Goal: Task Accomplishment & Management: Manage account settings

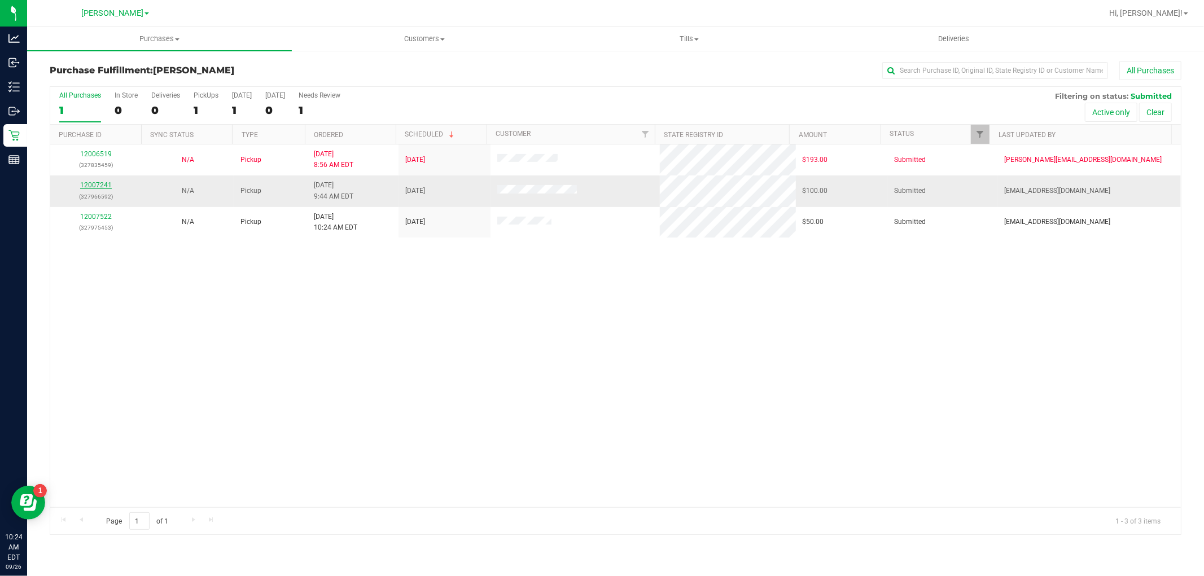
click at [94, 187] on link "12007241" at bounding box center [96, 185] width 32 height 8
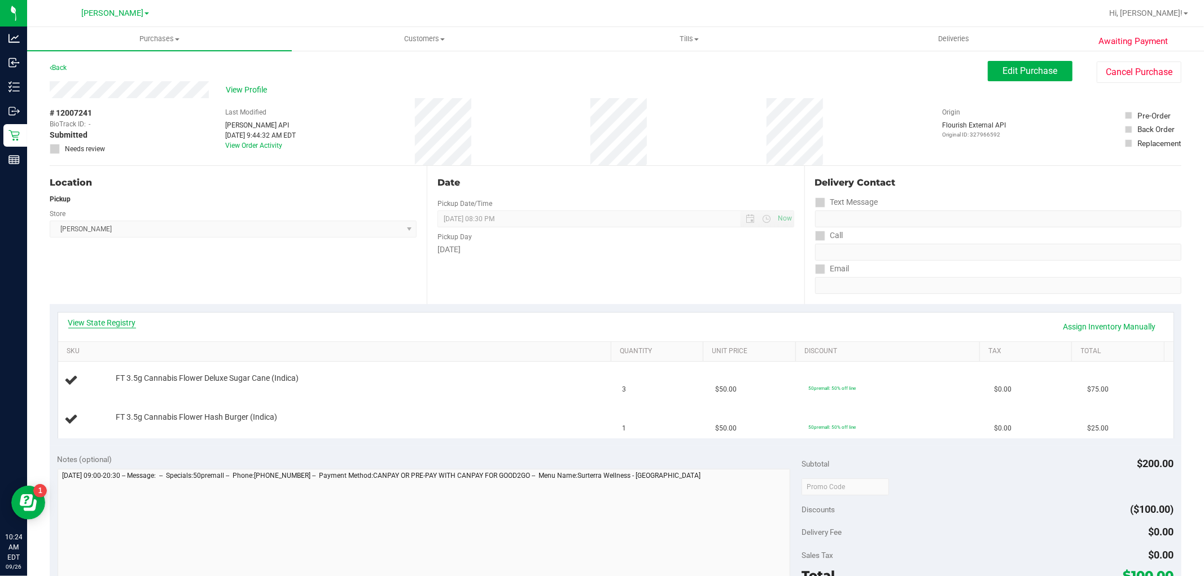
click at [130, 323] on link "View State Registry" at bounding box center [102, 322] width 68 height 11
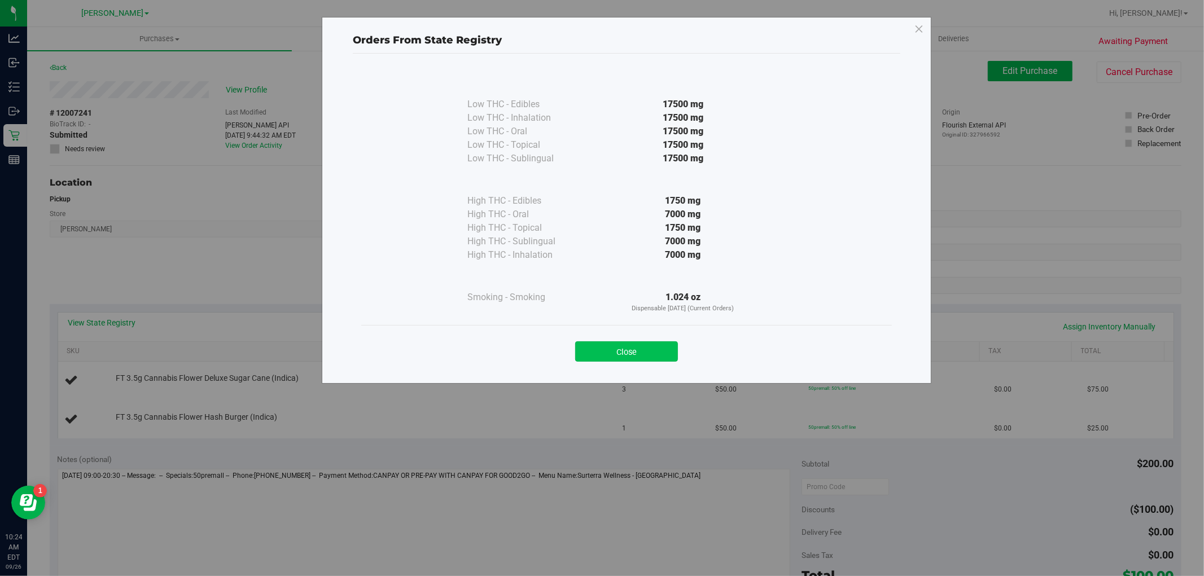
click at [641, 353] on button "Close" at bounding box center [626, 352] width 103 height 20
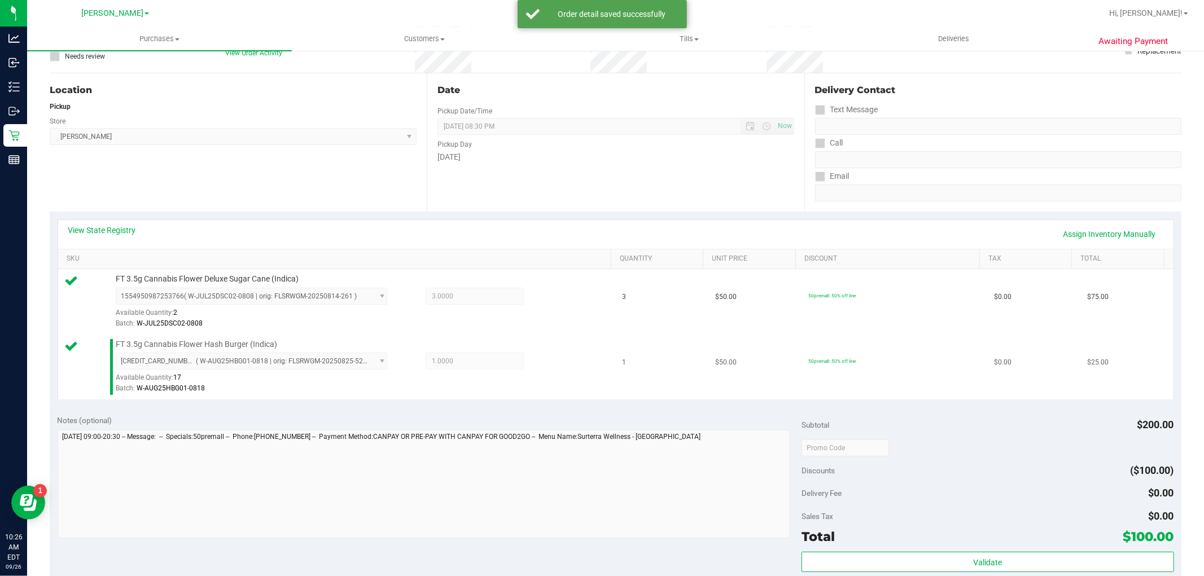
scroll to position [188, 0]
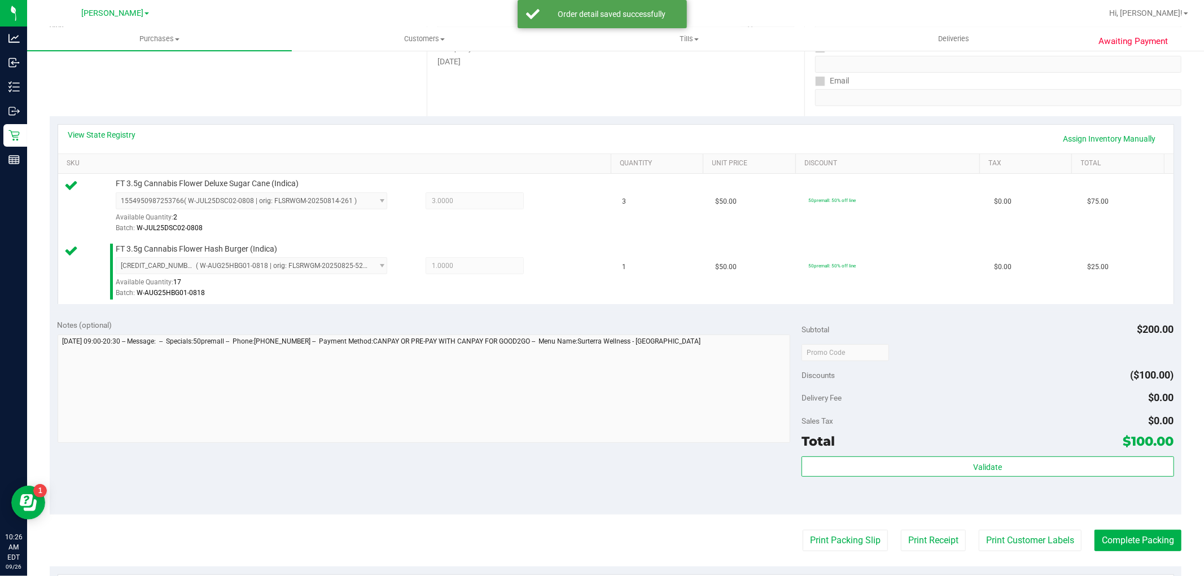
click at [981, 478] on div "Validate" at bounding box center [988, 482] width 372 height 51
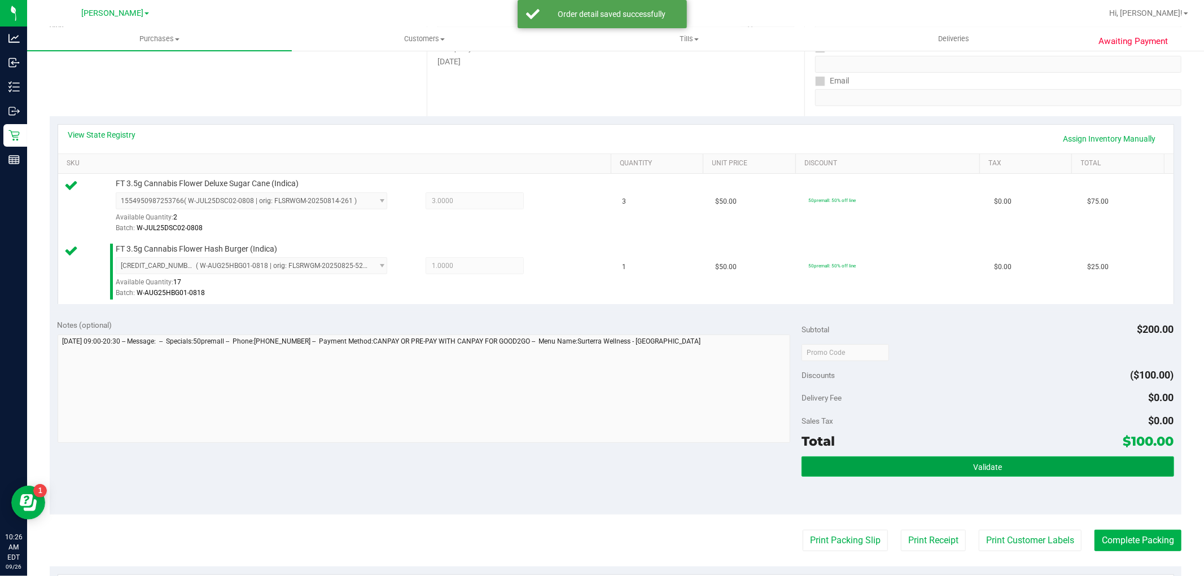
click at [981, 476] on button "Validate" at bounding box center [988, 467] width 372 height 20
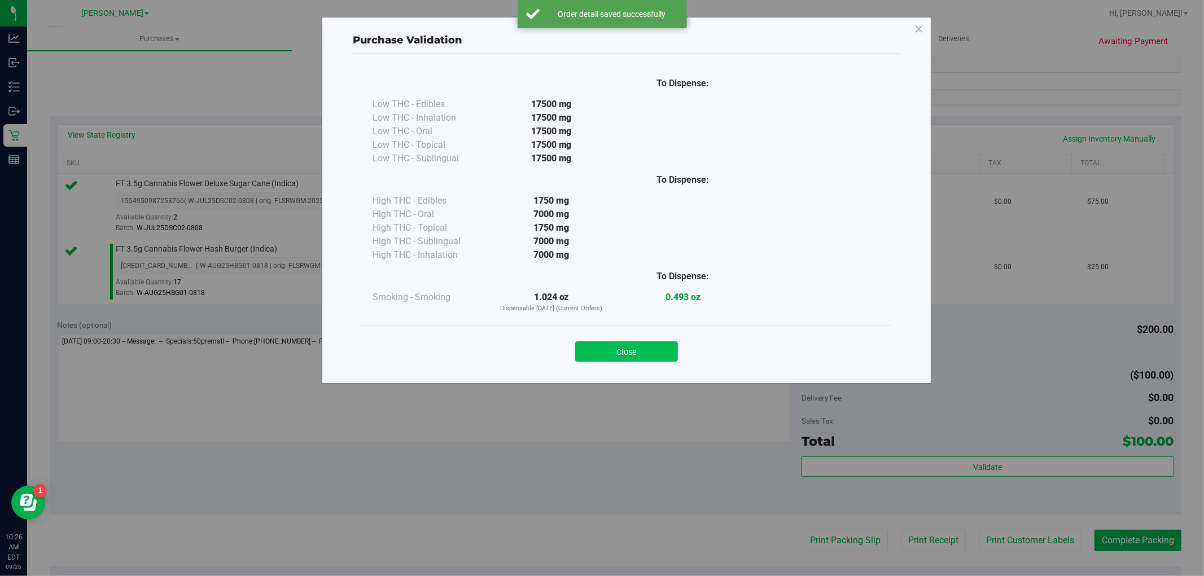
click at [598, 354] on button "Close" at bounding box center [626, 352] width 103 height 20
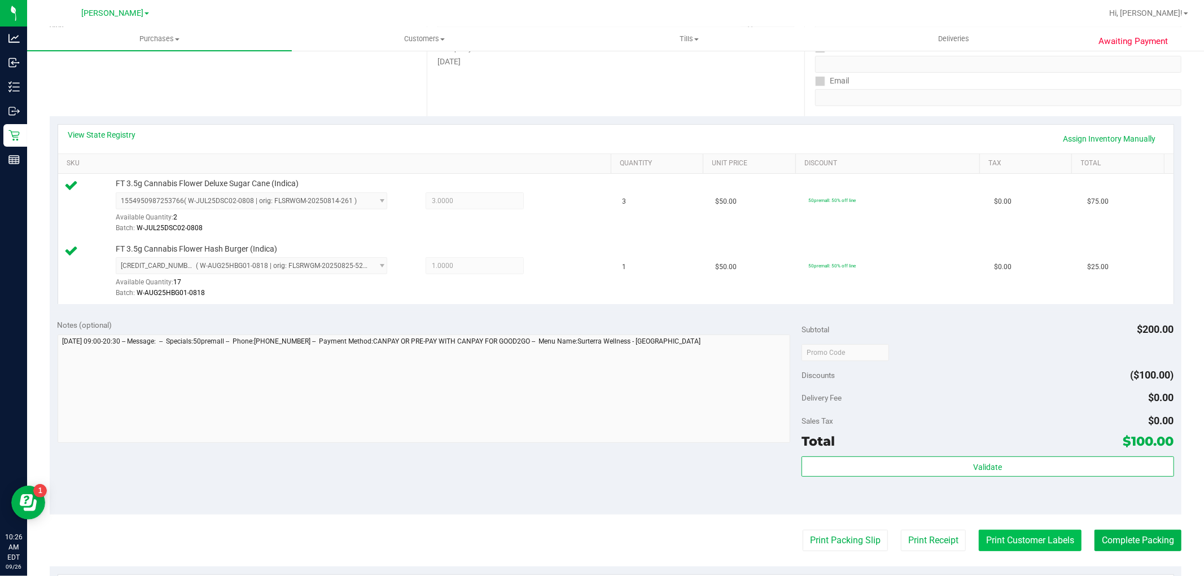
click at [1006, 539] on button "Print Customer Labels" at bounding box center [1030, 540] width 103 height 21
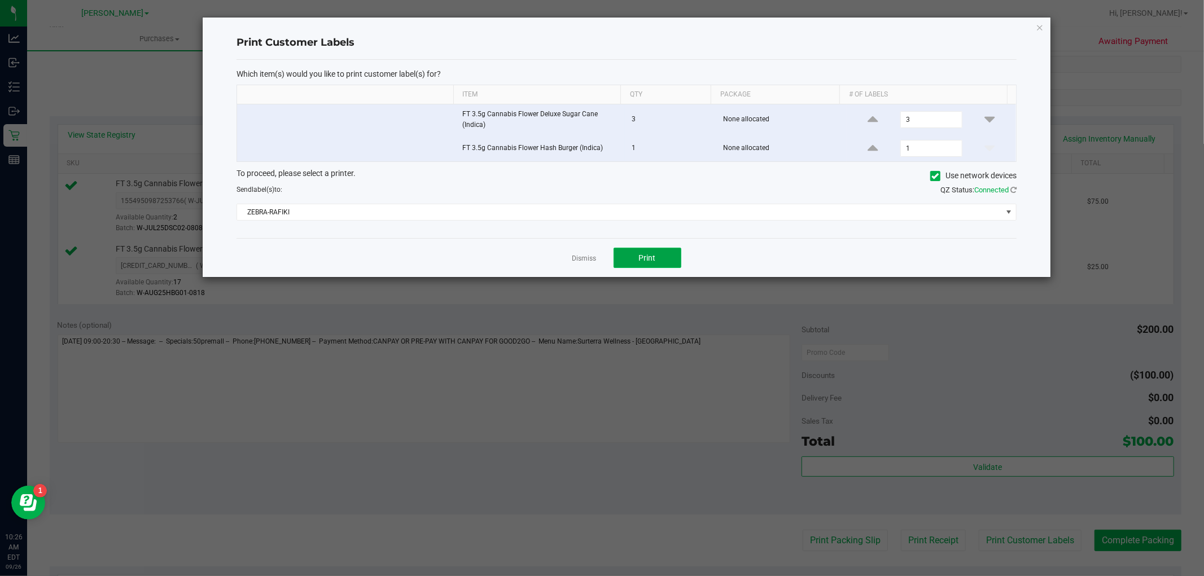
click at [650, 266] on button "Print" at bounding box center [648, 258] width 68 height 20
click at [659, 257] on button "Print" at bounding box center [648, 258] width 68 height 20
click at [1036, 27] on icon "button" at bounding box center [1040, 27] width 8 height 14
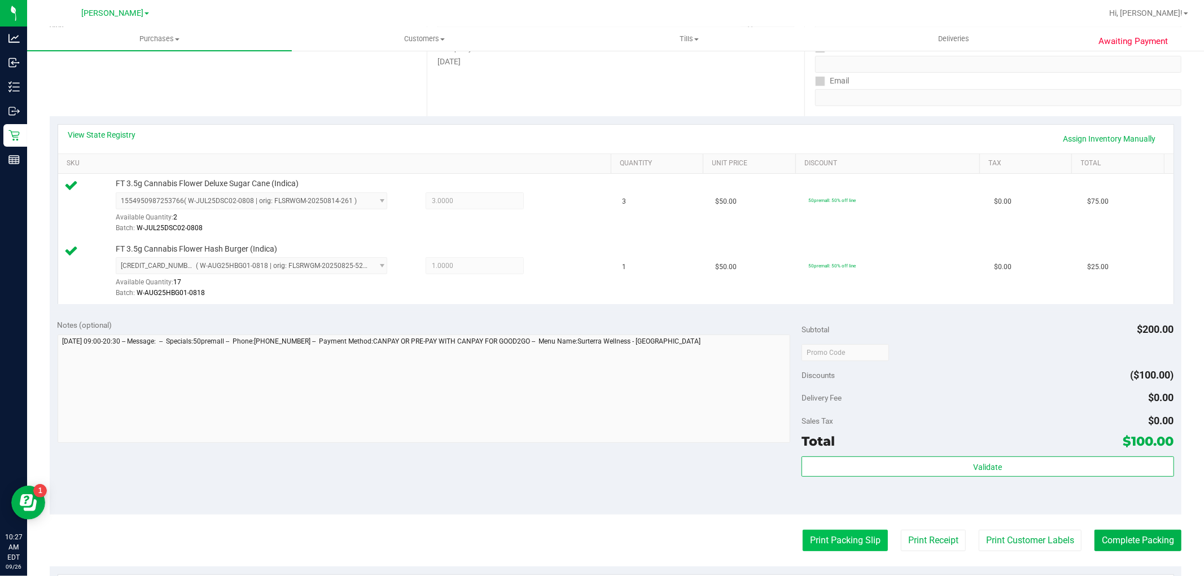
click at [823, 545] on button "Print Packing Slip" at bounding box center [845, 540] width 85 height 21
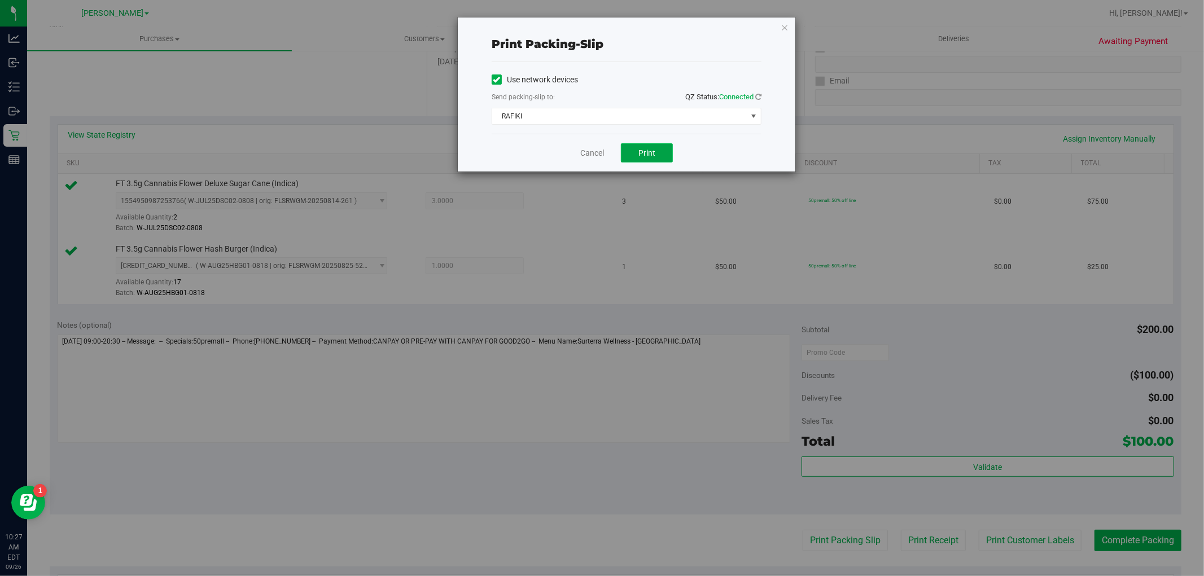
click at [644, 156] on span "Print" at bounding box center [646, 152] width 17 height 9
click at [786, 27] on icon "button" at bounding box center [785, 27] width 8 height 14
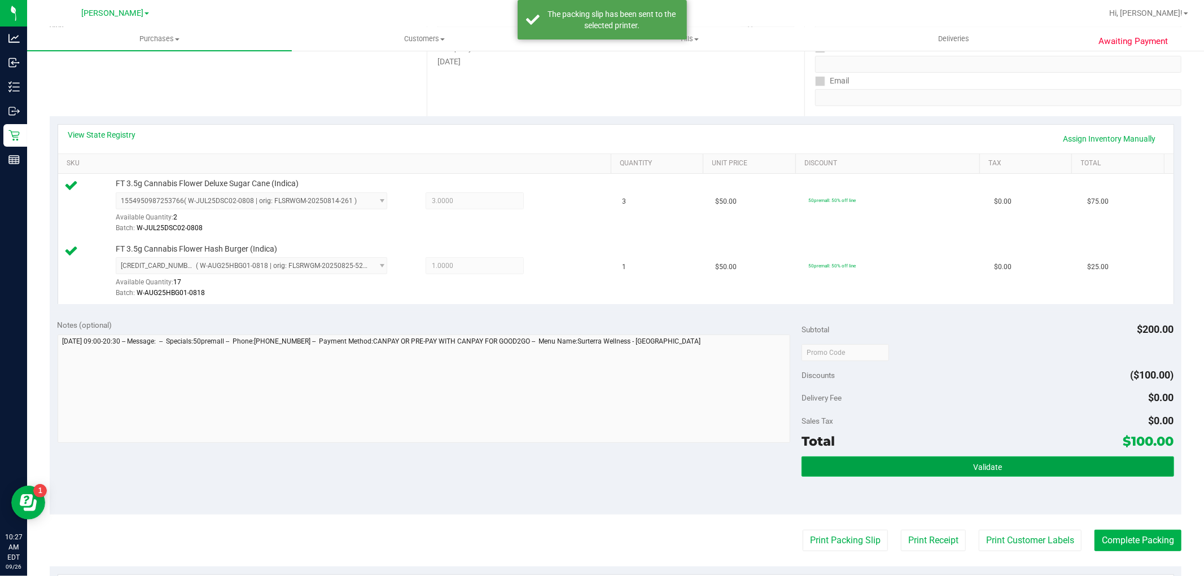
click at [906, 464] on button "Validate" at bounding box center [988, 467] width 372 height 20
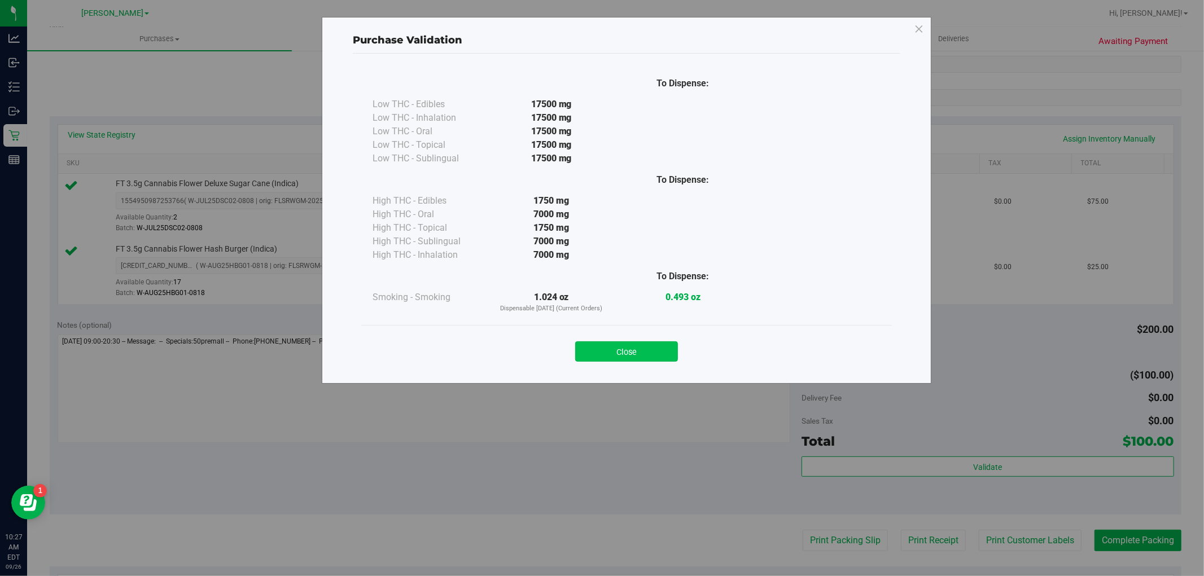
click at [655, 345] on button "Close" at bounding box center [626, 352] width 103 height 20
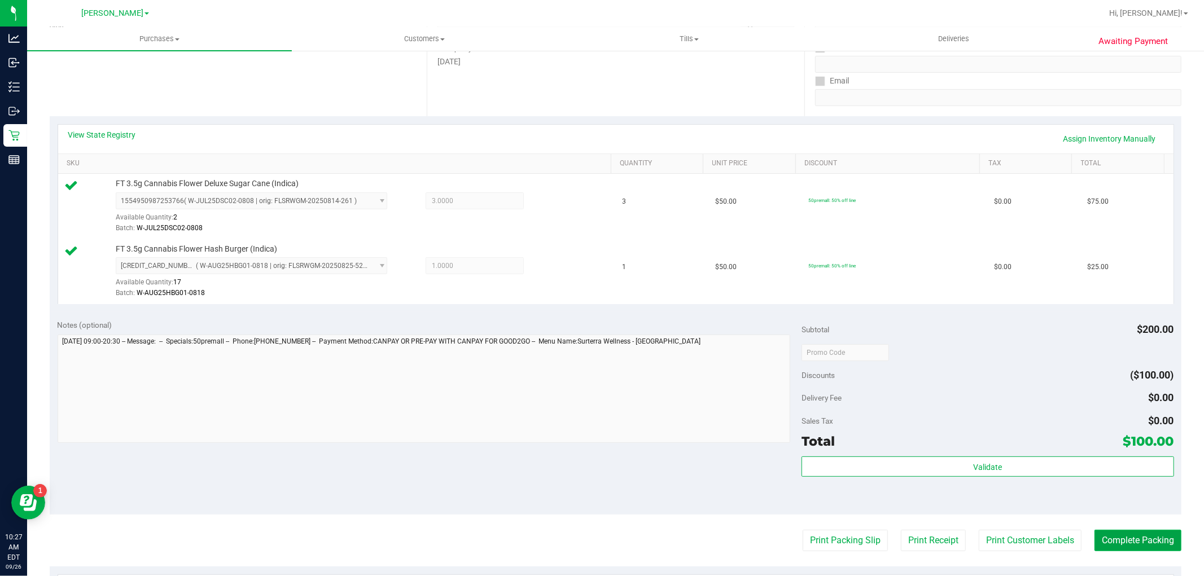
click at [1108, 546] on button "Complete Packing" at bounding box center [1138, 540] width 87 height 21
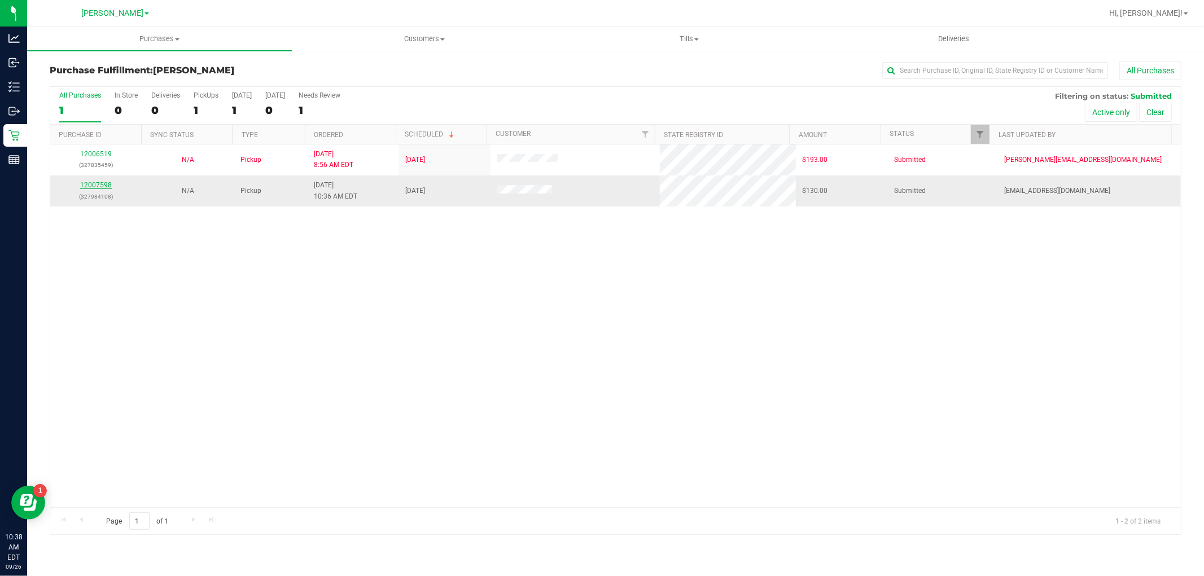
click at [99, 183] on link "12007598" at bounding box center [96, 185] width 32 height 8
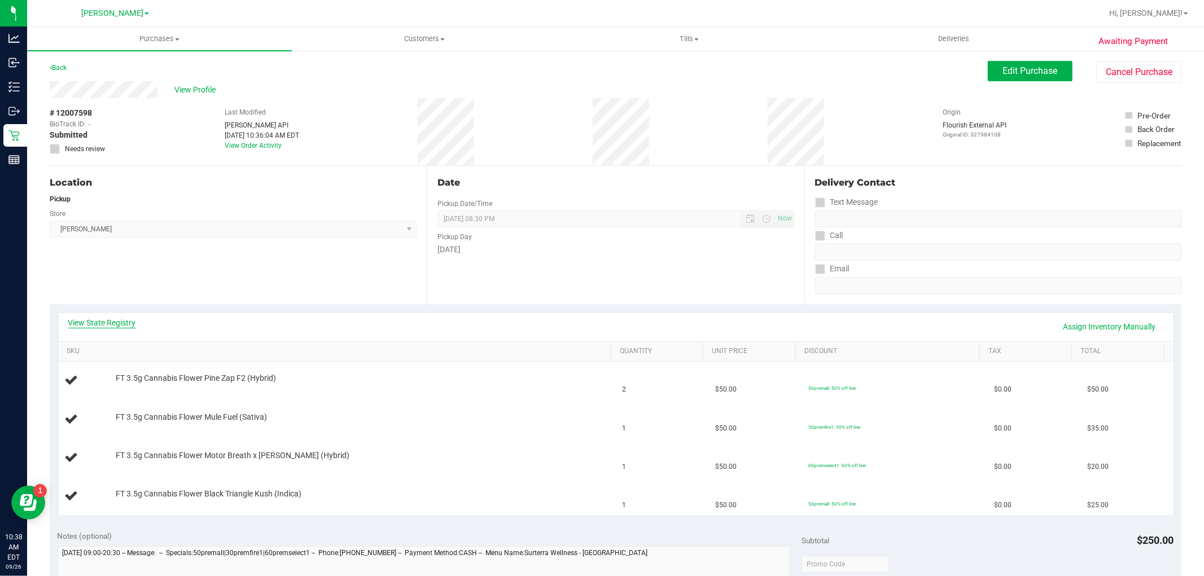
click at [111, 323] on link "View State Registry" at bounding box center [102, 322] width 68 height 11
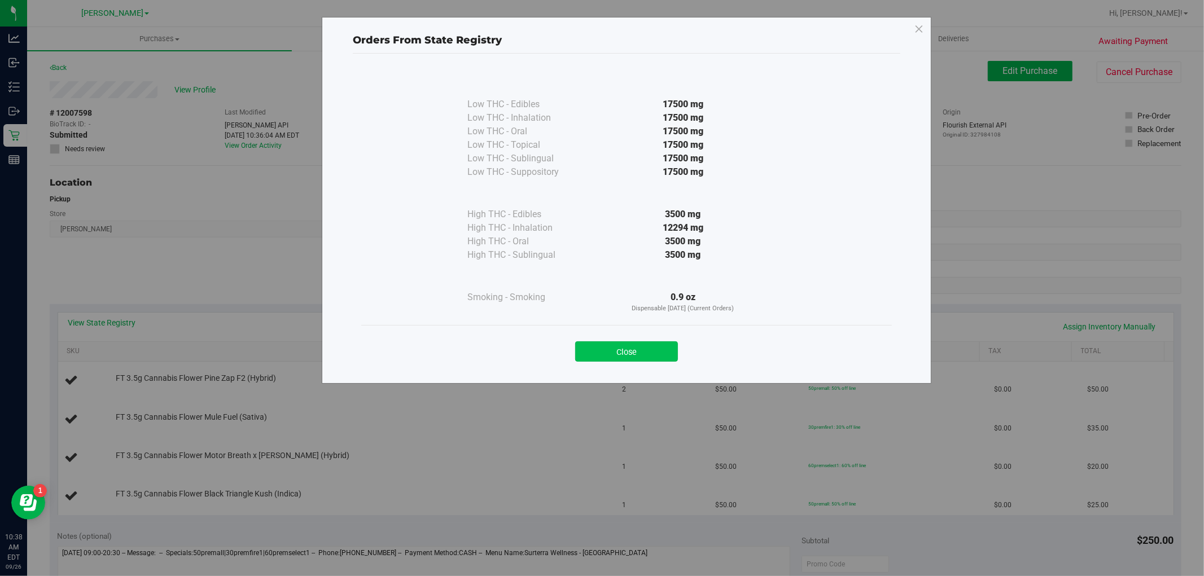
click at [607, 348] on button "Close" at bounding box center [626, 352] width 103 height 20
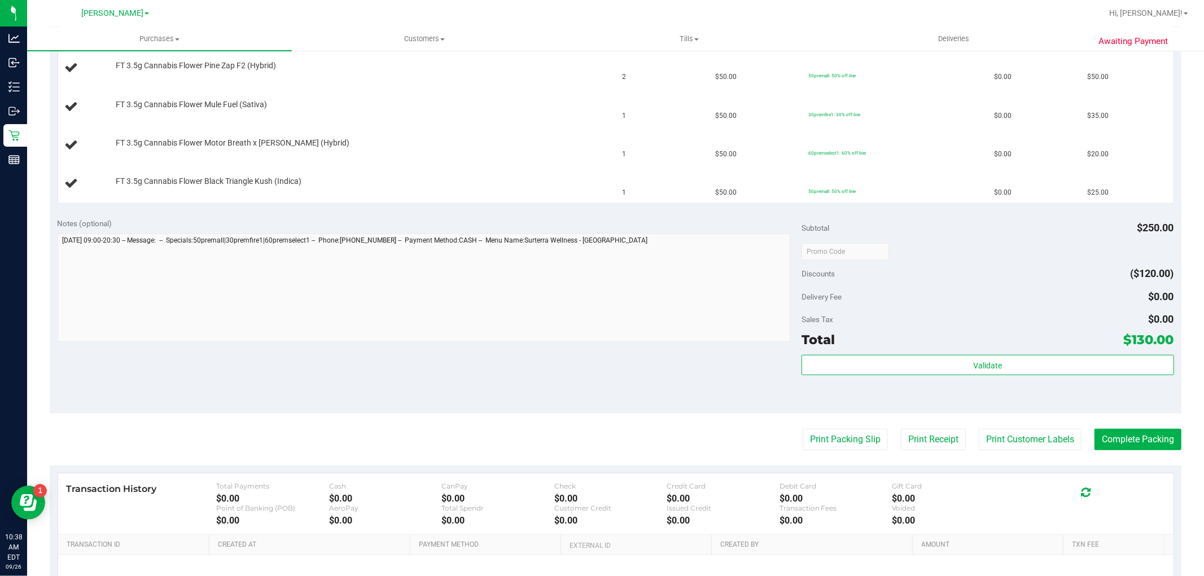
scroll to position [313, 0]
click at [831, 435] on button "Print Packing Slip" at bounding box center [845, 438] width 85 height 21
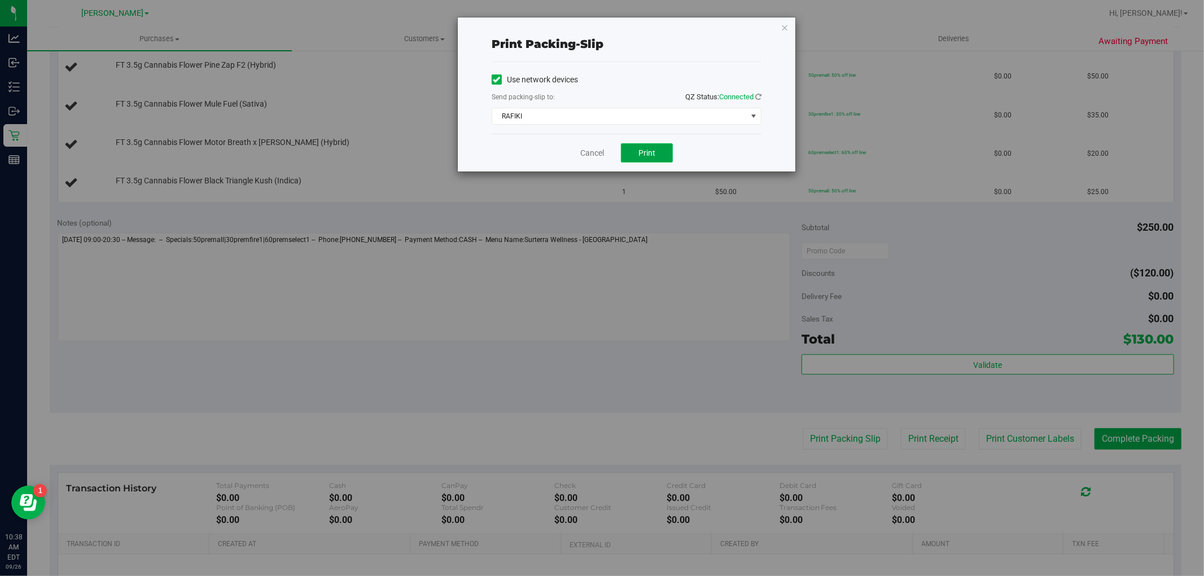
click at [647, 146] on button "Print" at bounding box center [647, 152] width 52 height 19
click at [782, 30] on icon "button" at bounding box center [785, 27] width 8 height 14
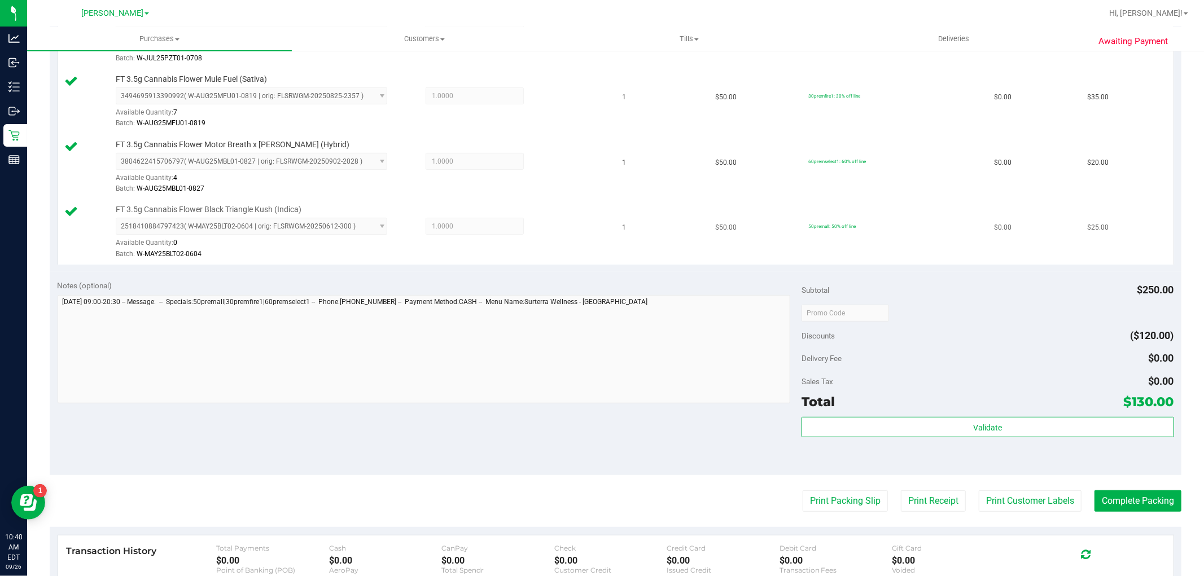
scroll to position [376, 0]
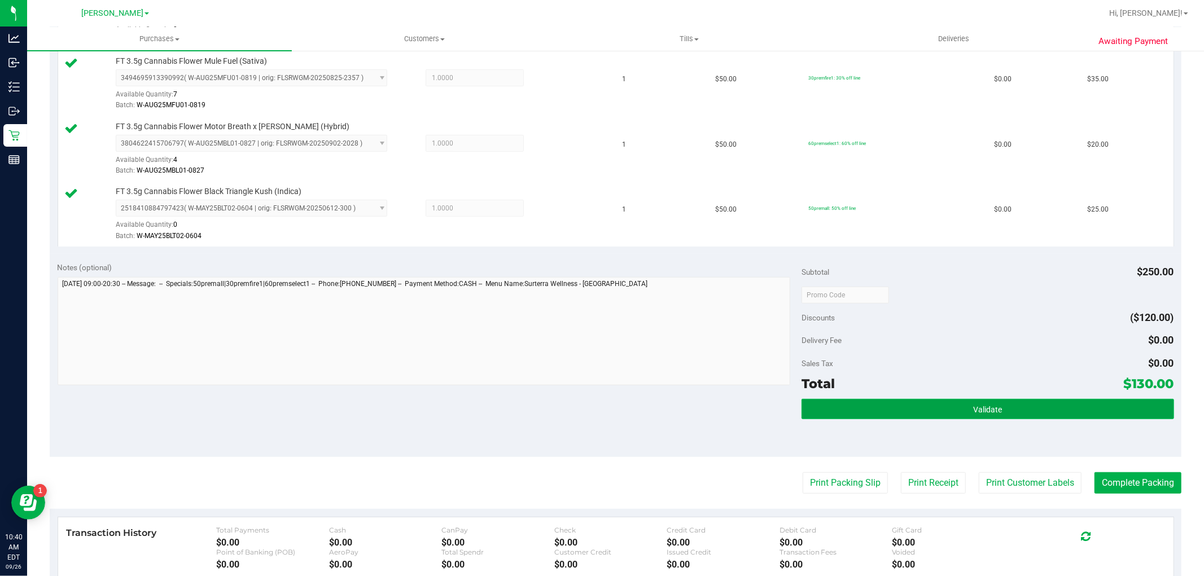
click at [937, 411] on button "Validate" at bounding box center [988, 409] width 372 height 20
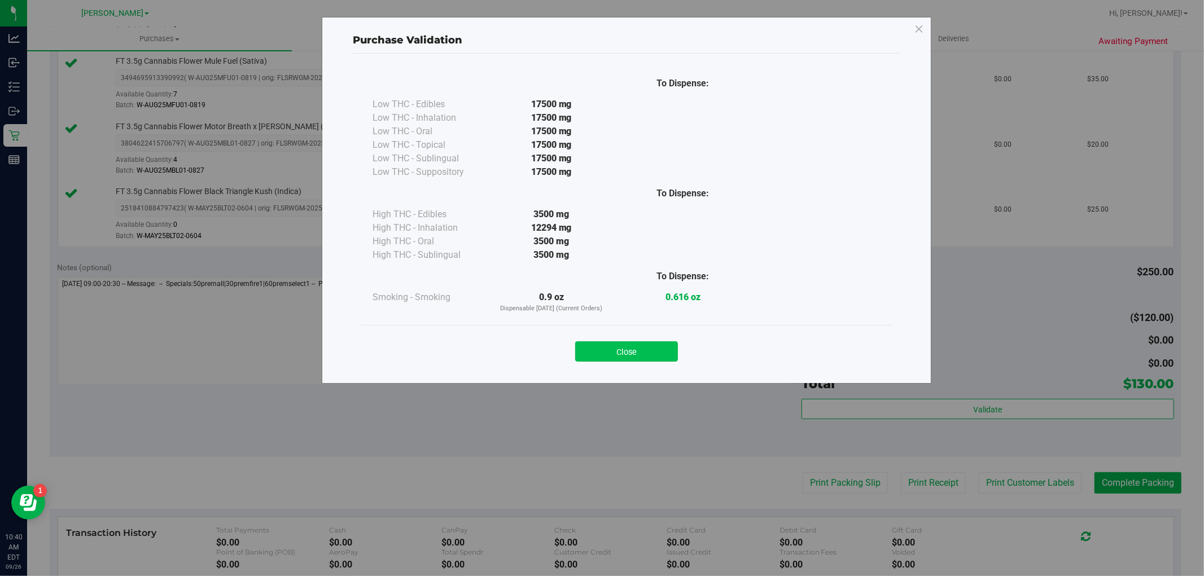
click at [628, 348] on button "Close" at bounding box center [626, 352] width 103 height 20
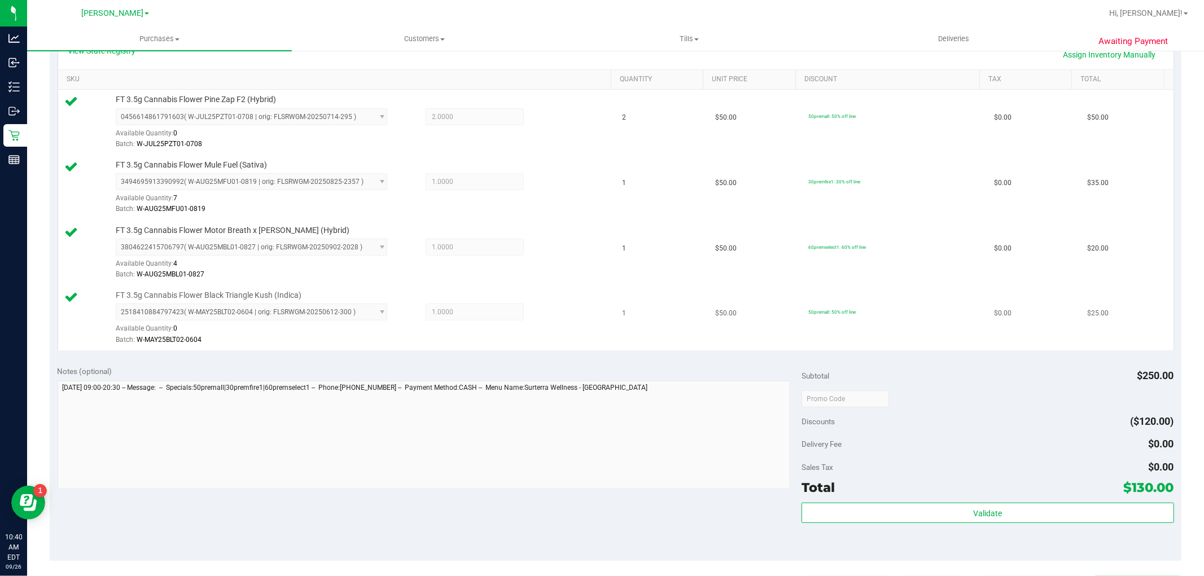
scroll to position [313, 0]
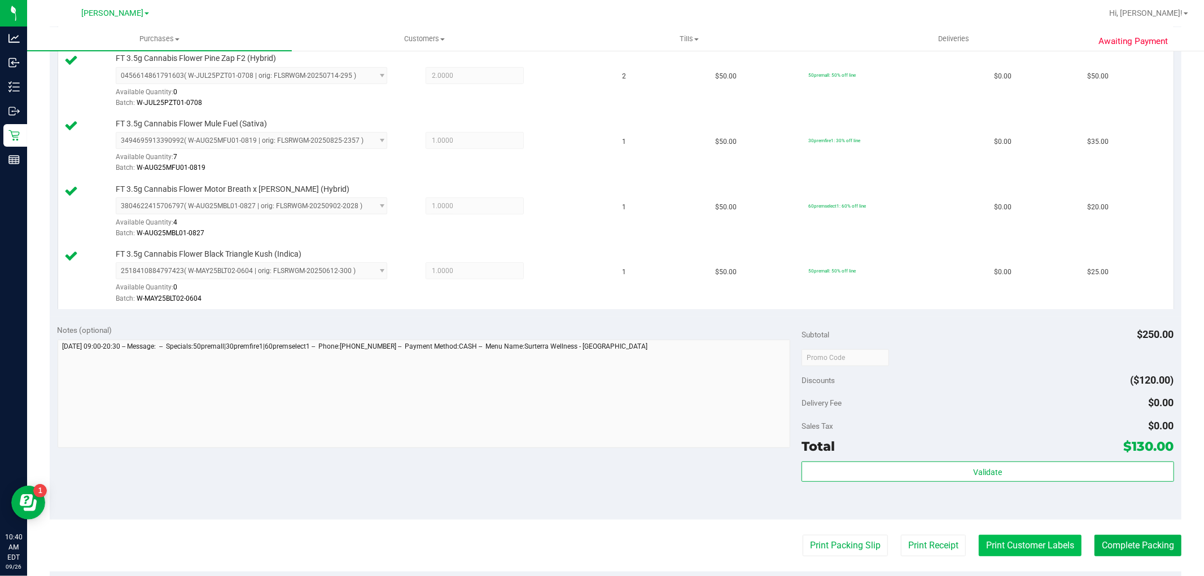
click at [1004, 546] on button "Print Customer Labels" at bounding box center [1030, 545] width 103 height 21
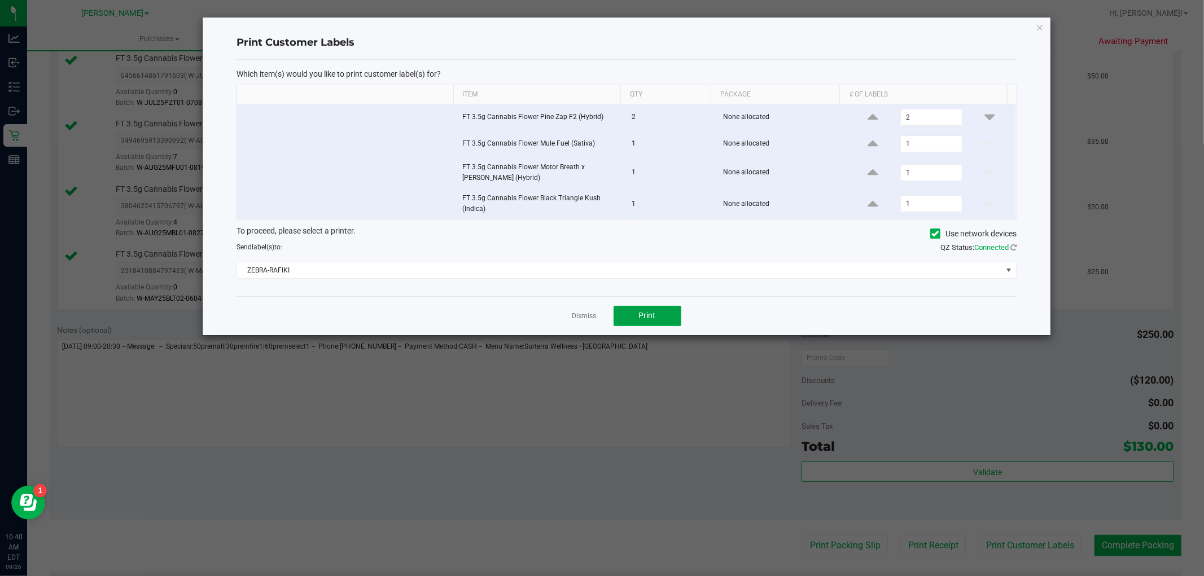
click at [650, 310] on button "Print" at bounding box center [648, 316] width 68 height 20
click at [1039, 25] on icon "button" at bounding box center [1040, 27] width 8 height 14
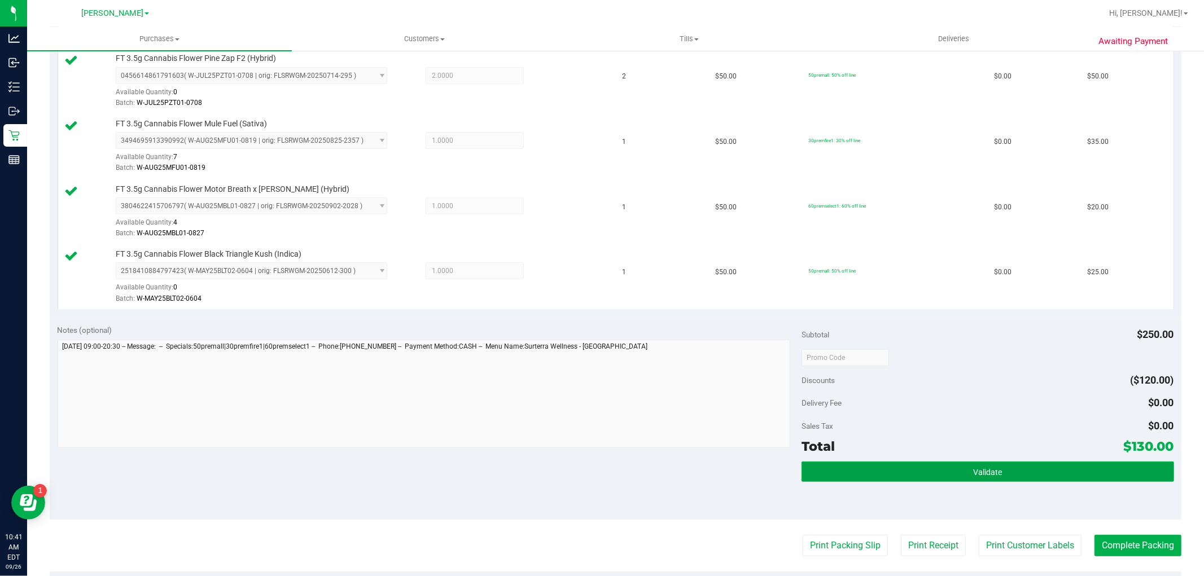
click at [1012, 478] on button "Validate" at bounding box center [988, 472] width 372 height 20
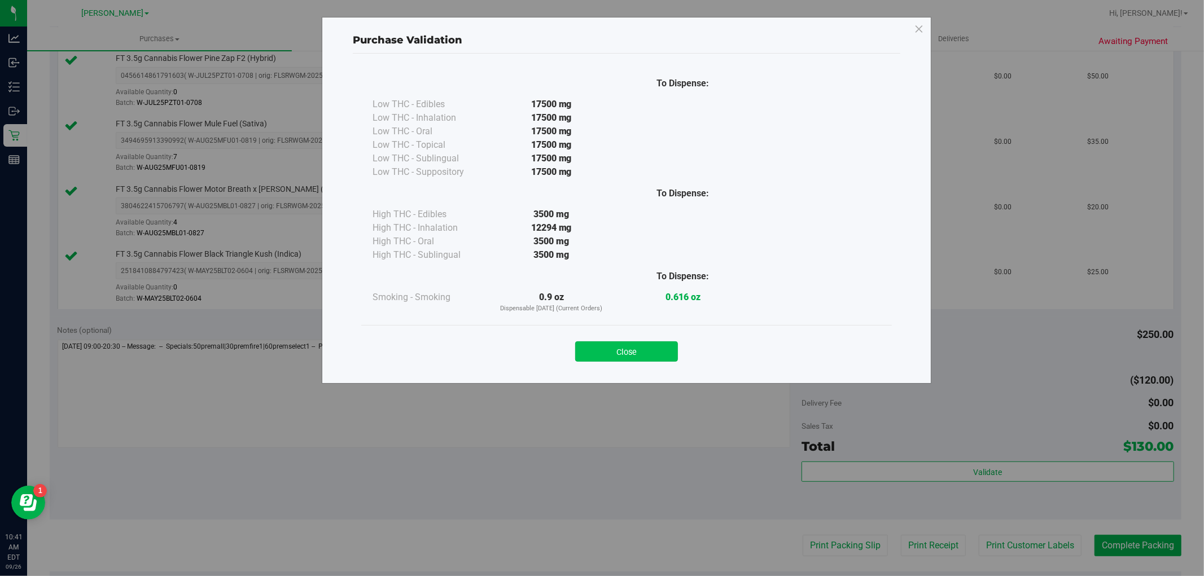
click at [629, 347] on button "Close" at bounding box center [626, 352] width 103 height 20
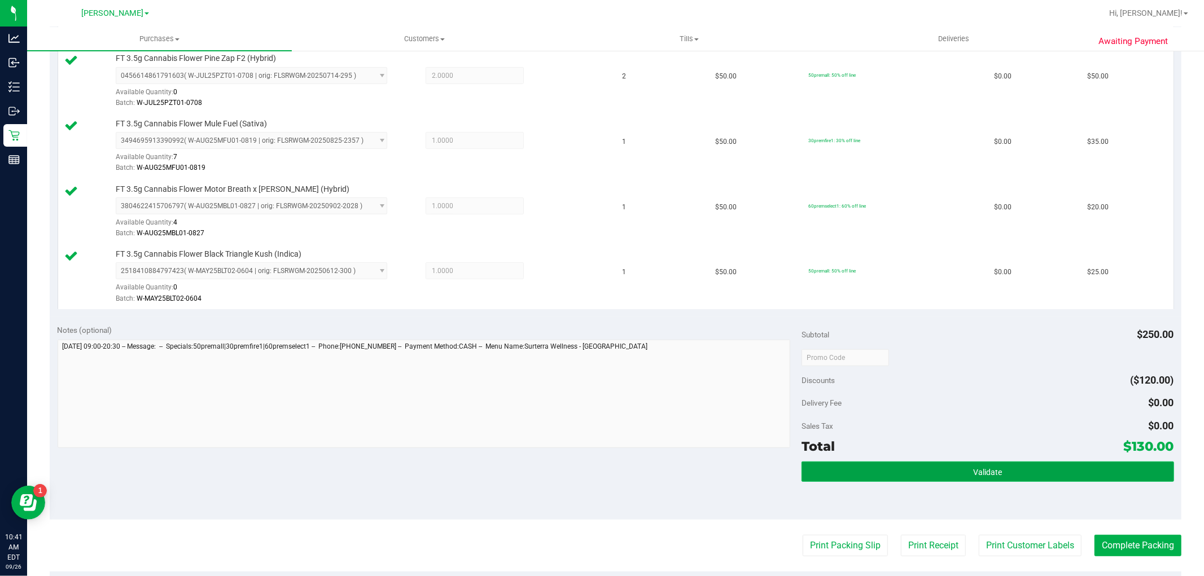
click at [1022, 471] on button "Validate" at bounding box center [988, 472] width 372 height 20
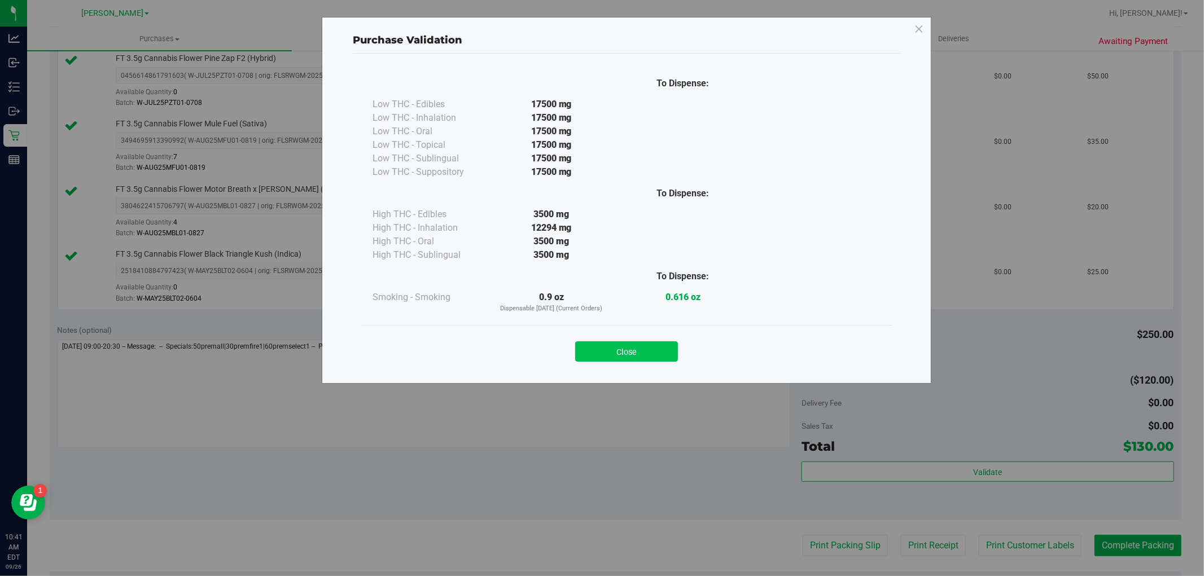
click at [642, 352] on button "Close" at bounding box center [626, 352] width 103 height 20
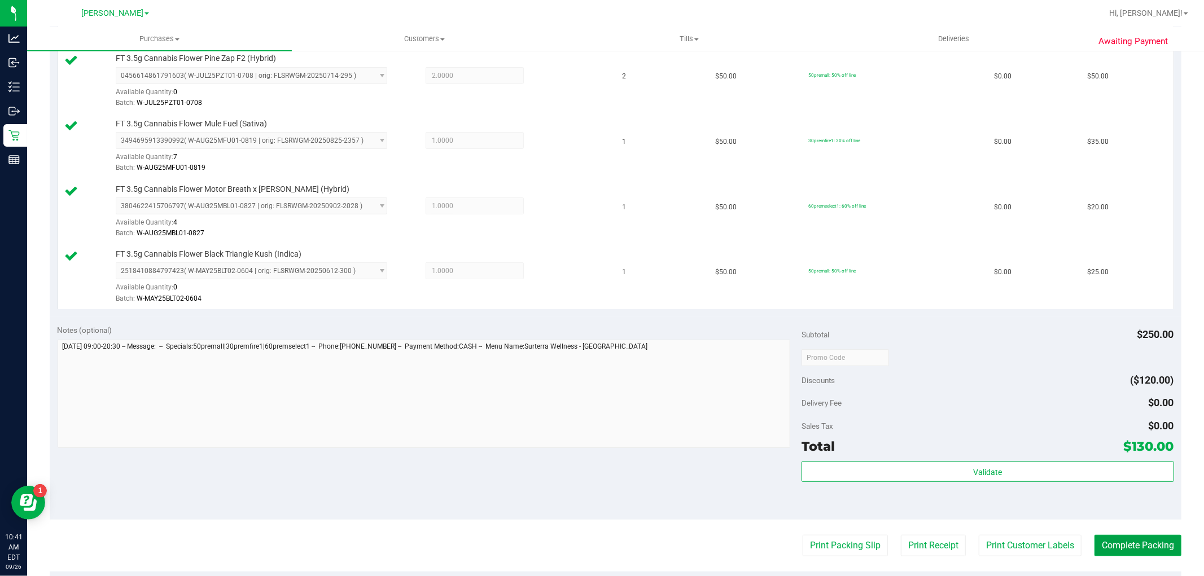
click at [1130, 552] on button "Complete Packing" at bounding box center [1138, 545] width 87 height 21
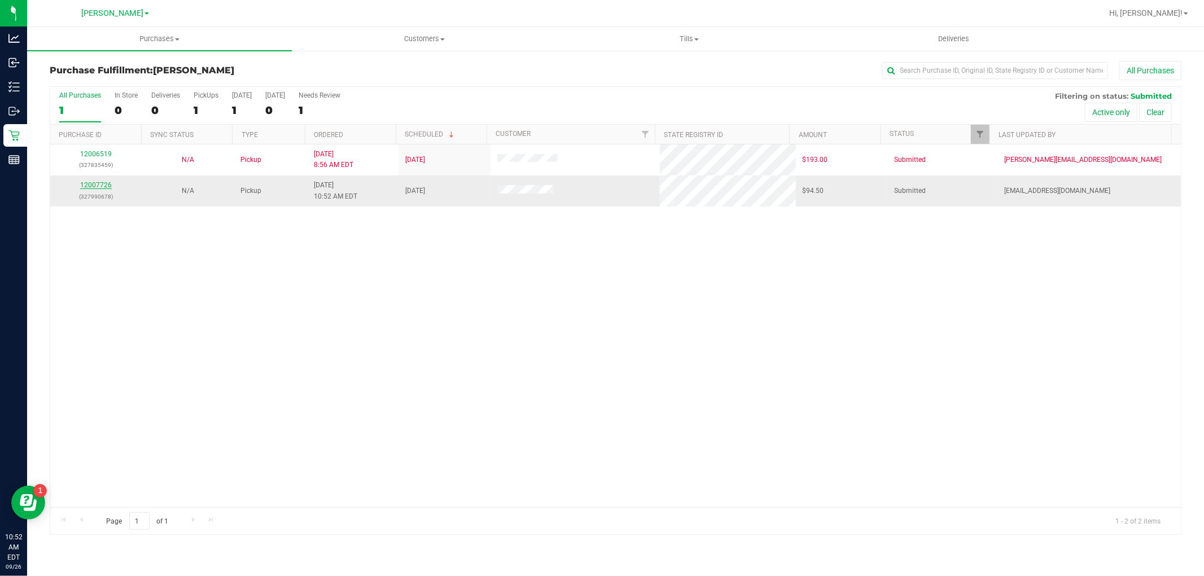
click at [98, 185] on link "12007726" at bounding box center [96, 185] width 32 height 8
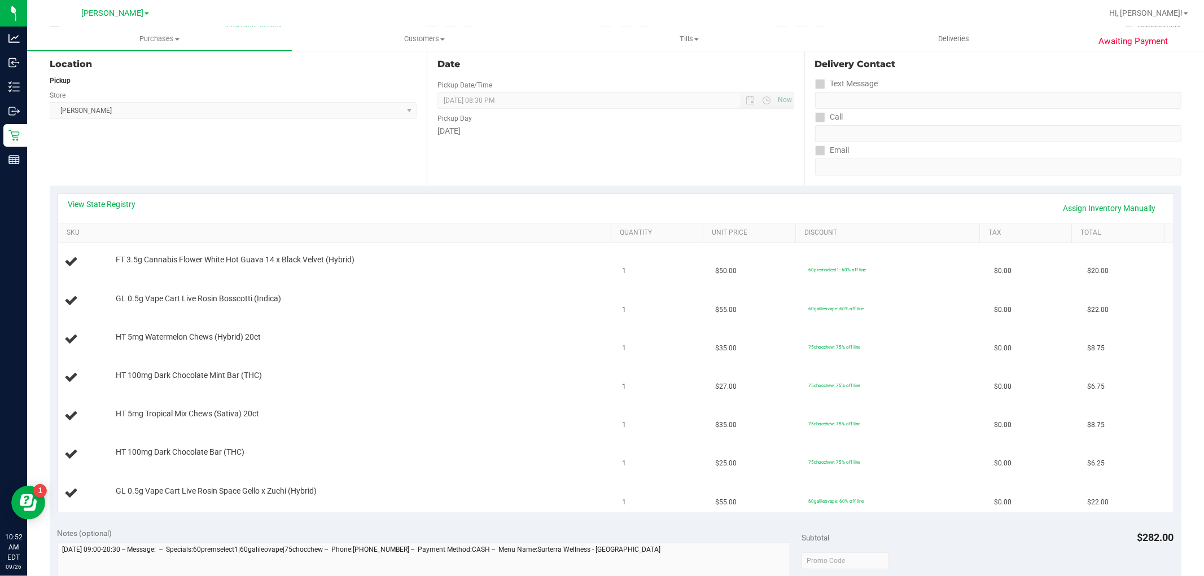
scroll to position [125, 0]
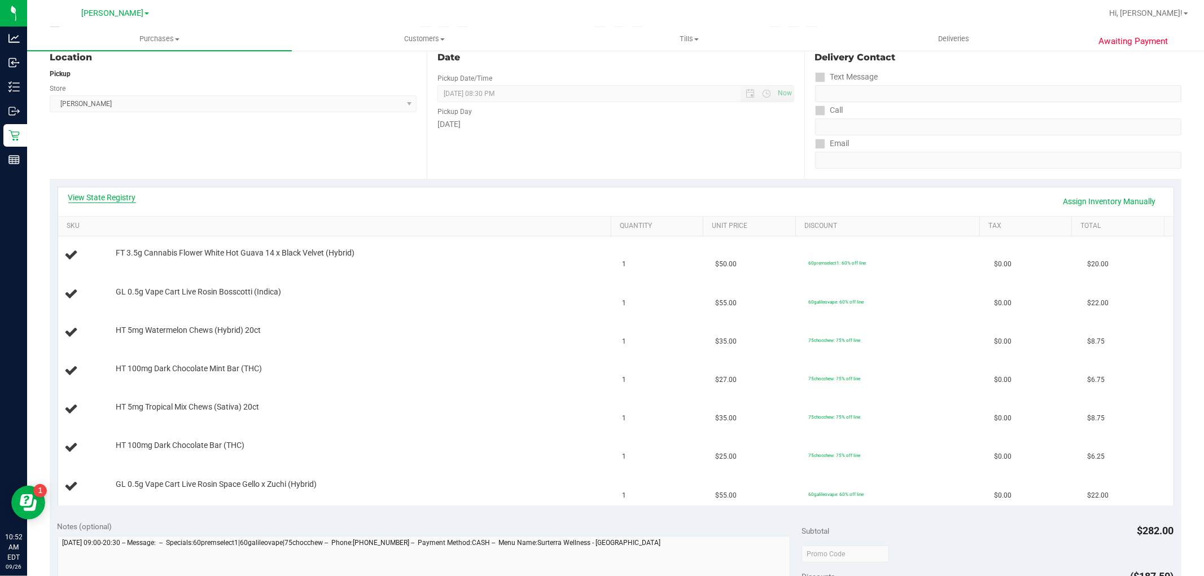
click at [88, 195] on link "View State Registry" at bounding box center [102, 197] width 68 height 11
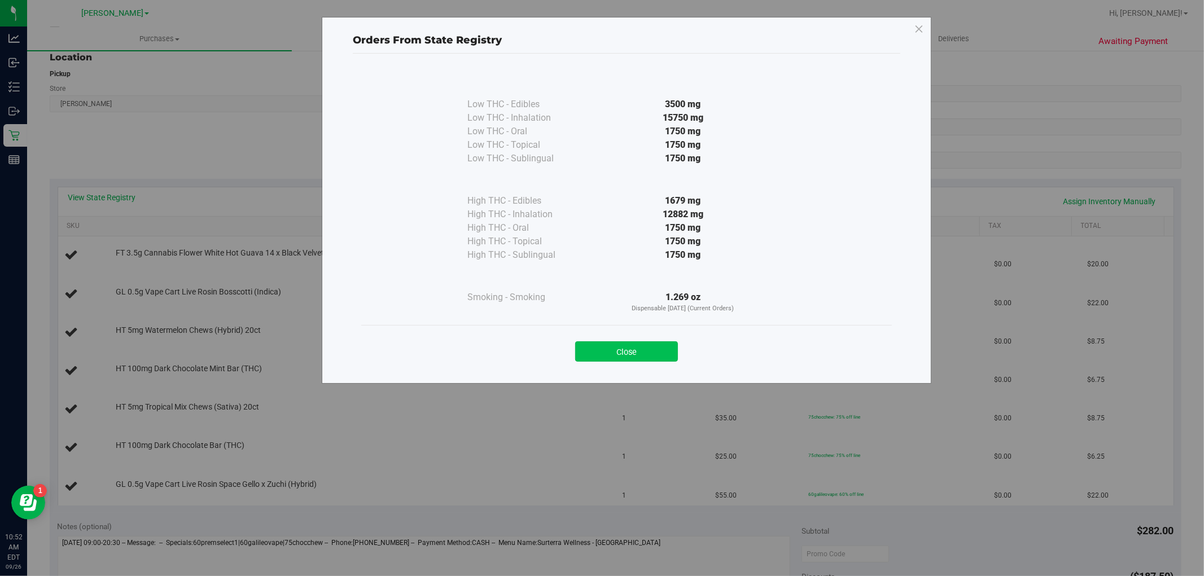
click at [623, 351] on button "Close" at bounding box center [626, 352] width 103 height 20
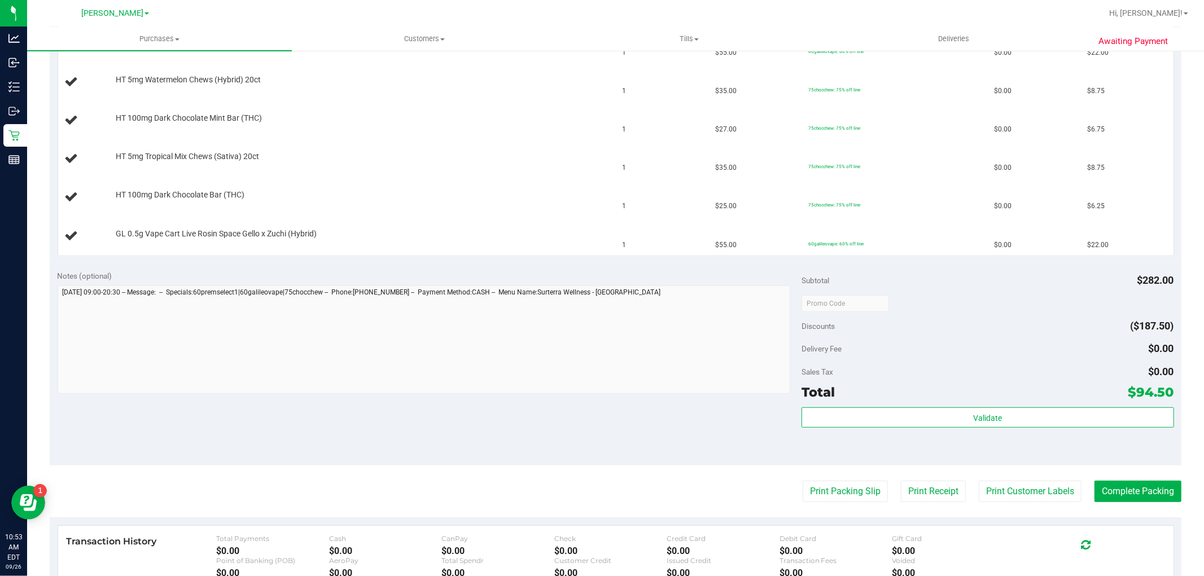
scroll to position [501, 0]
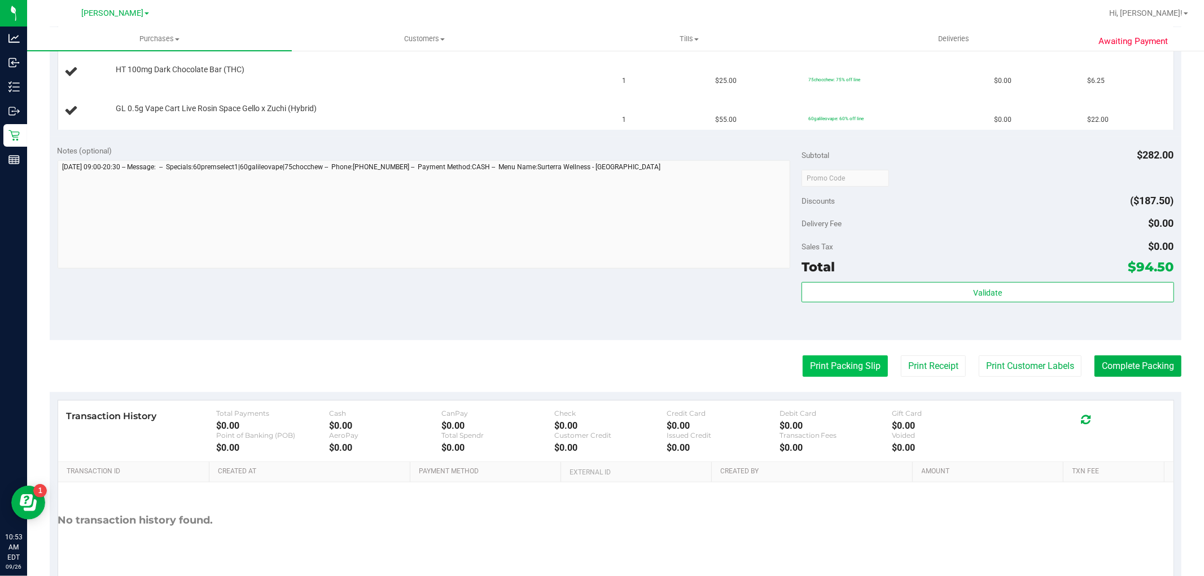
click at [823, 369] on button "Print Packing Slip" at bounding box center [845, 366] width 85 height 21
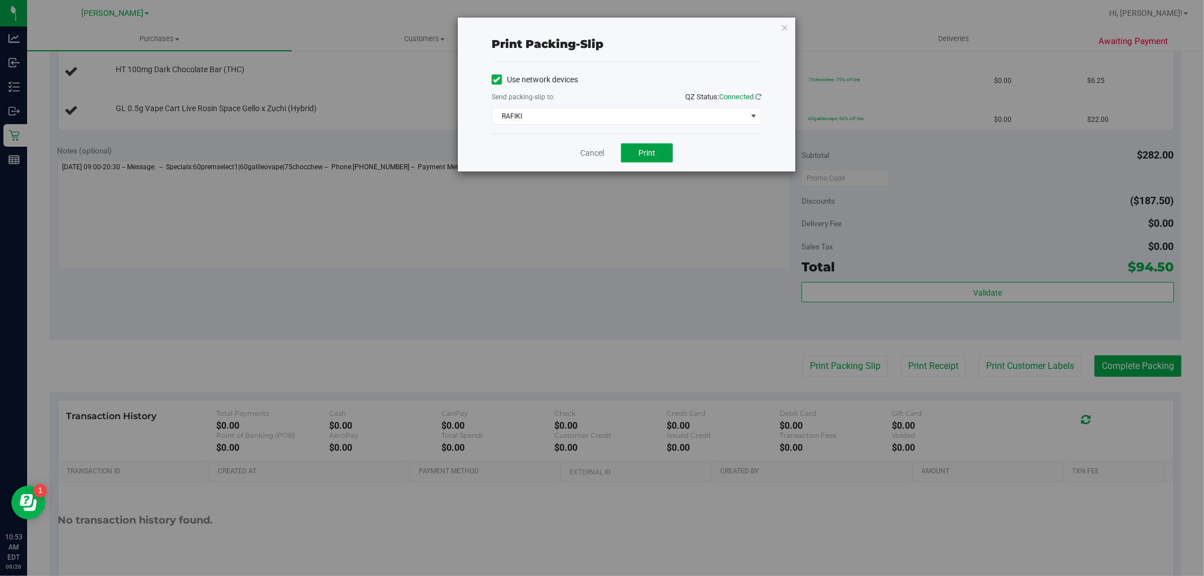
click at [645, 157] on button "Print" at bounding box center [647, 152] width 52 height 19
click at [785, 24] on icon "button" at bounding box center [785, 27] width 8 height 14
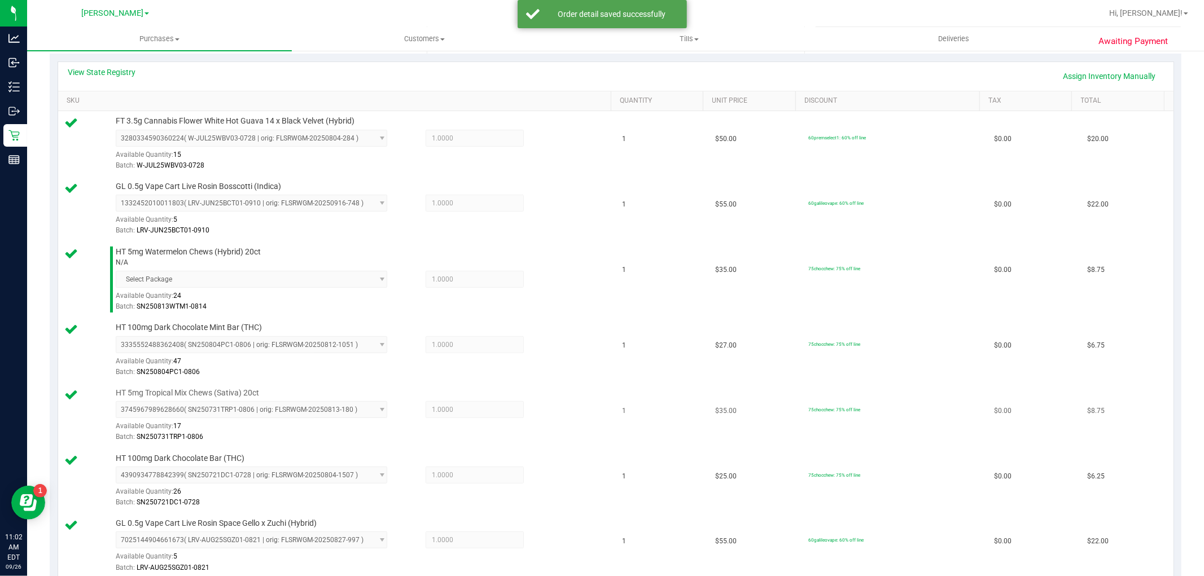
scroll to position [439, 0]
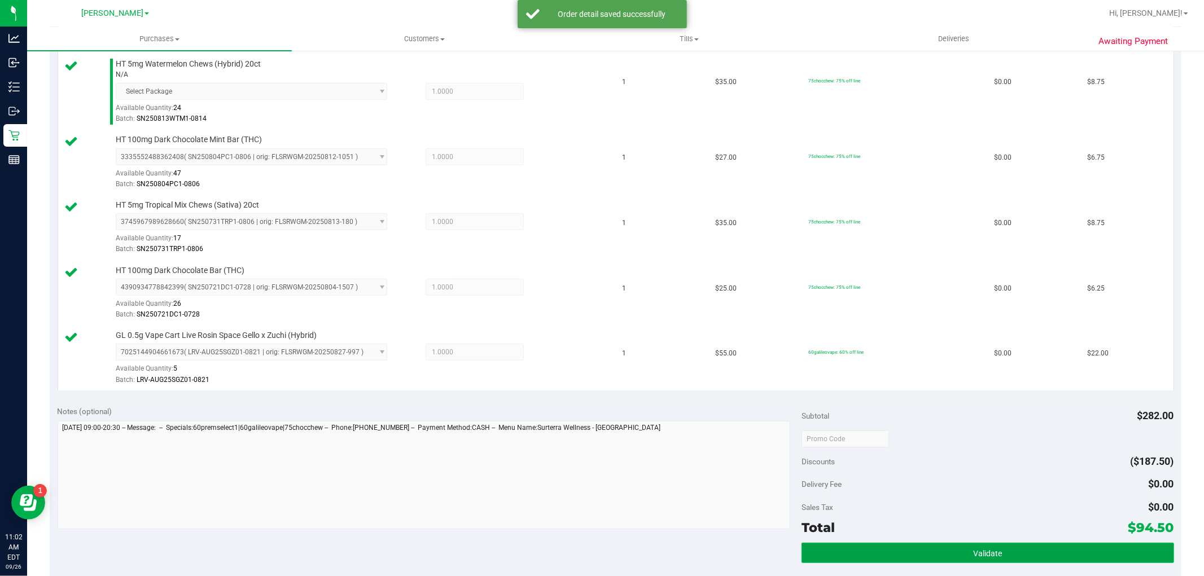
click at [1011, 548] on button "Validate" at bounding box center [988, 553] width 372 height 20
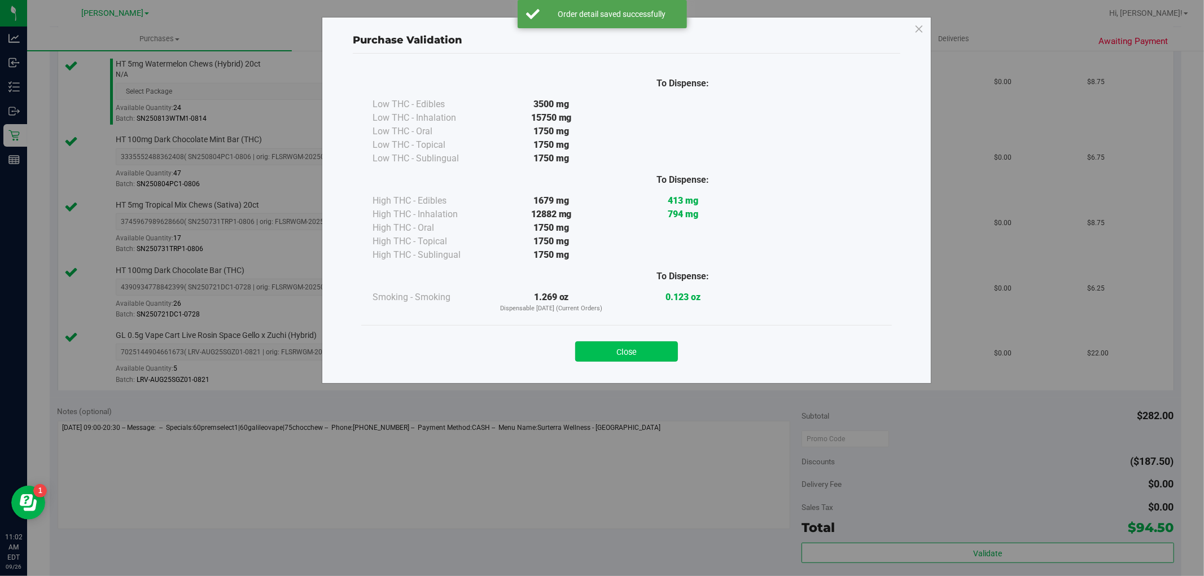
click at [641, 345] on button "Close" at bounding box center [626, 352] width 103 height 20
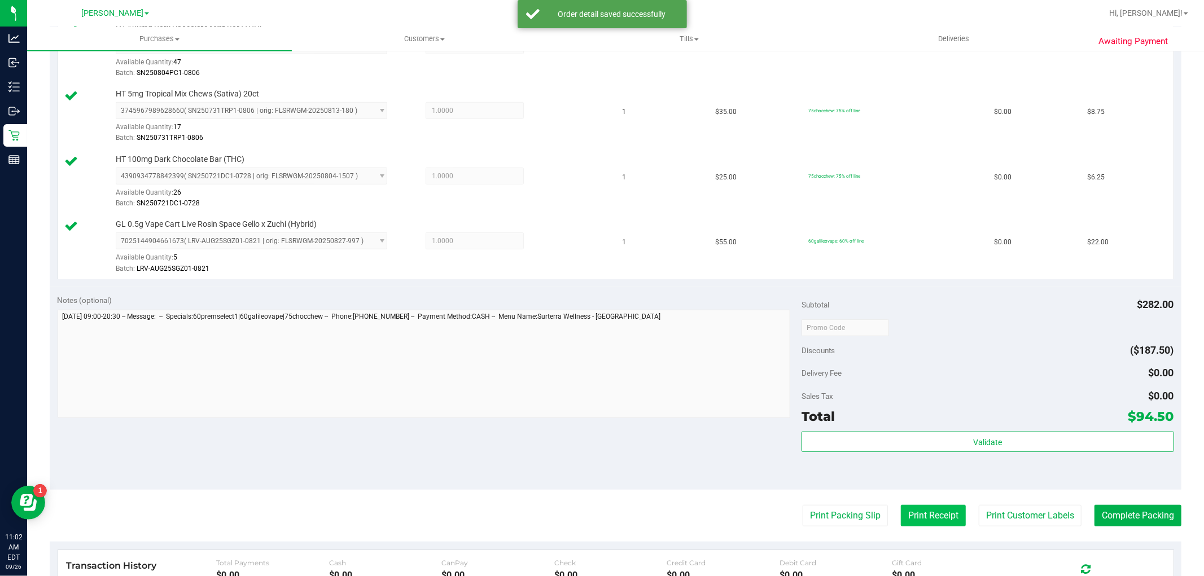
scroll to position [751, 0]
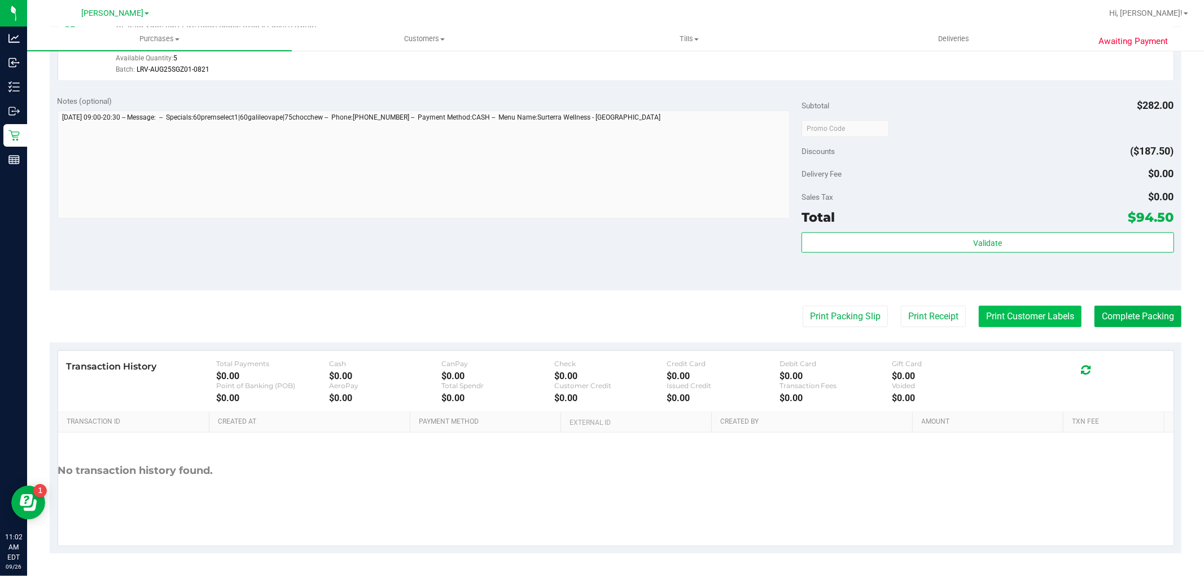
click at [995, 312] on button "Print Customer Labels" at bounding box center [1030, 316] width 103 height 21
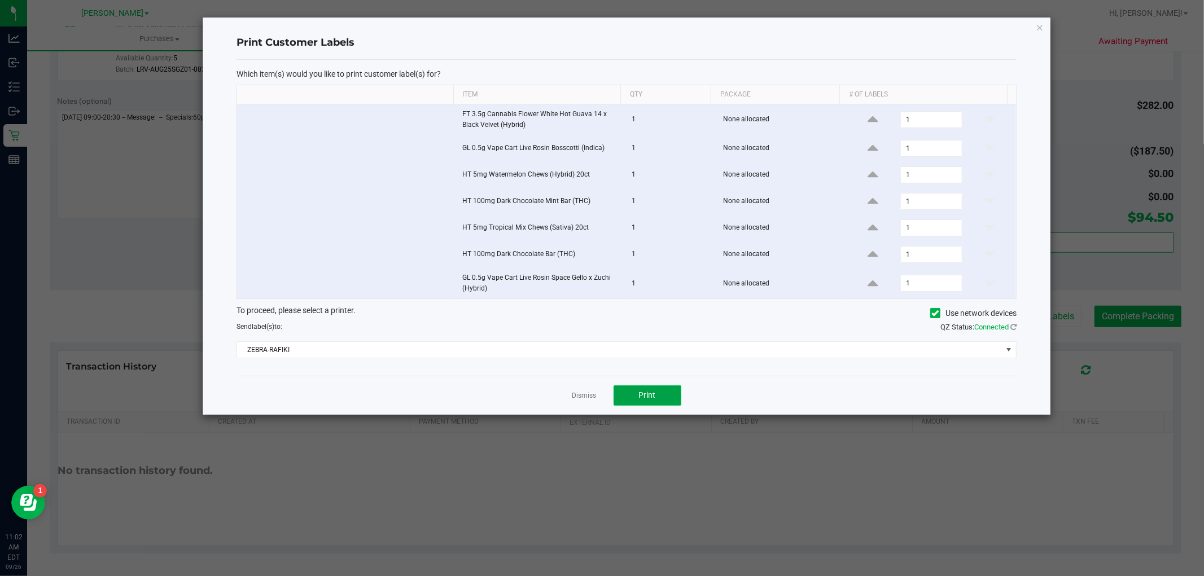
click at [648, 398] on span "Print" at bounding box center [647, 395] width 17 height 9
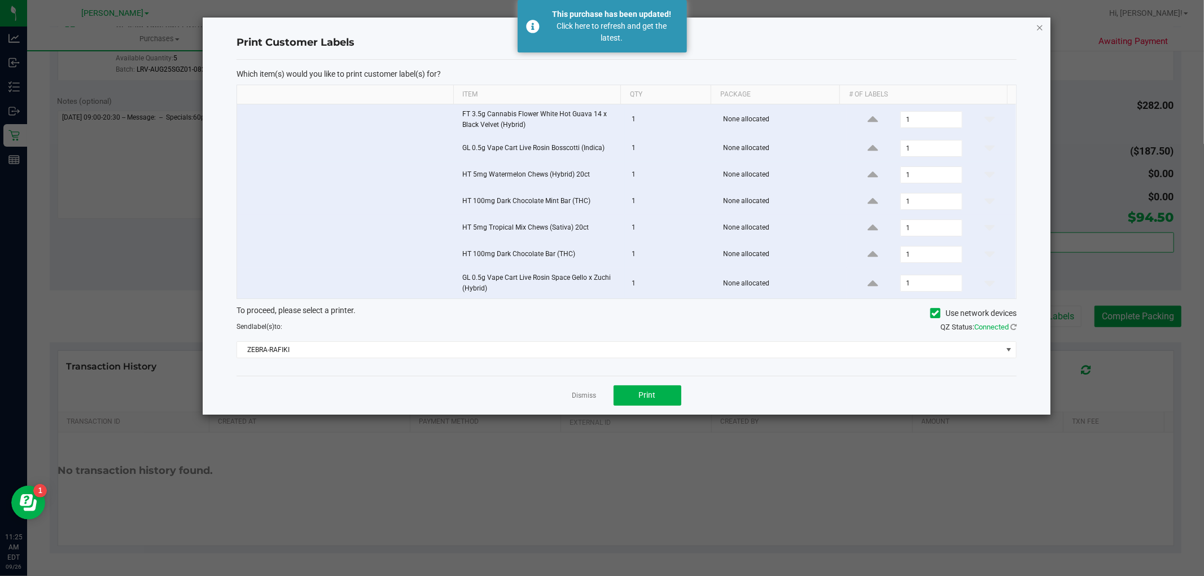
click at [1040, 27] on icon "button" at bounding box center [1040, 27] width 8 height 14
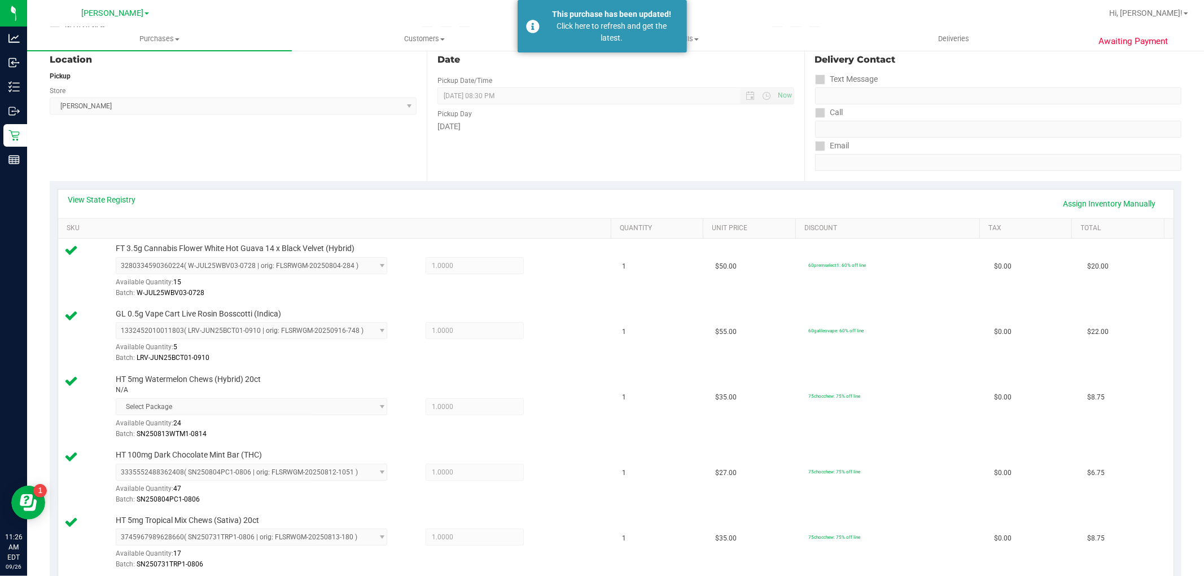
scroll to position [0, 0]
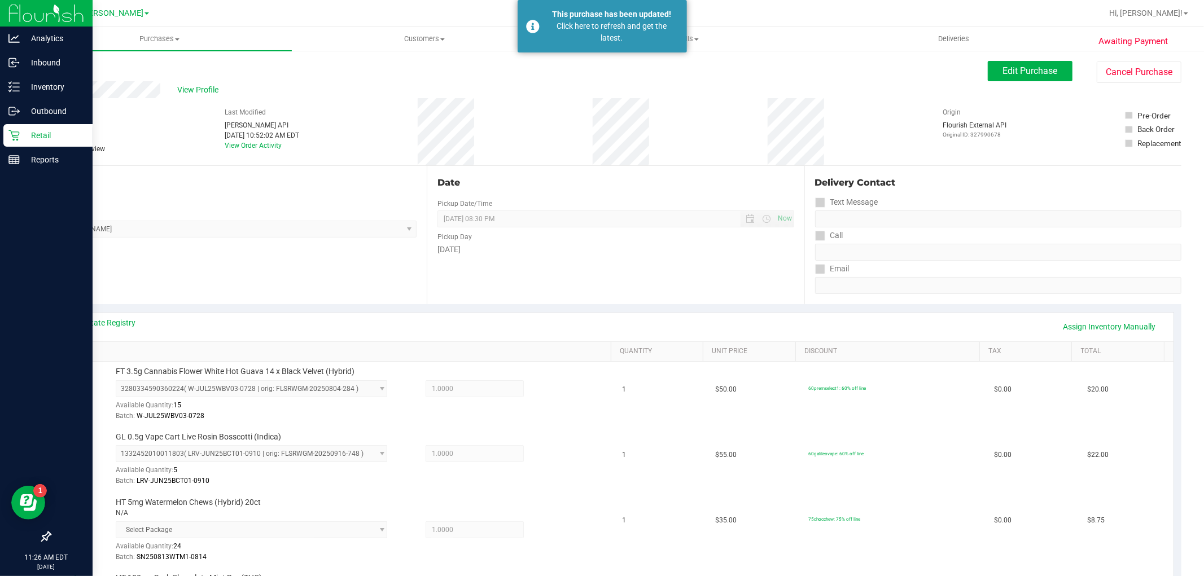
click at [10, 131] on icon at bounding box center [13, 135] width 11 height 11
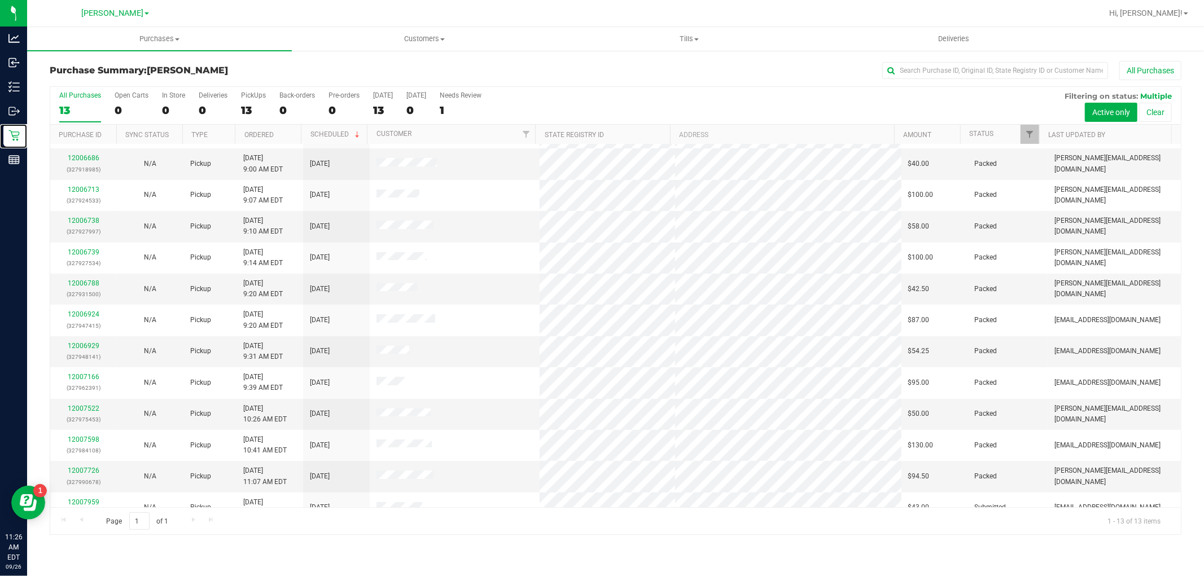
scroll to position [43, 0]
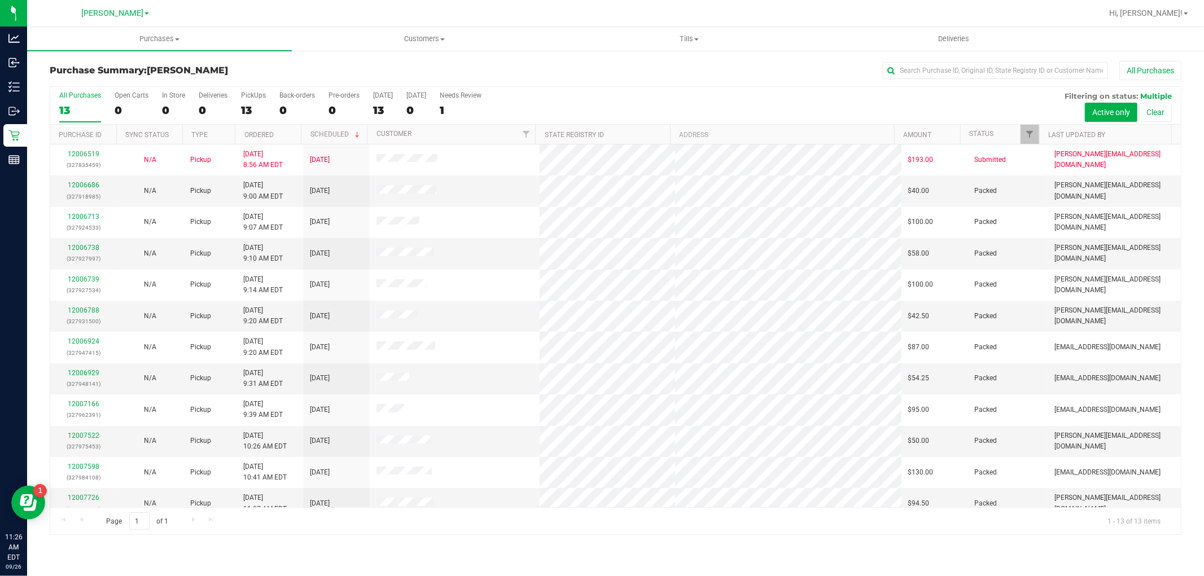
scroll to position [43, 0]
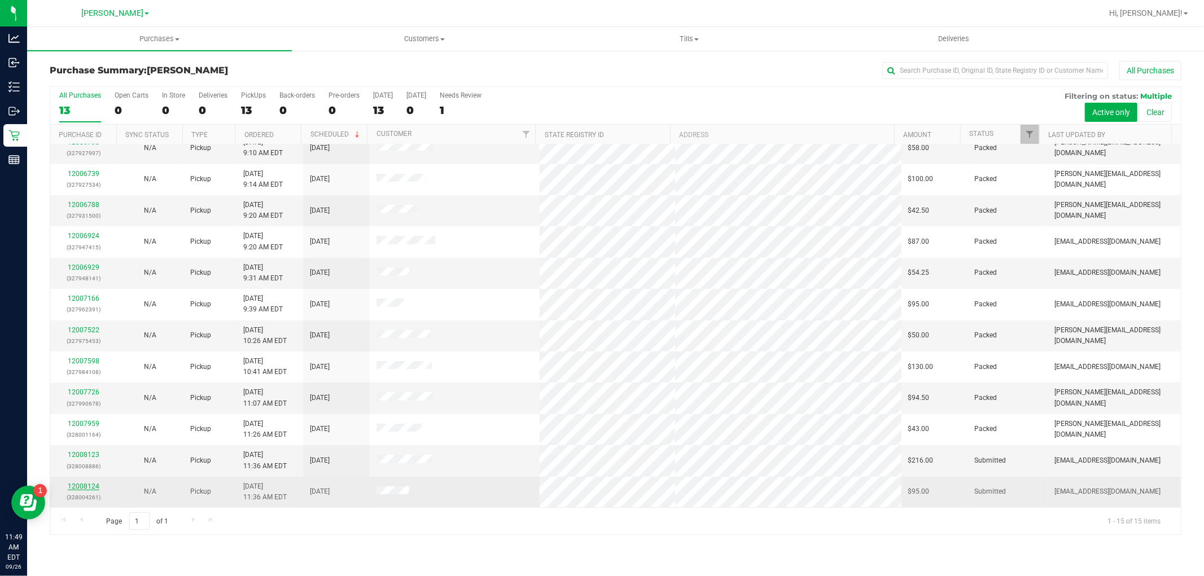
click at [81, 487] on link "12008124" at bounding box center [84, 487] width 32 height 8
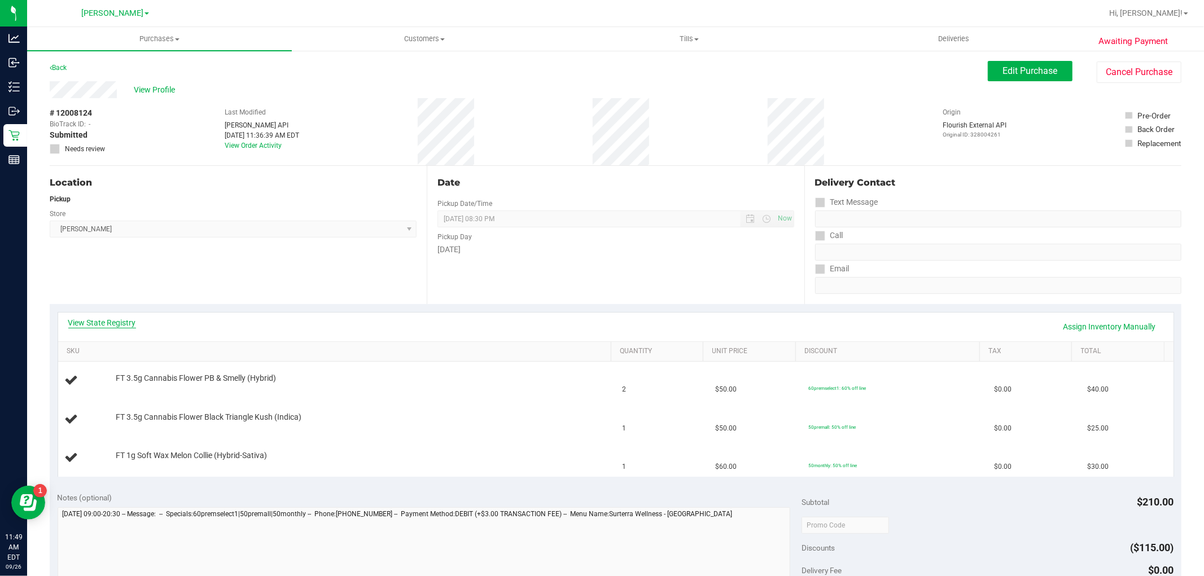
click at [112, 324] on link "View State Registry" at bounding box center [102, 322] width 68 height 11
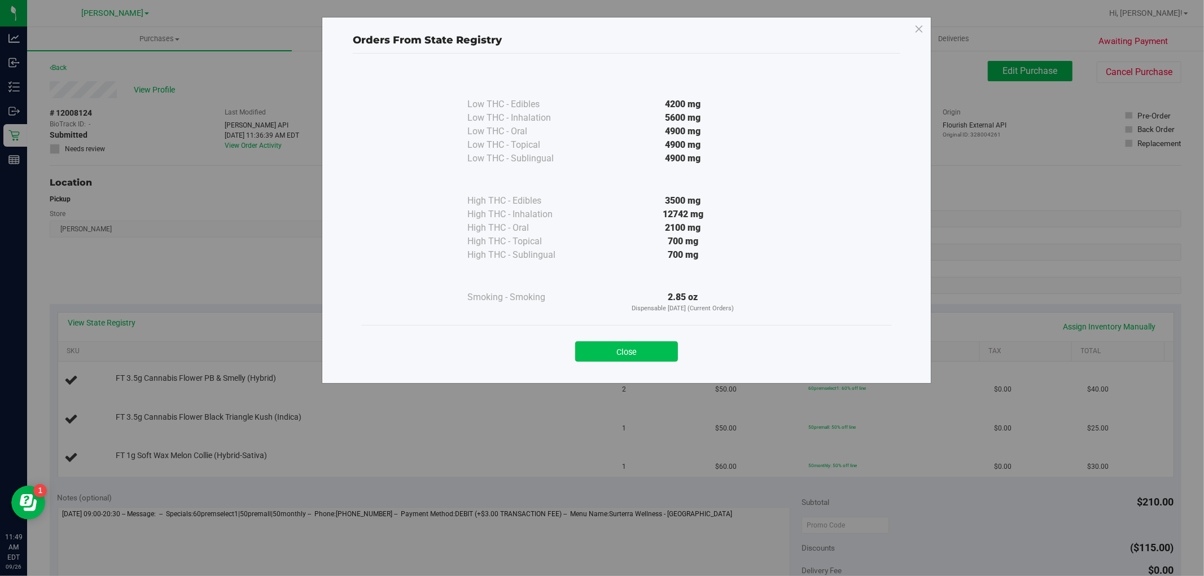
click at [638, 343] on button "Close" at bounding box center [626, 352] width 103 height 20
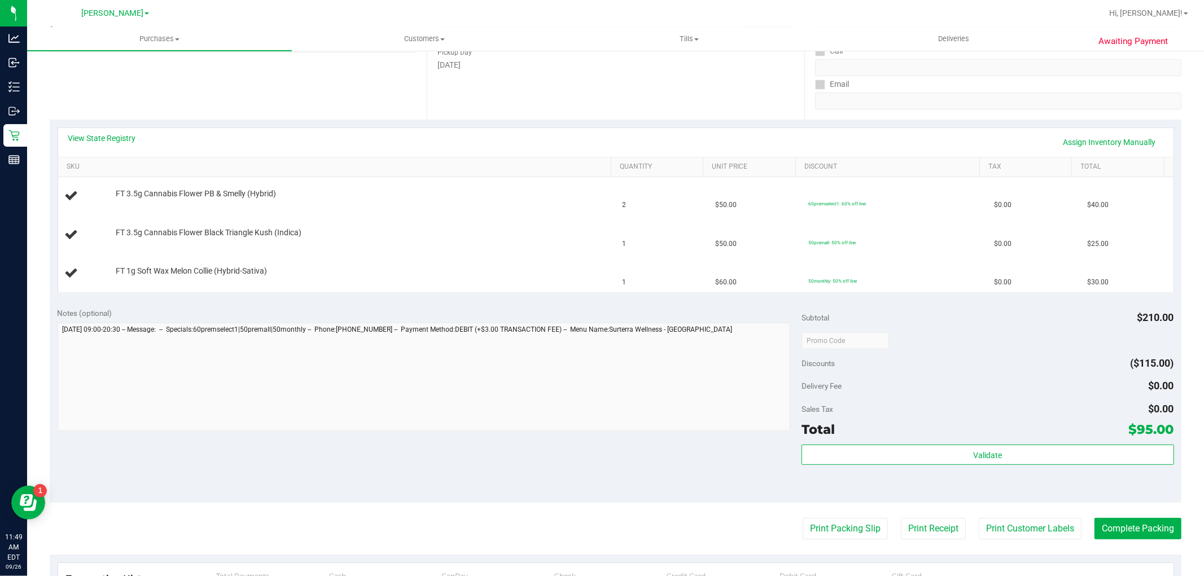
scroll to position [188, 0]
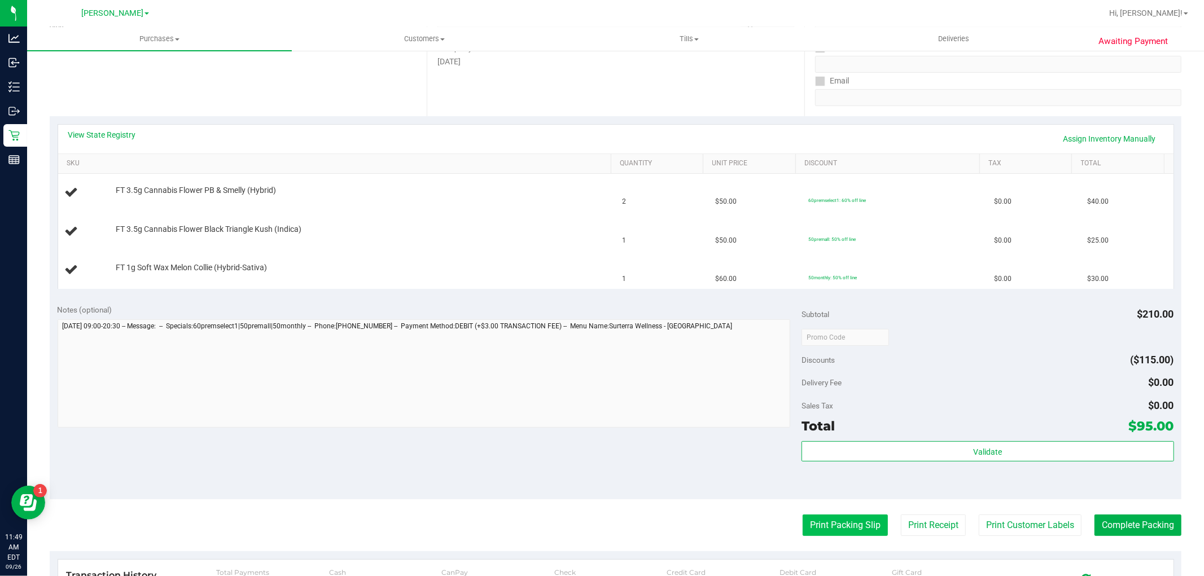
click at [811, 522] on button "Print Packing Slip" at bounding box center [845, 525] width 85 height 21
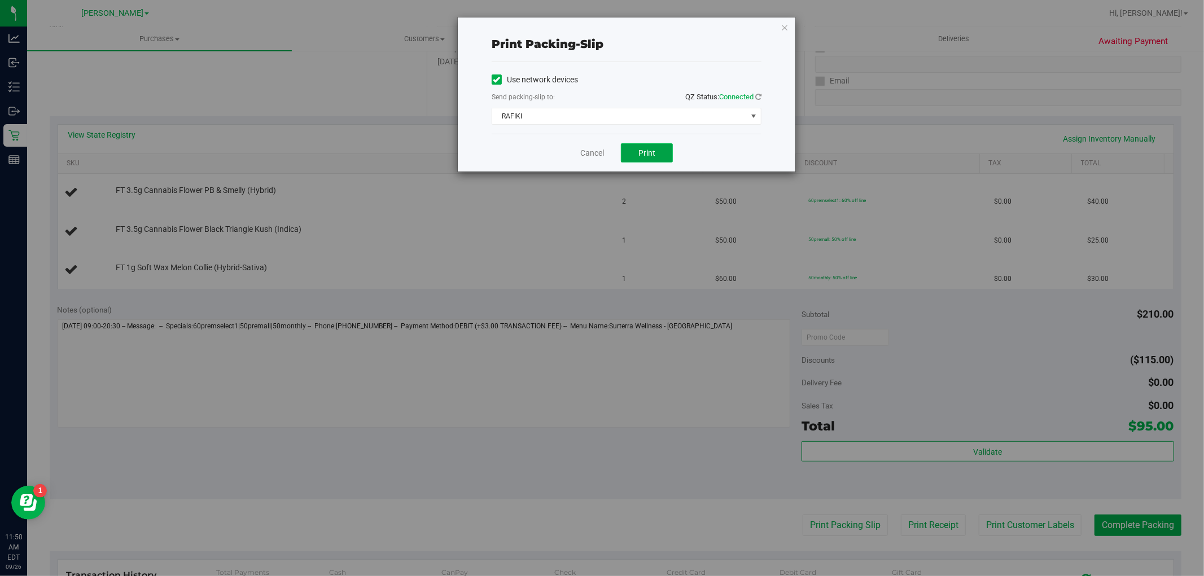
click at [646, 155] on span "Print" at bounding box center [646, 152] width 17 height 9
click at [786, 24] on icon "button" at bounding box center [785, 27] width 8 height 14
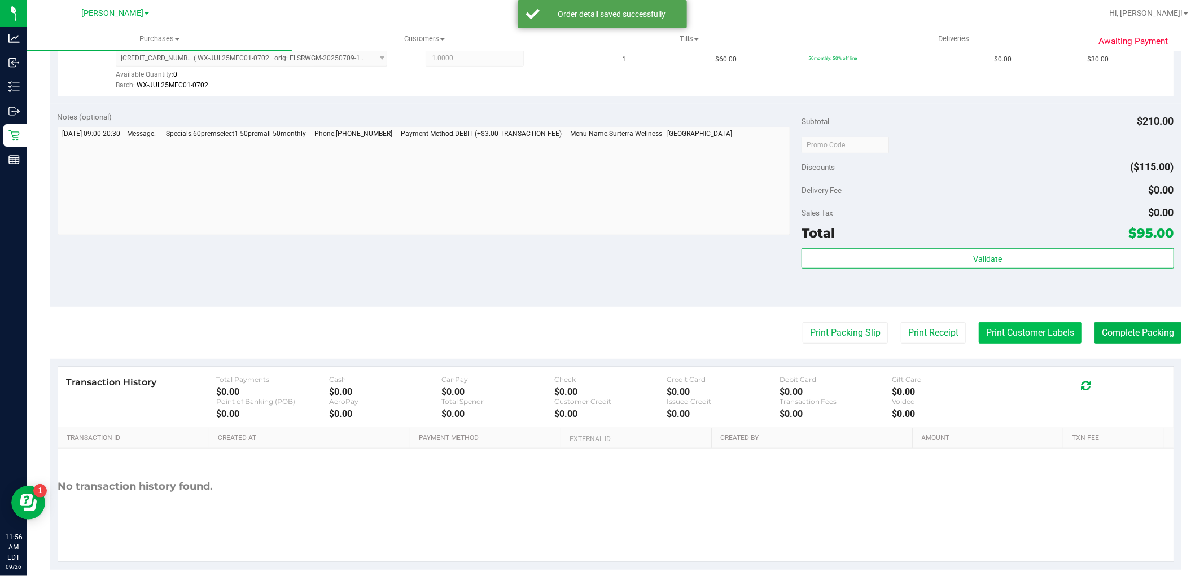
scroll to position [489, 0]
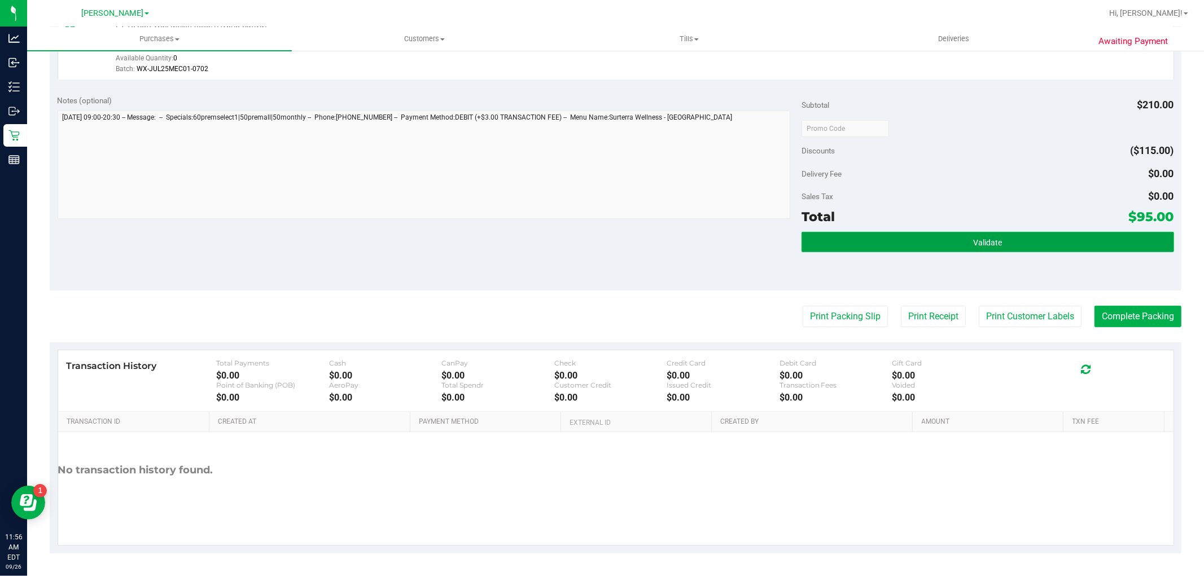
click at [951, 246] on button "Validate" at bounding box center [988, 242] width 372 height 20
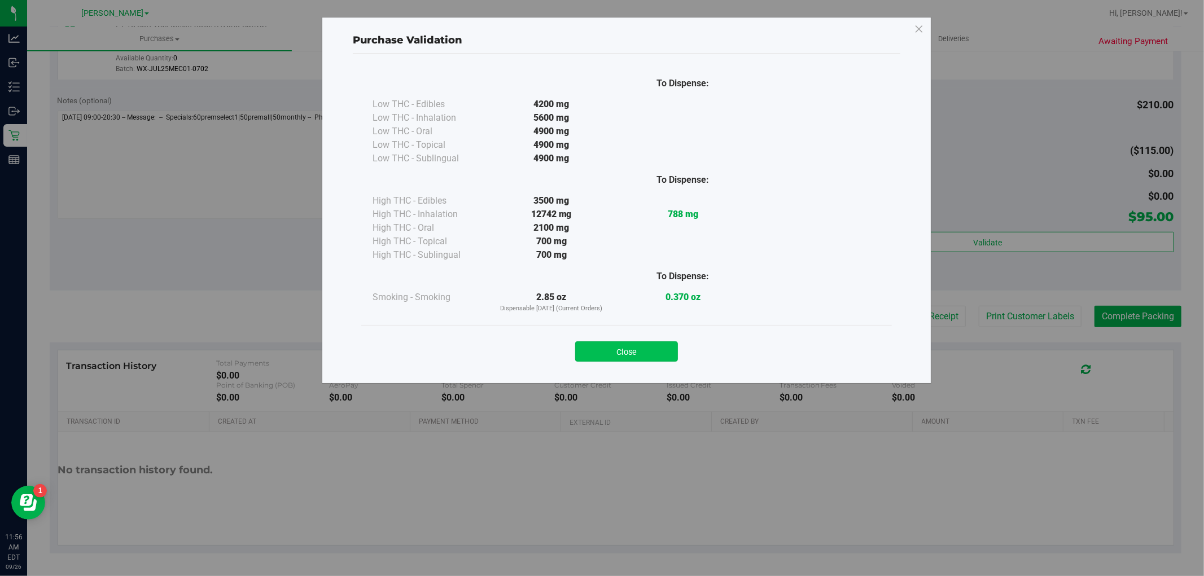
click at [633, 347] on button "Close" at bounding box center [626, 352] width 103 height 20
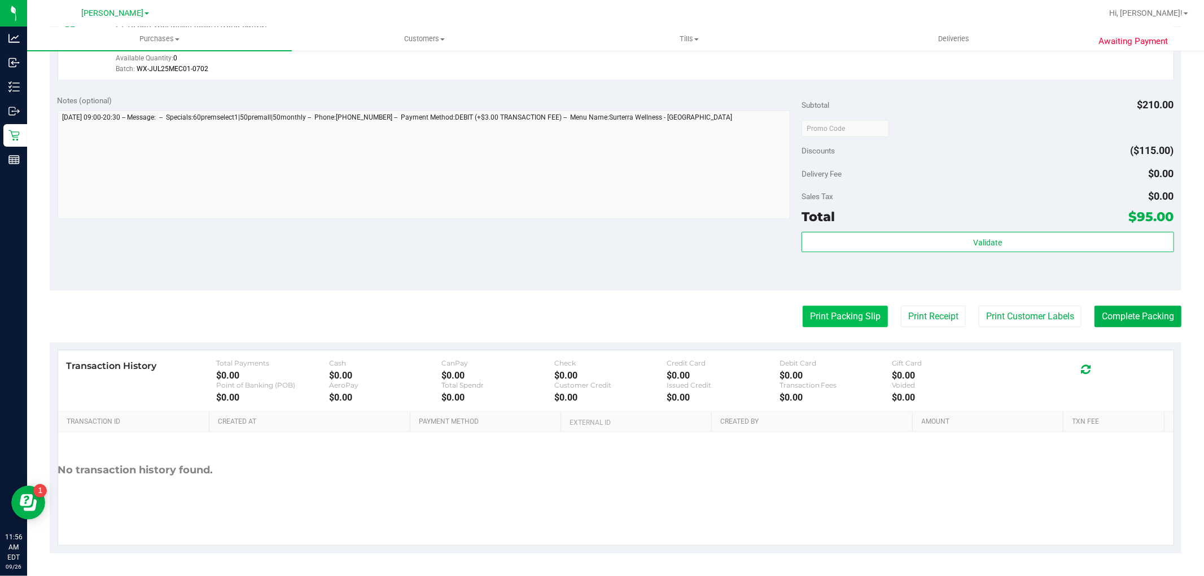
click at [804, 315] on button "Print Packing Slip" at bounding box center [845, 316] width 85 height 21
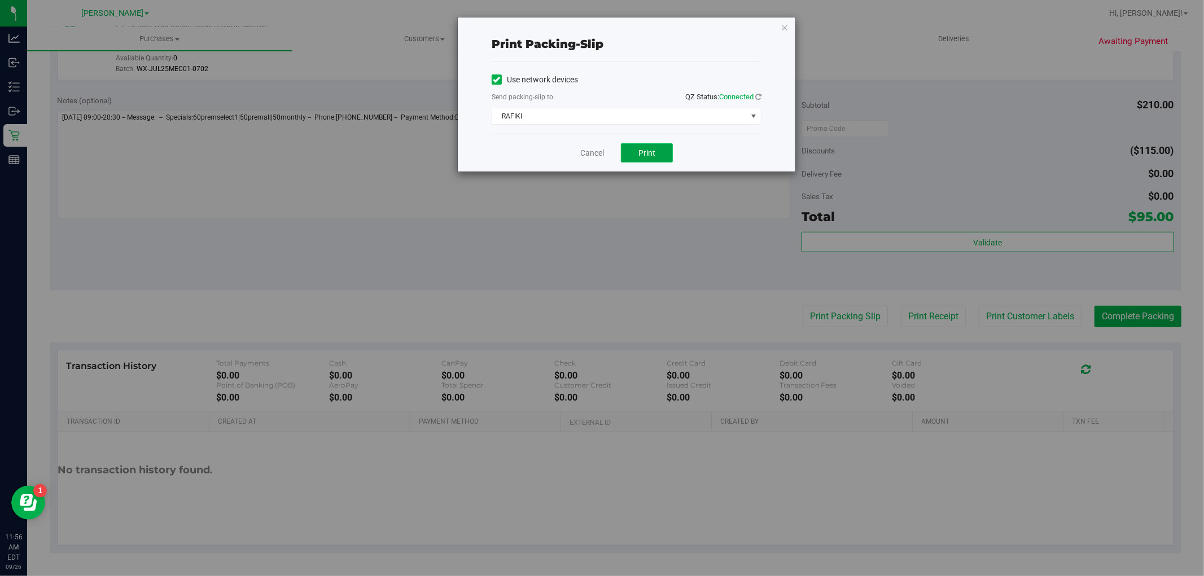
drag, startPoint x: 651, startPoint y: 156, endPoint x: 667, endPoint y: 198, distance: 45.4
click at [651, 156] on span "Print" at bounding box center [646, 152] width 17 height 9
click at [789, 36] on div "Print packing-slip Use network devices Send packing-slip to: QZ Status: Connect…" at bounding box center [627, 95] width 338 height 154
click at [785, 24] on icon "button" at bounding box center [785, 27] width 8 height 14
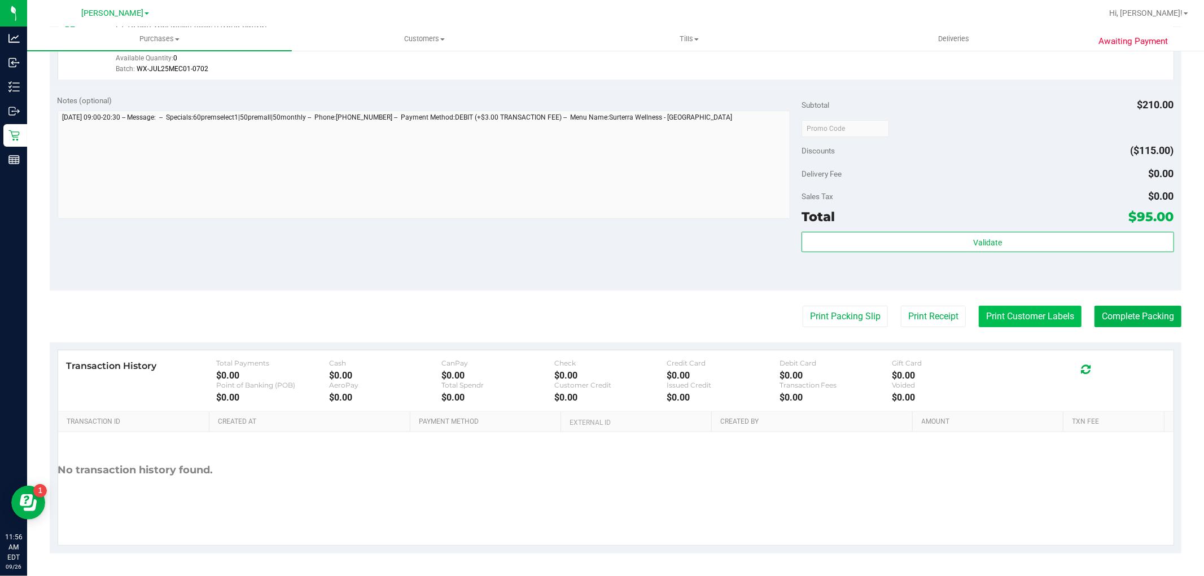
click at [981, 314] on button "Print Customer Labels" at bounding box center [1030, 316] width 103 height 21
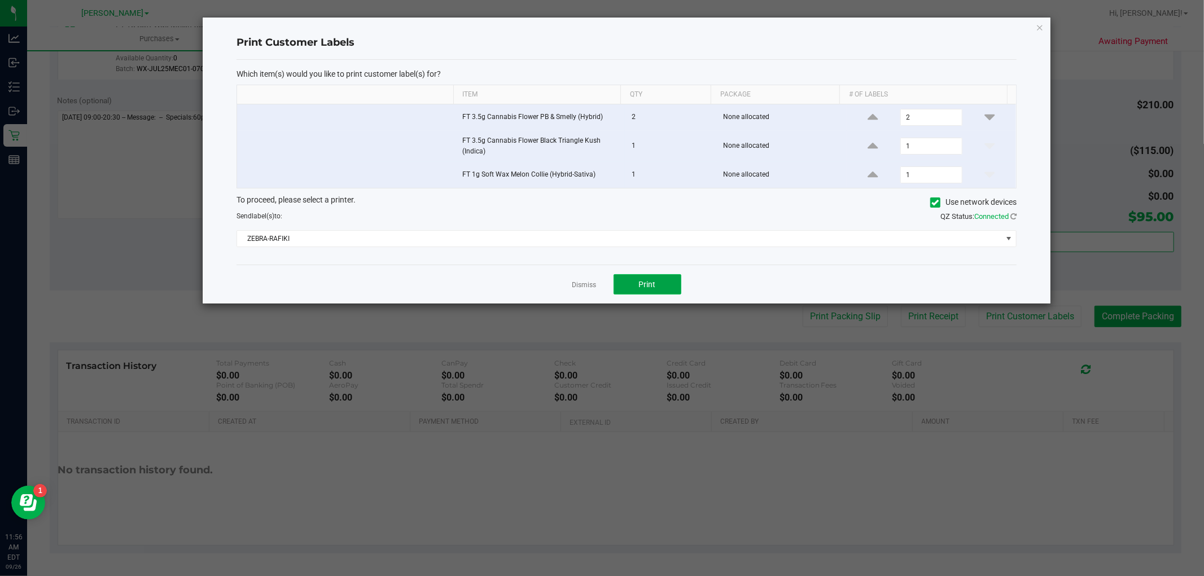
click at [654, 286] on span "Print" at bounding box center [647, 284] width 17 height 9
click at [1037, 27] on icon "button" at bounding box center [1040, 27] width 8 height 14
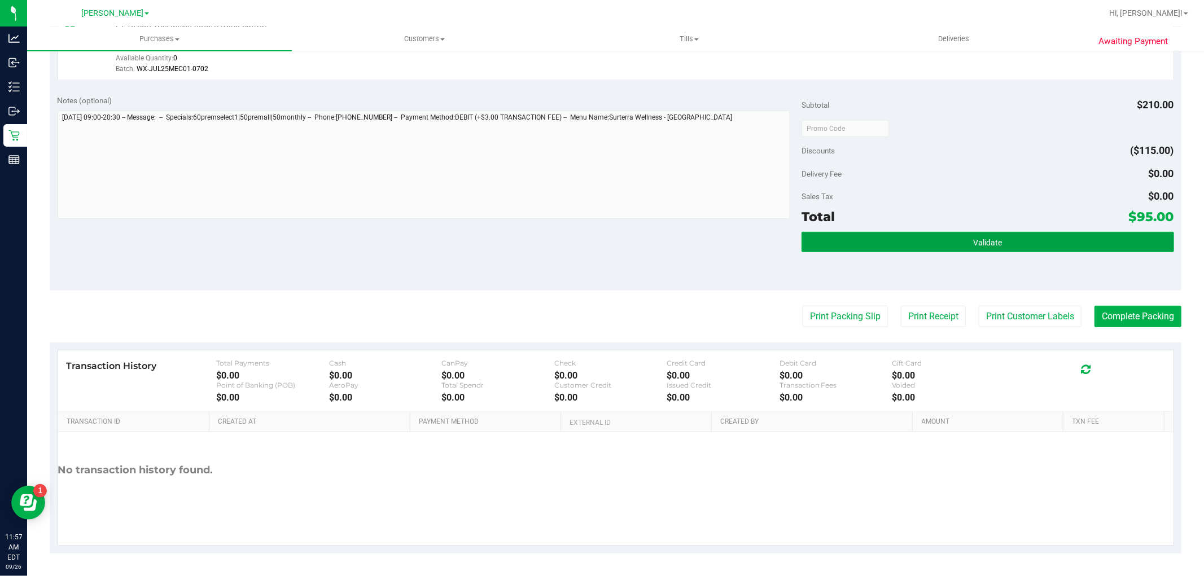
click at [1043, 235] on button "Validate" at bounding box center [988, 242] width 372 height 20
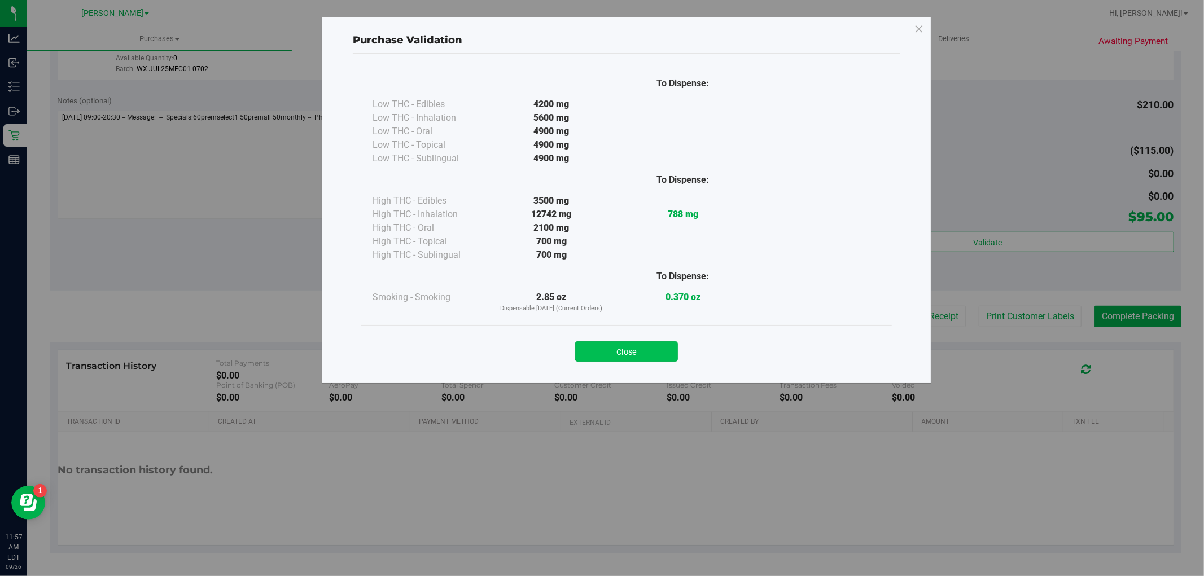
click at [619, 344] on button "Close" at bounding box center [626, 352] width 103 height 20
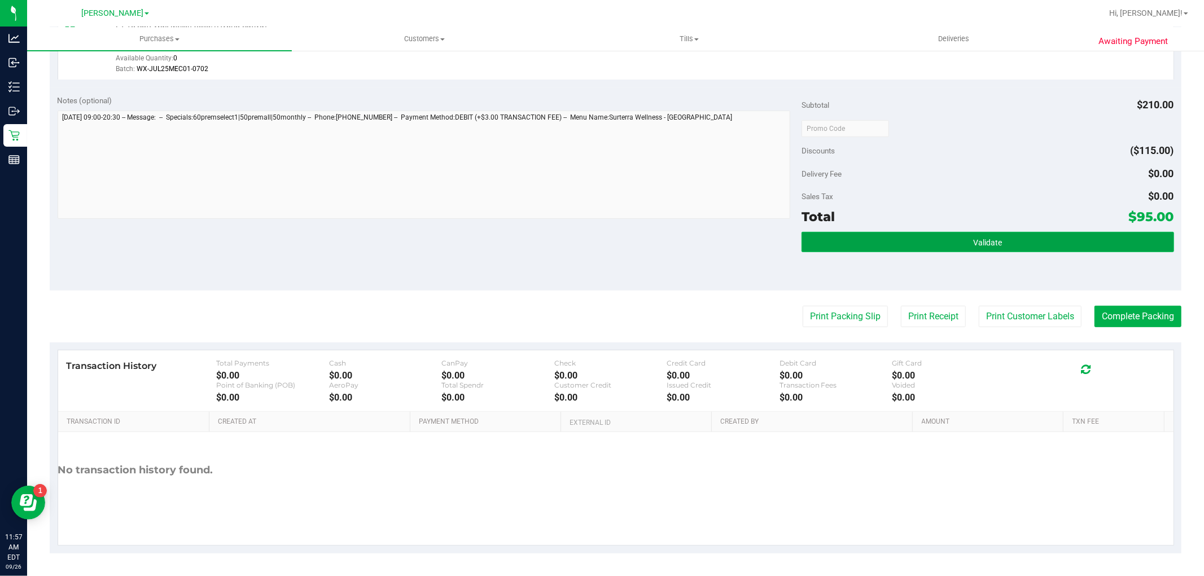
click at [985, 243] on span "Validate" at bounding box center [987, 242] width 29 height 9
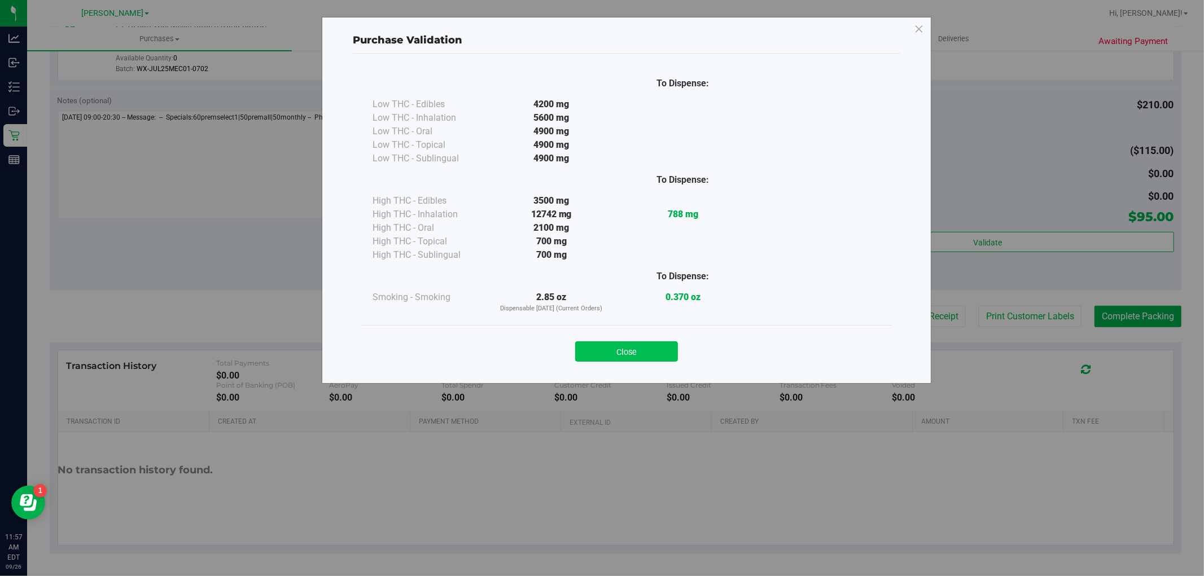
click at [638, 343] on button "Close" at bounding box center [626, 352] width 103 height 20
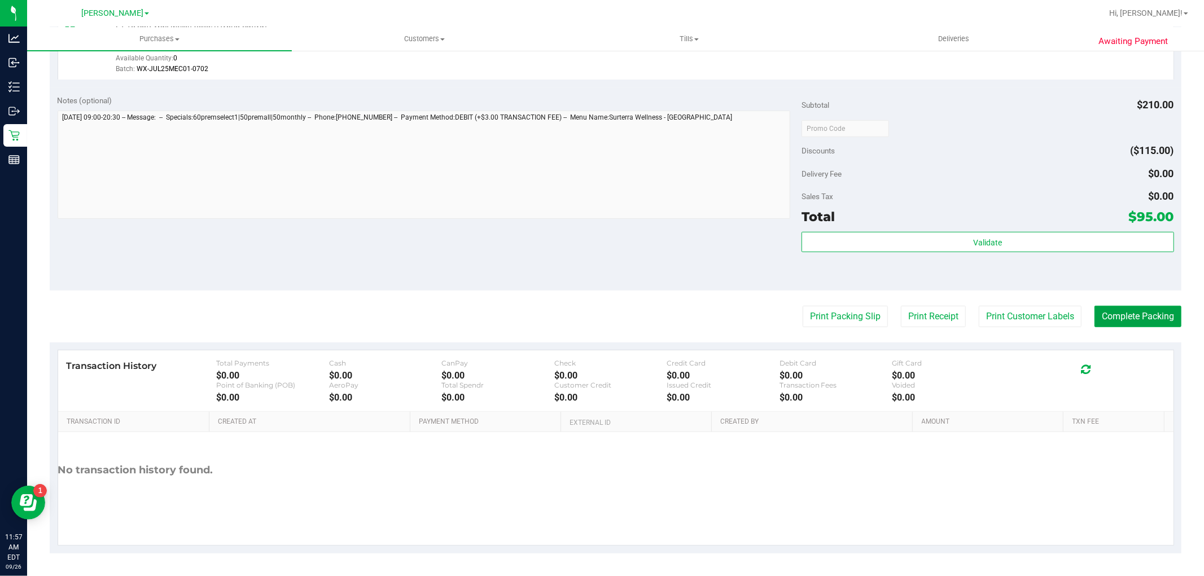
drag, startPoint x: 1120, startPoint y: 313, endPoint x: 1050, endPoint y: 351, distance: 79.3
click at [1050, 351] on purchase-details "Back Edit Purchase Cancel Purchase View Profile # 12008124 BioTrack ID: - Submi…" at bounding box center [616, 63] width 1132 height 981
click at [1129, 310] on button "Complete Packing" at bounding box center [1138, 316] width 87 height 21
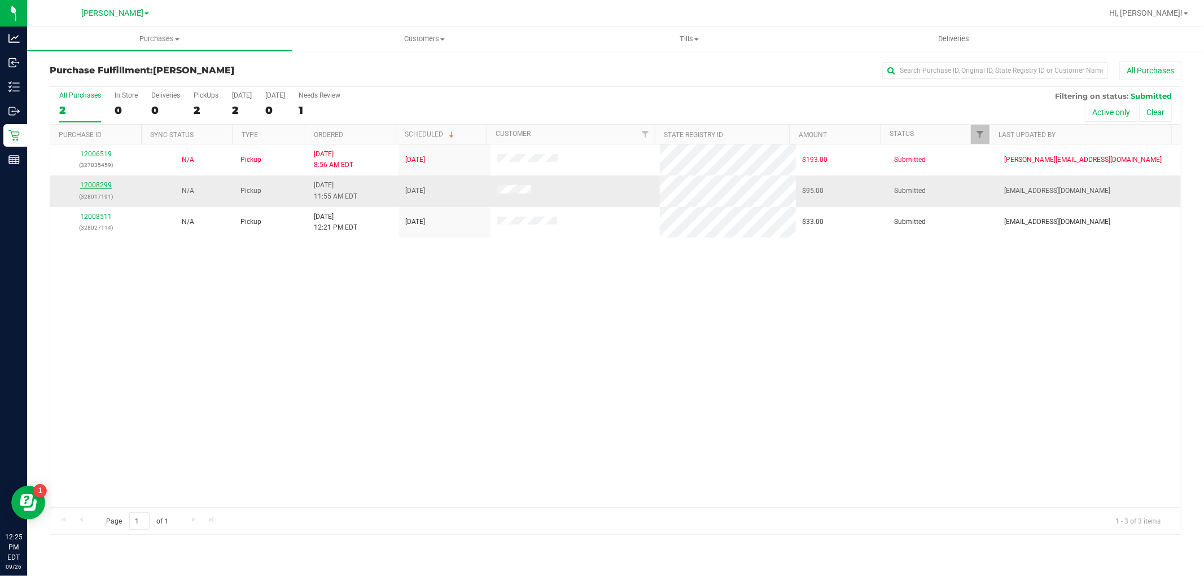
drag, startPoint x: 96, startPoint y: 191, endPoint x: 93, endPoint y: 185, distance: 6.8
click at [95, 190] on div "12008299 (328017191)" at bounding box center [96, 190] width 78 height 21
click at [93, 185] on link "12008299" at bounding box center [96, 185] width 32 height 8
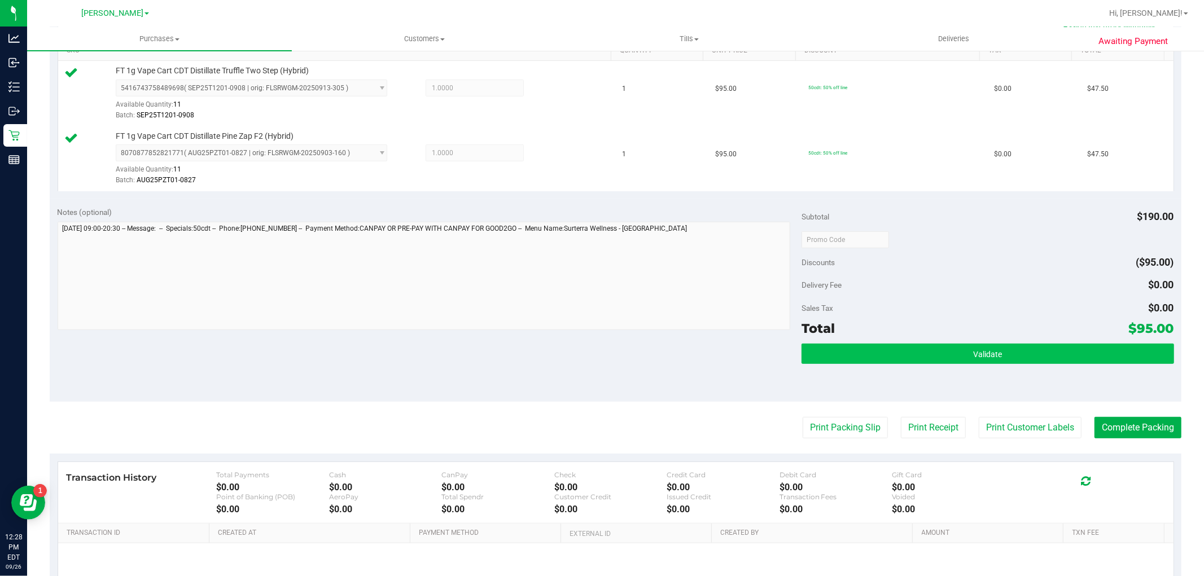
scroll to position [313, 0]
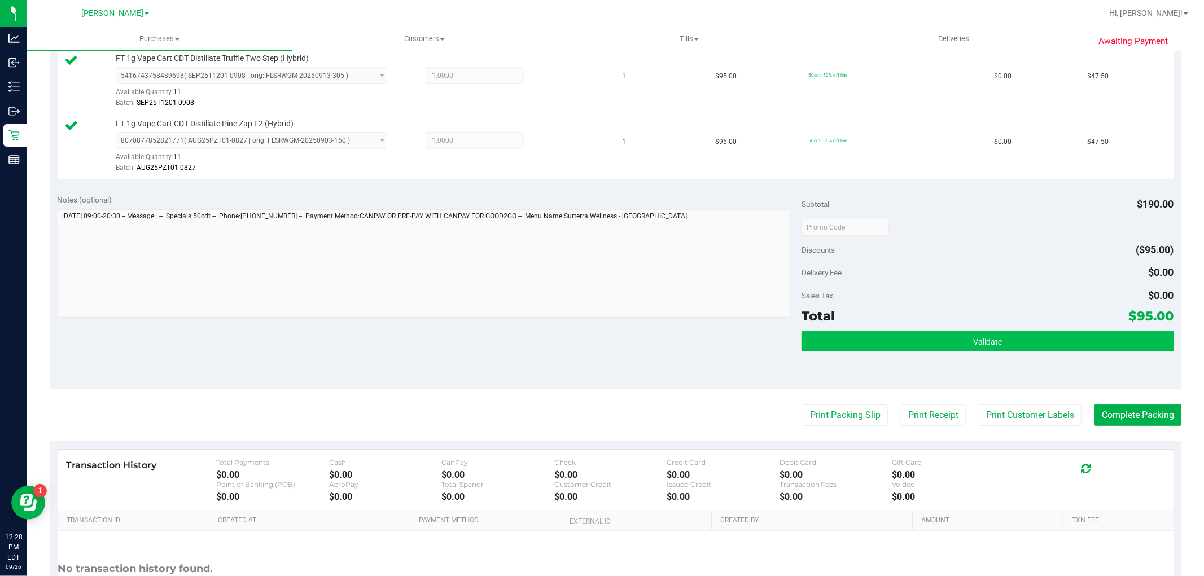
drag, startPoint x: 911, startPoint y: 329, endPoint x: 903, endPoint y: 348, distance: 20.0
click at [911, 330] on div "Subtotal $190.00 Discounts ($95.00) Delivery Fee $0.00 Sales Tax $0.00 Total $9…" at bounding box center [988, 288] width 372 height 188
click at [903, 348] on button "Validate" at bounding box center [988, 341] width 372 height 20
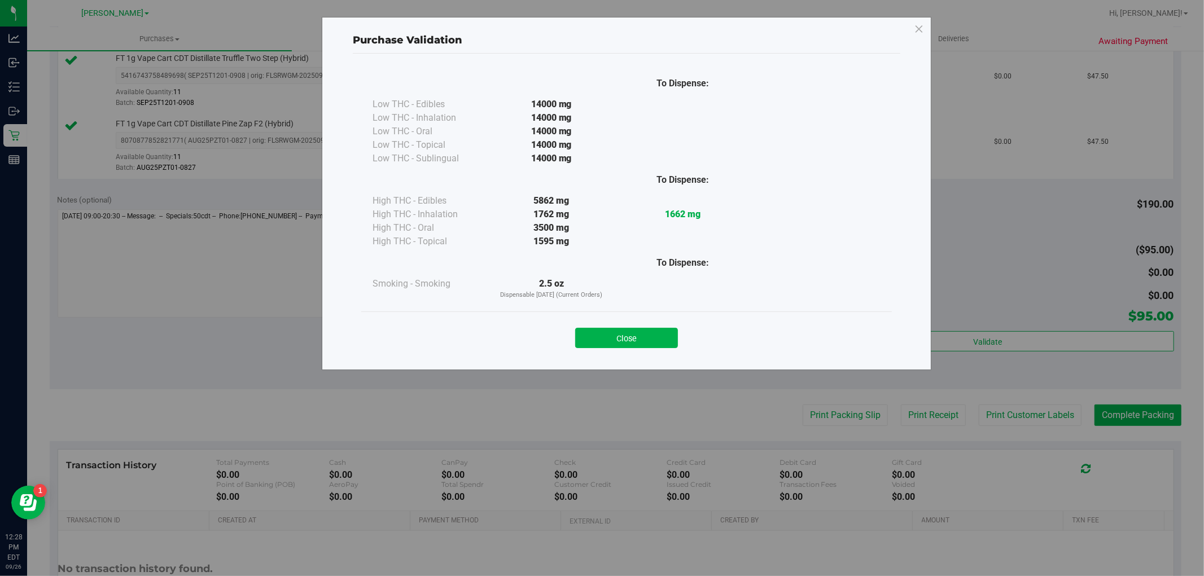
drag, startPoint x: 615, startPoint y: 334, endPoint x: 549, endPoint y: 349, distance: 68.2
click at [614, 335] on button "Close" at bounding box center [626, 338] width 103 height 20
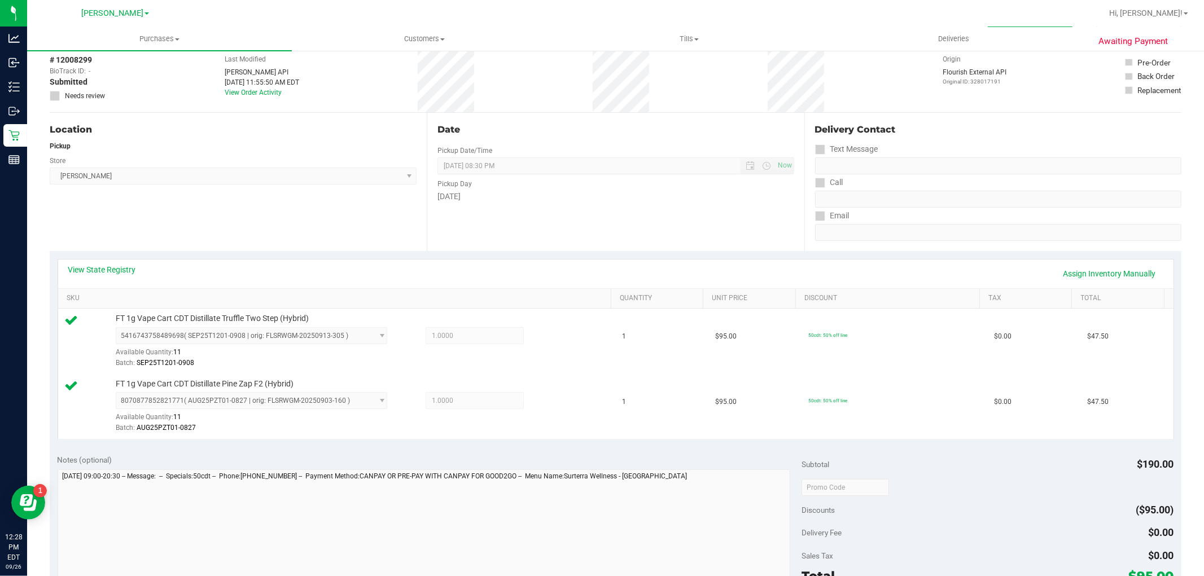
scroll to position [0, 0]
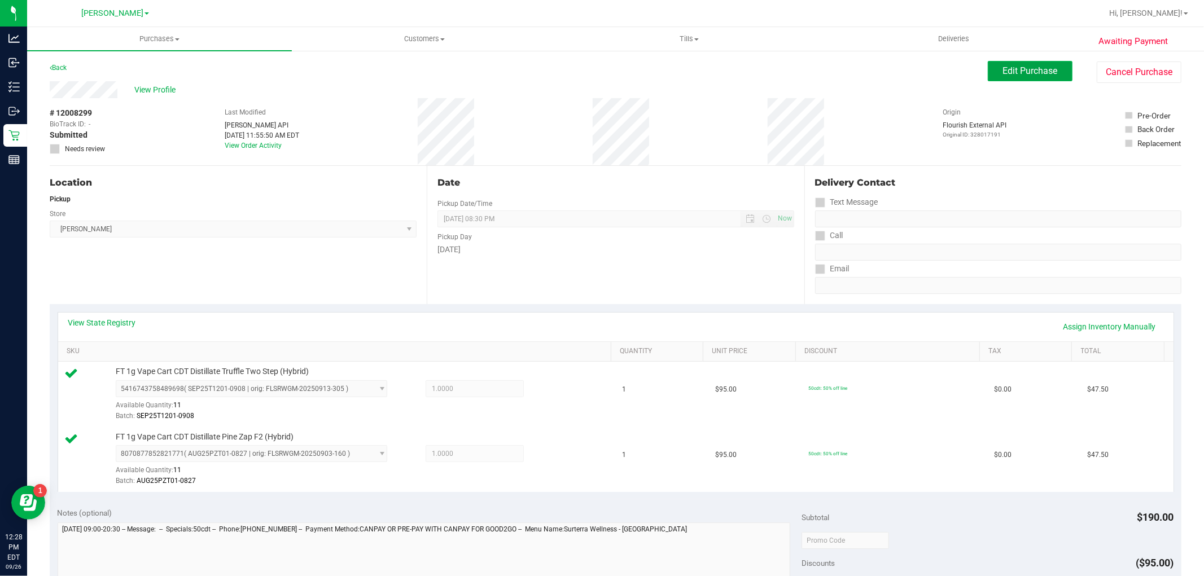
click at [1004, 71] on span "Edit Purchase" at bounding box center [1030, 70] width 55 height 11
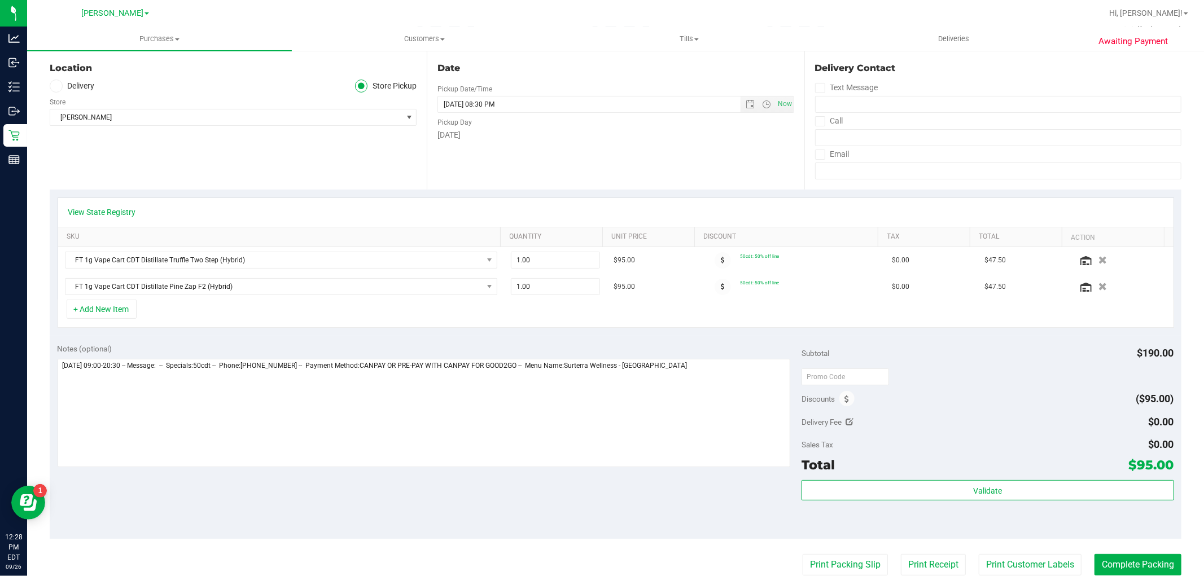
scroll to position [313, 0]
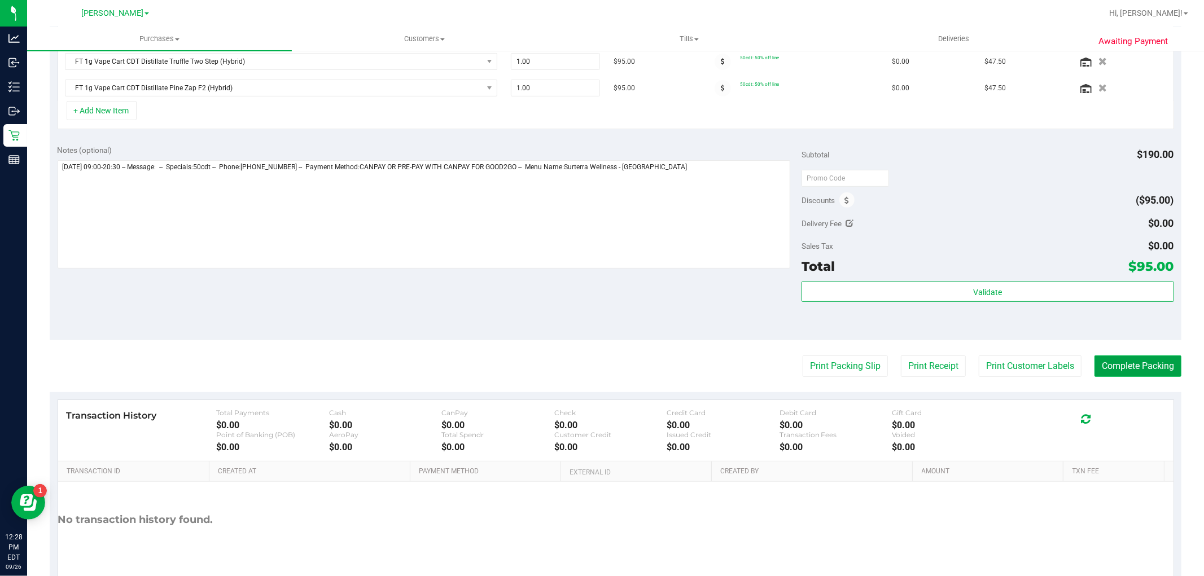
click at [1095, 368] on button "Complete Packing" at bounding box center [1138, 366] width 87 height 21
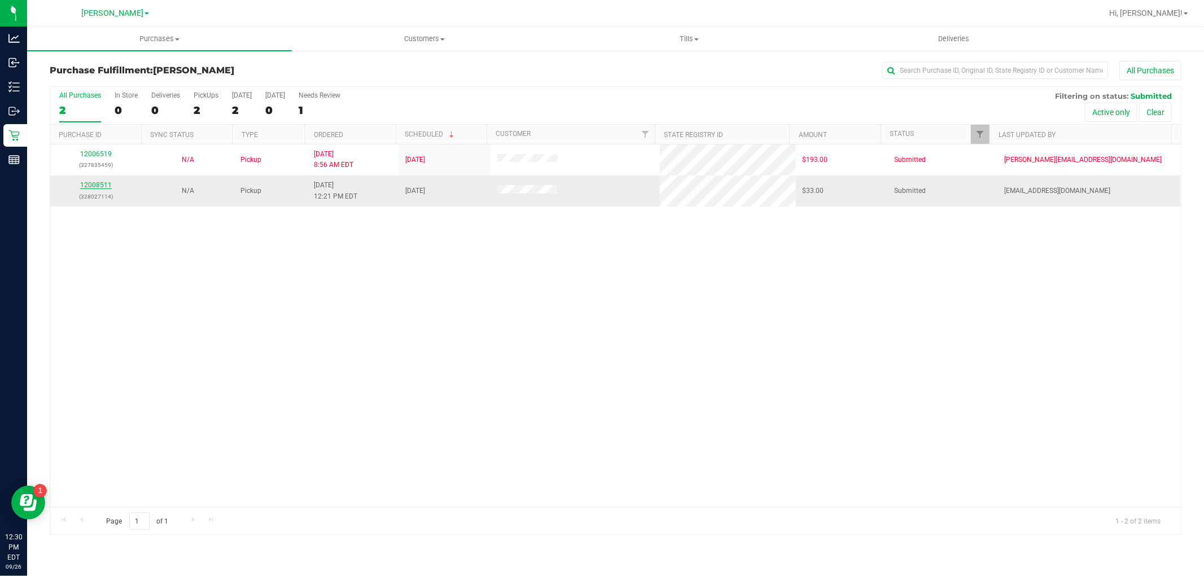
click at [100, 184] on link "12008511" at bounding box center [96, 185] width 32 height 8
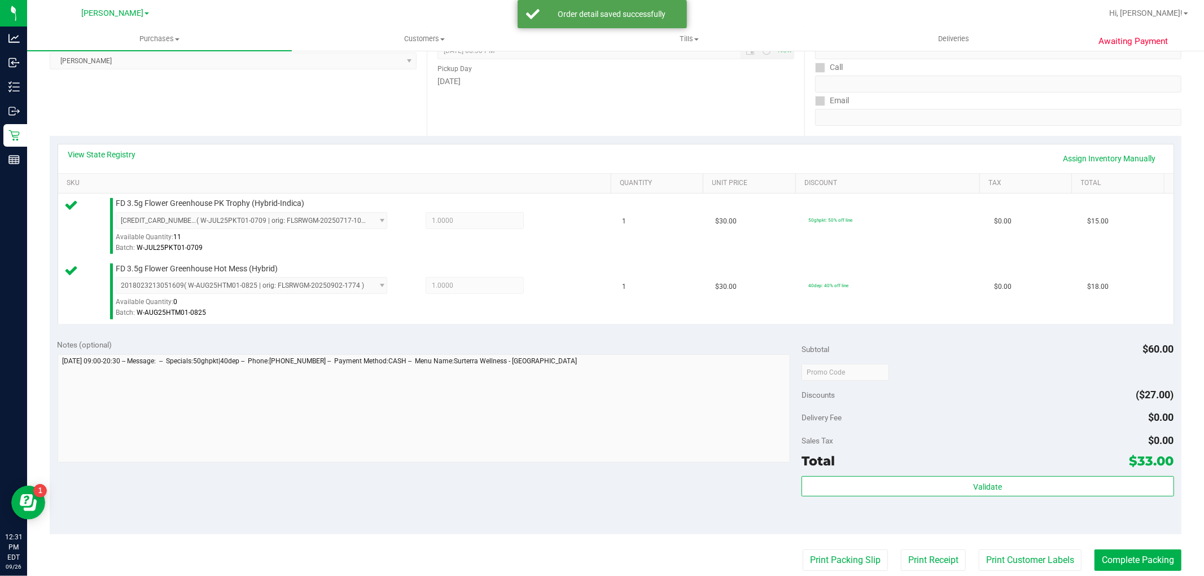
scroll to position [188, 0]
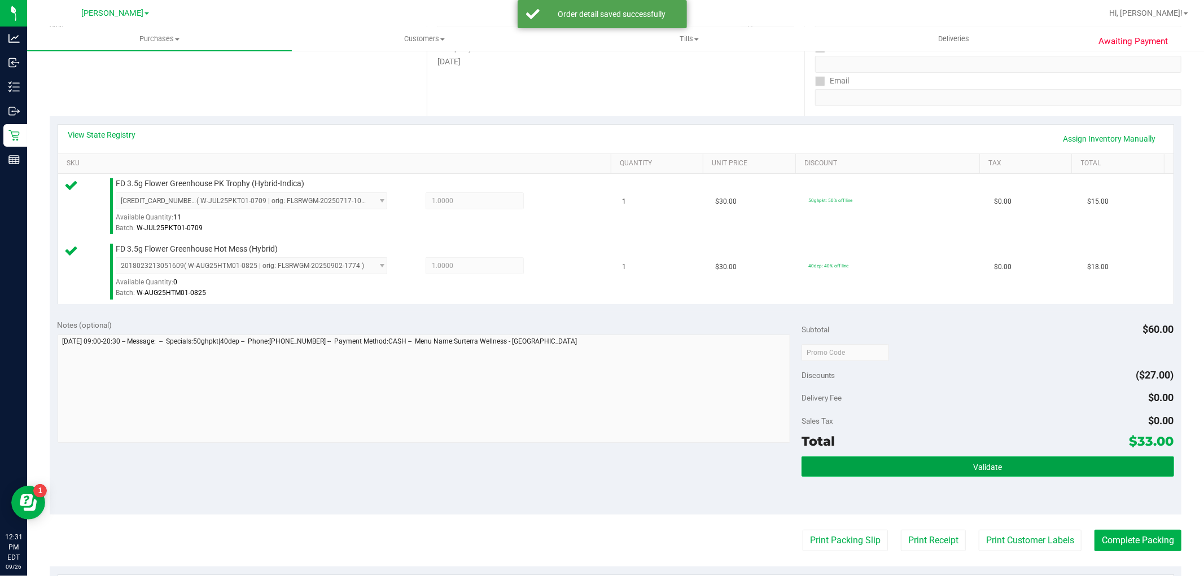
click at [939, 471] on button "Validate" at bounding box center [988, 467] width 372 height 20
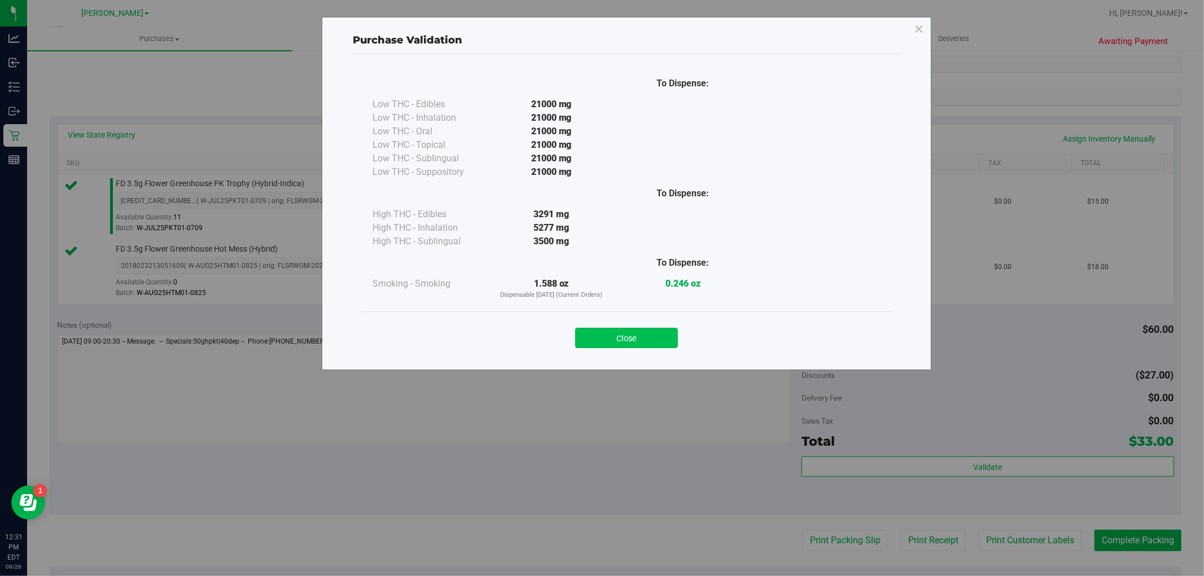
click at [623, 335] on button "Close" at bounding box center [626, 338] width 103 height 20
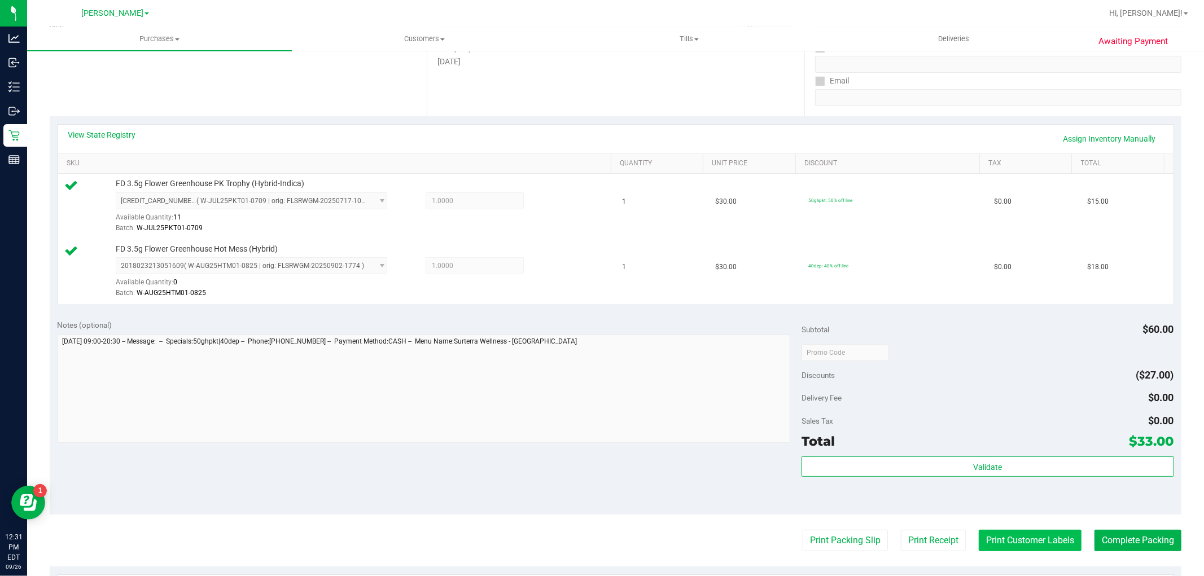
click at [1000, 545] on button "Print Customer Labels" at bounding box center [1030, 540] width 103 height 21
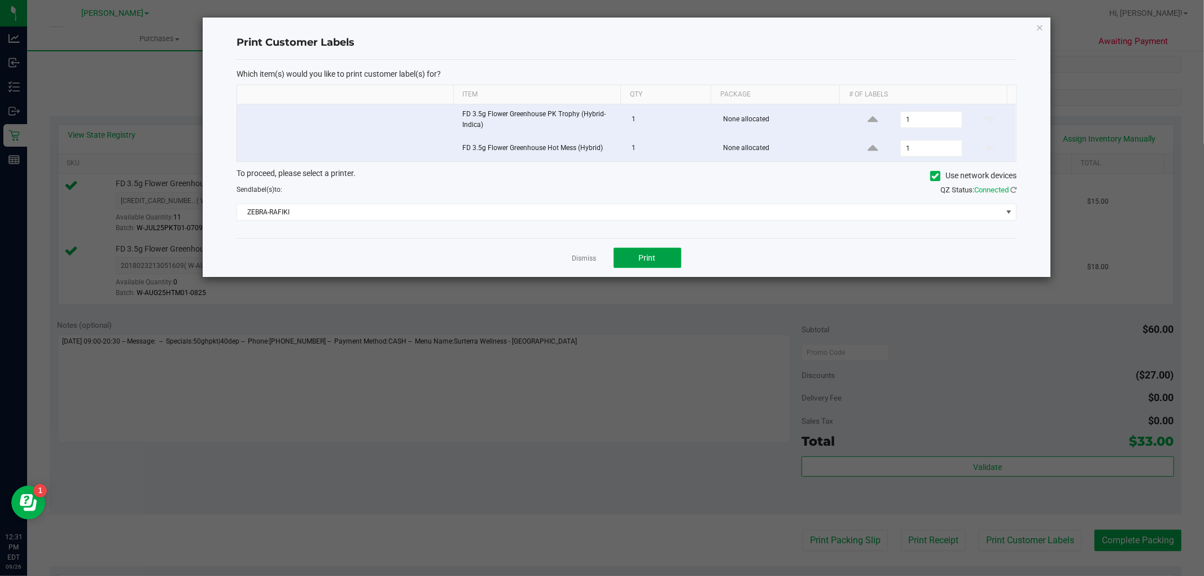
click at [638, 259] on button "Print" at bounding box center [648, 258] width 68 height 20
click at [1038, 26] on icon "button" at bounding box center [1040, 27] width 8 height 14
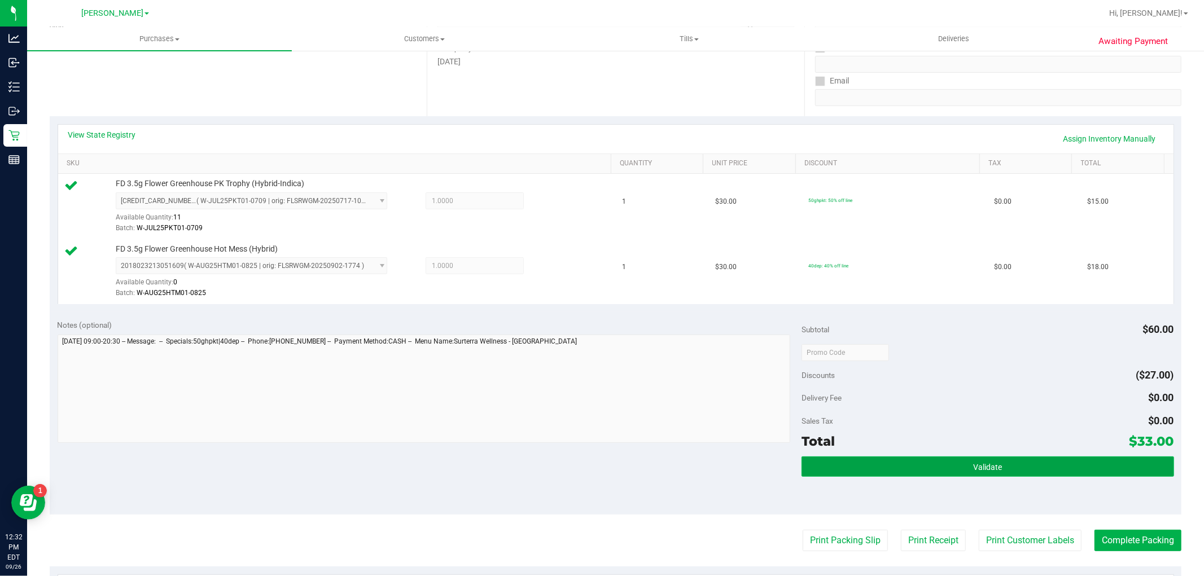
click at [889, 473] on button "Validate" at bounding box center [988, 467] width 372 height 20
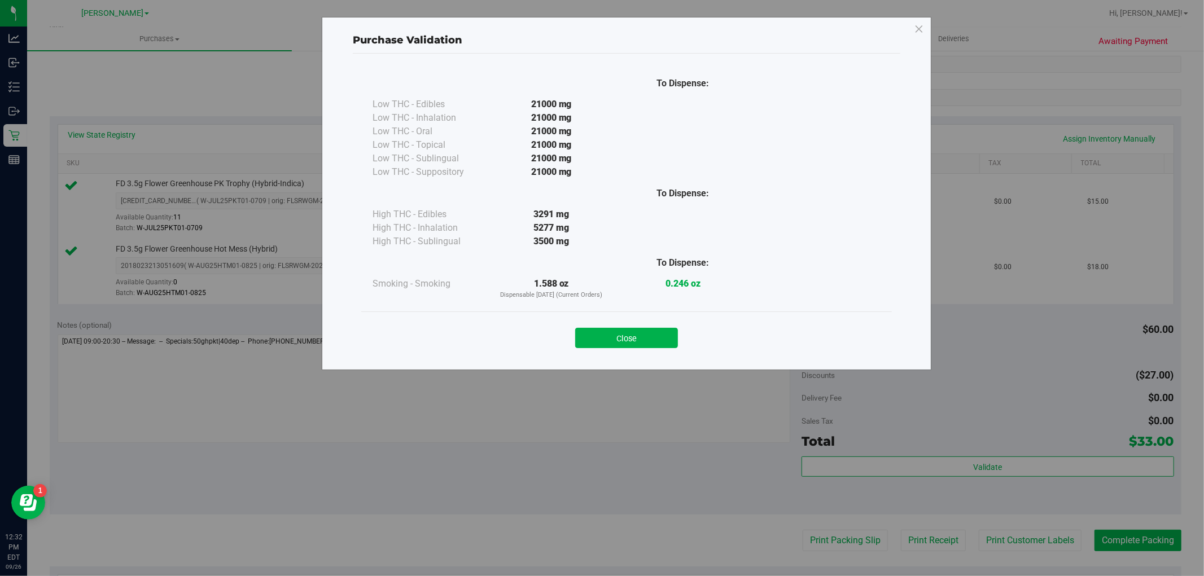
click at [646, 327] on div "Close" at bounding box center [627, 335] width 514 height 28
drag, startPoint x: 649, startPoint y: 336, endPoint x: 658, endPoint y: 342, distance: 10.2
click at [649, 338] on button "Close" at bounding box center [626, 338] width 103 height 20
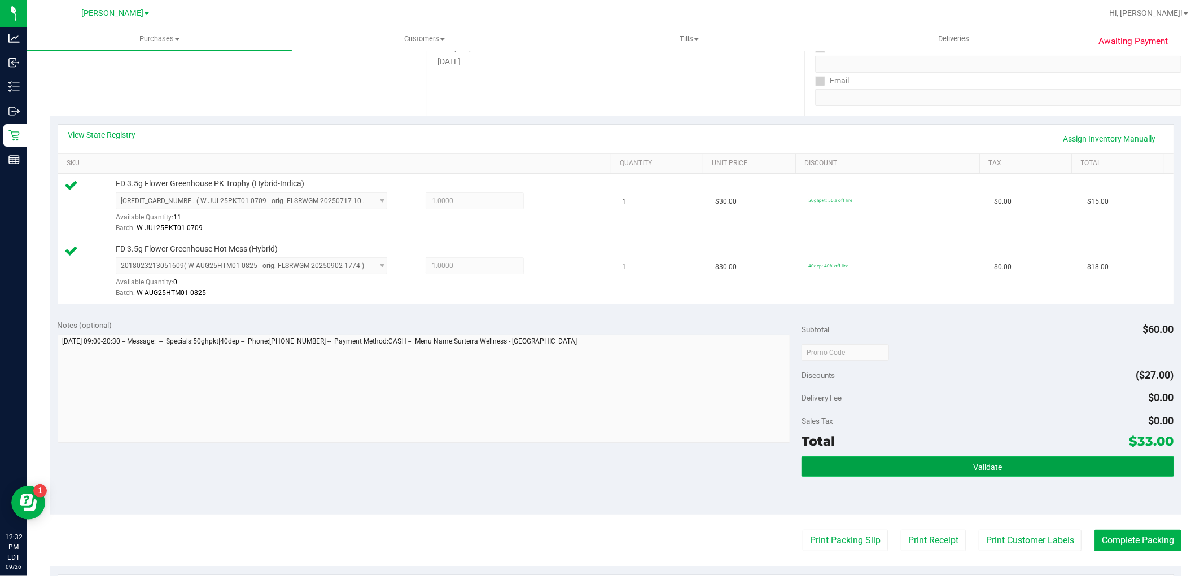
click at [937, 463] on button "Validate" at bounding box center [988, 467] width 372 height 20
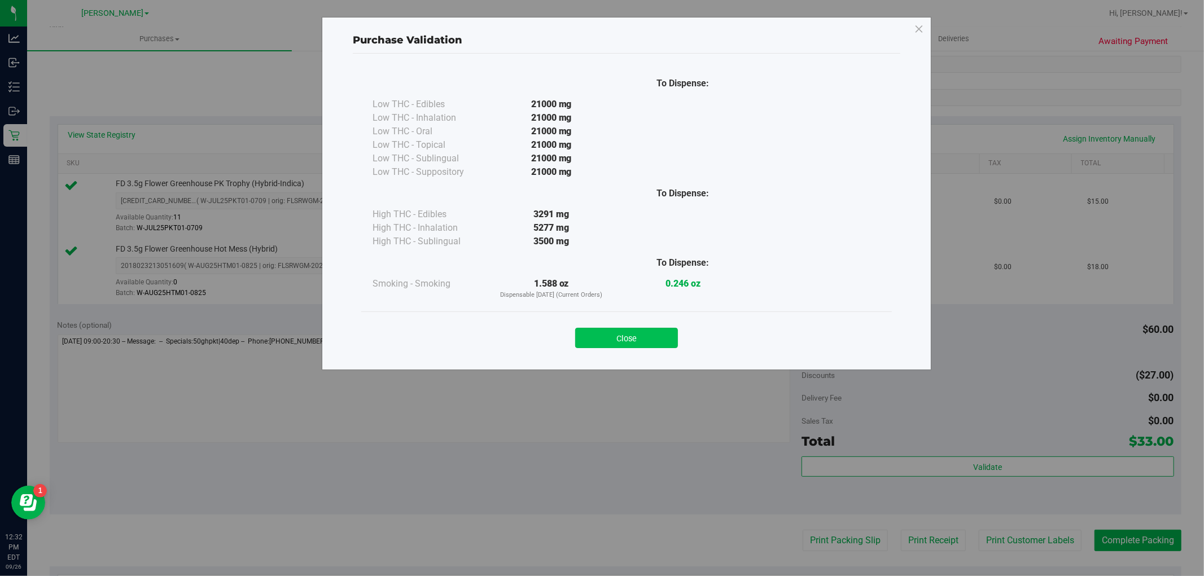
click at [623, 338] on button "Close" at bounding box center [626, 338] width 103 height 20
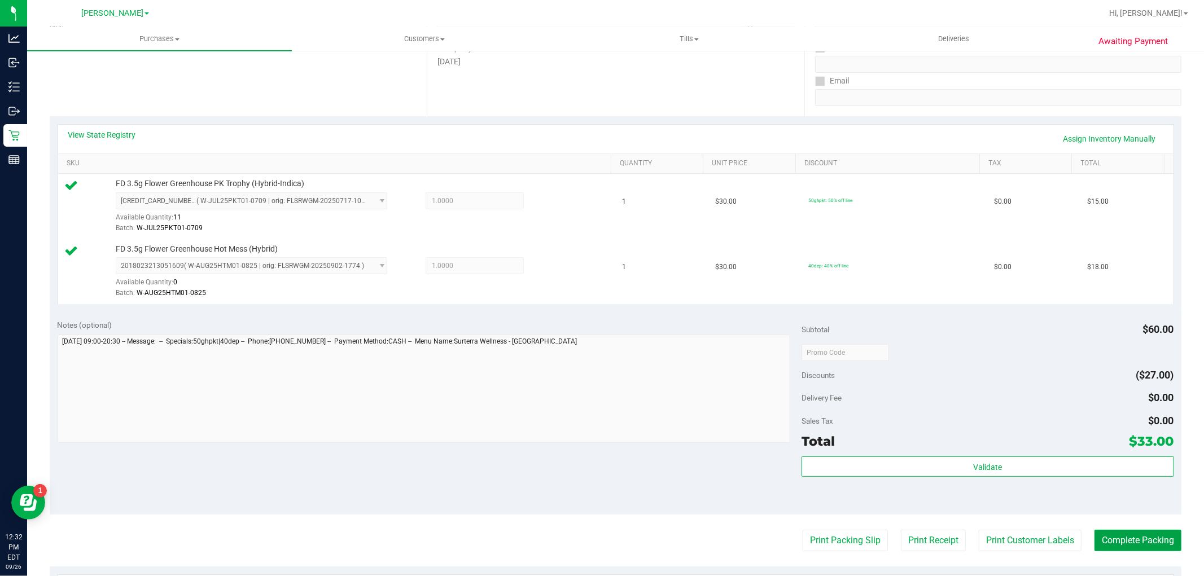
drag, startPoint x: 1149, startPoint y: 548, endPoint x: 674, endPoint y: 454, distance: 484.5
click at [674, 454] on purchase-details "Back Edit Purchase Cancel Purchase View Profile # 12008511 BioTrack ID: - Submi…" at bounding box center [616, 325] width 1132 height 905
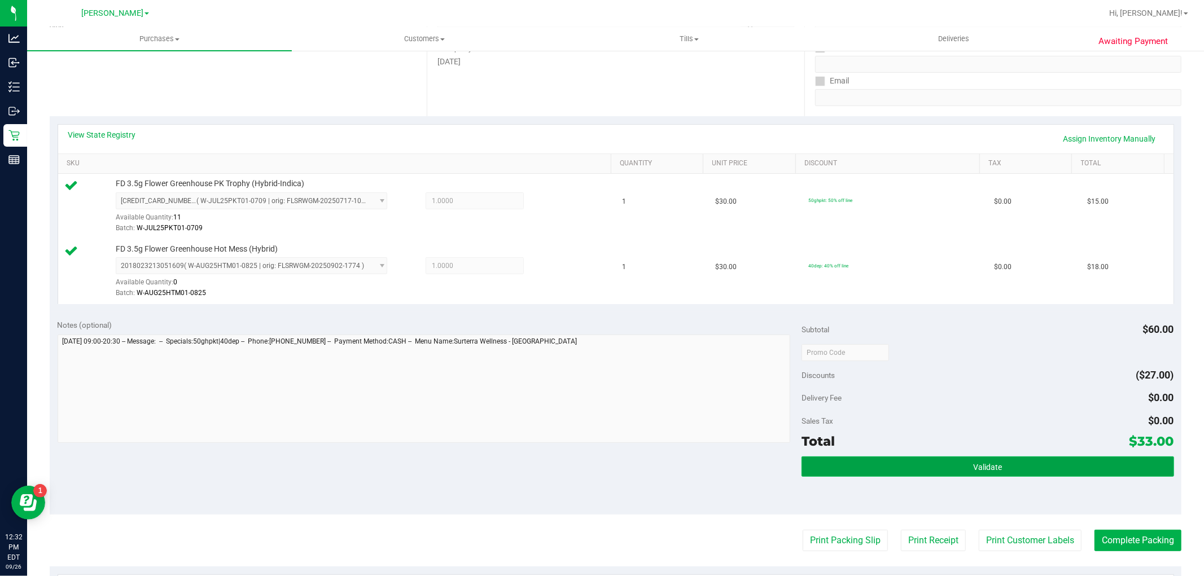
click at [901, 467] on button "Validate" at bounding box center [988, 467] width 372 height 20
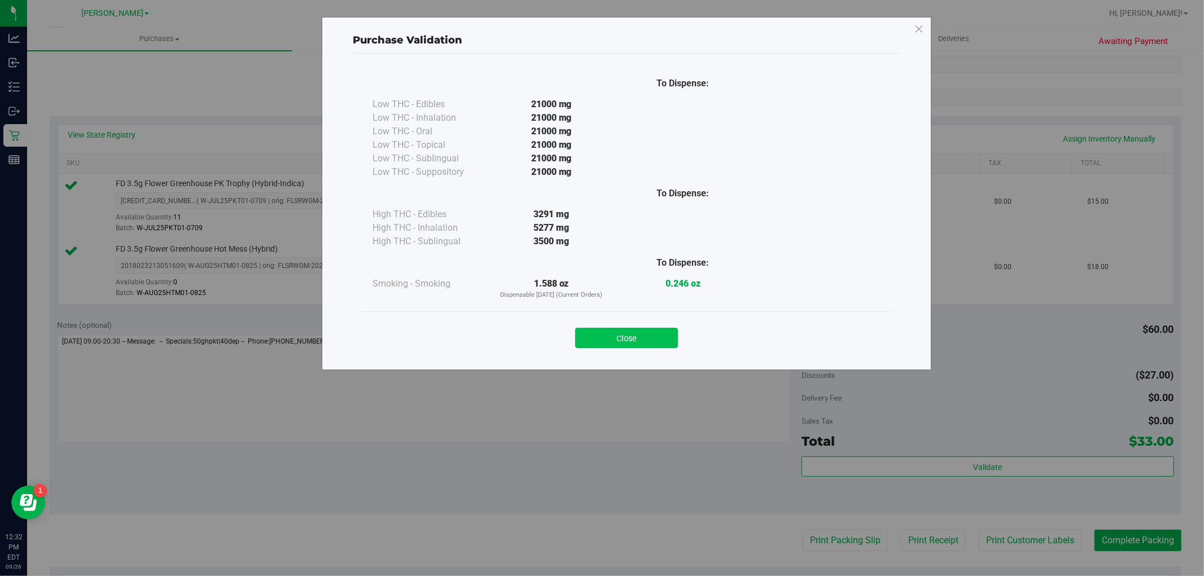
click at [621, 334] on button "Close" at bounding box center [626, 338] width 103 height 20
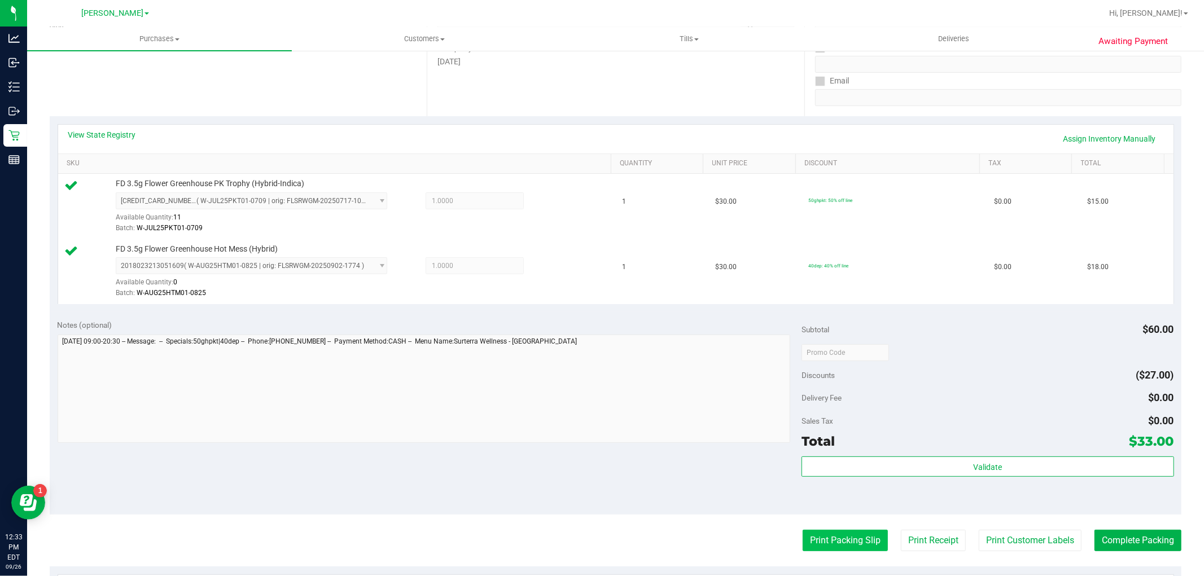
click at [848, 548] on button "Print Packing Slip" at bounding box center [845, 540] width 85 height 21
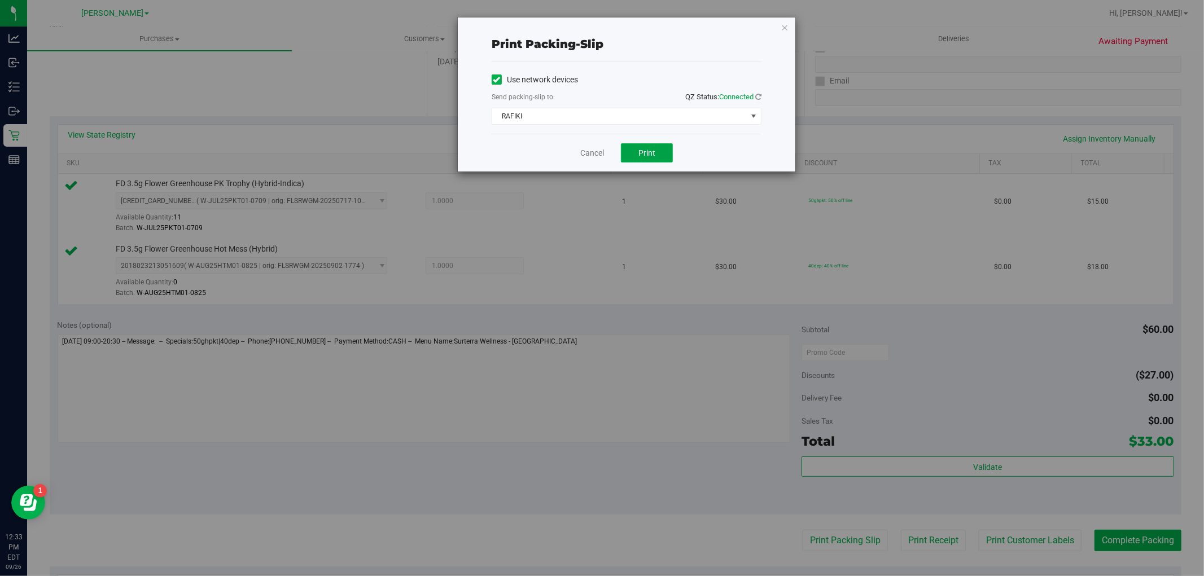
click at [644, 159] on button "Print" at bounding box center [647, 152] width 52 height 19
click at [785, 25] on icon "button" at bounding box center [785, 27] width 8 height 14
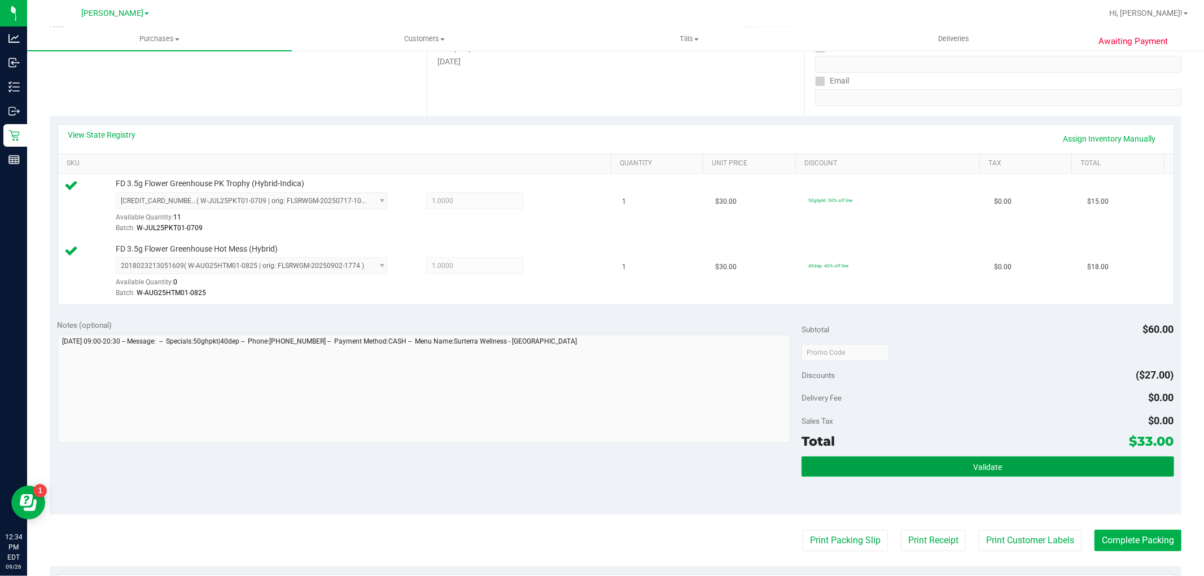
drag, startPoint x: 995, startPoint y: 471, endPoint x: 990, endPoint y: 474, distance: 6.3
click at [994, 472] on button "Validate" at bounding box center [988, 467] width 372 height 20
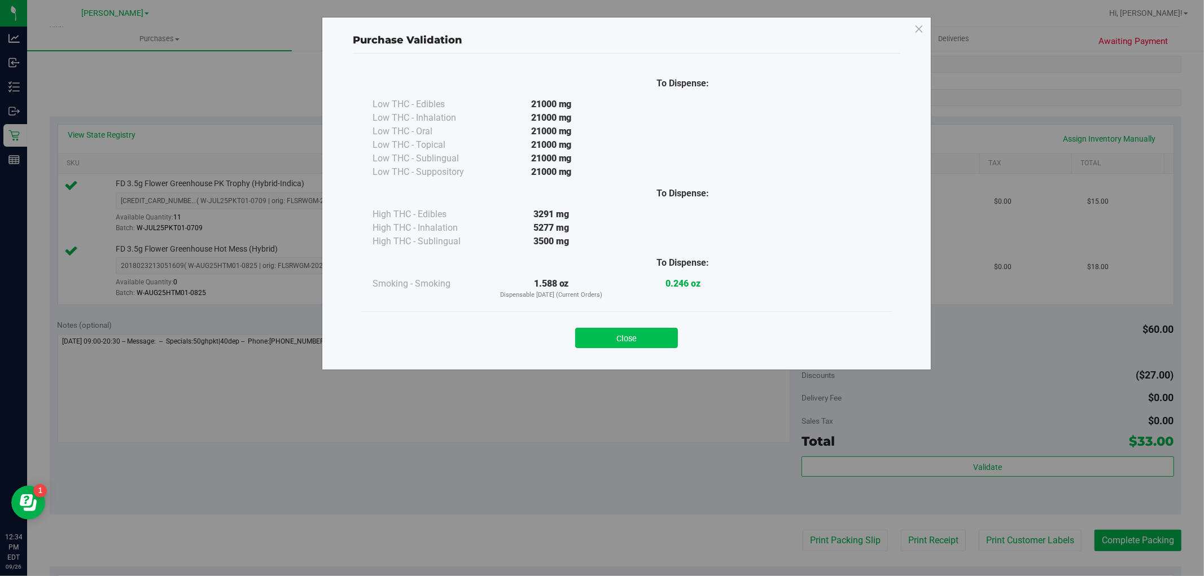
click at [606, 339] on button "Close" at bounding box center [626, 338] width 103 height 20
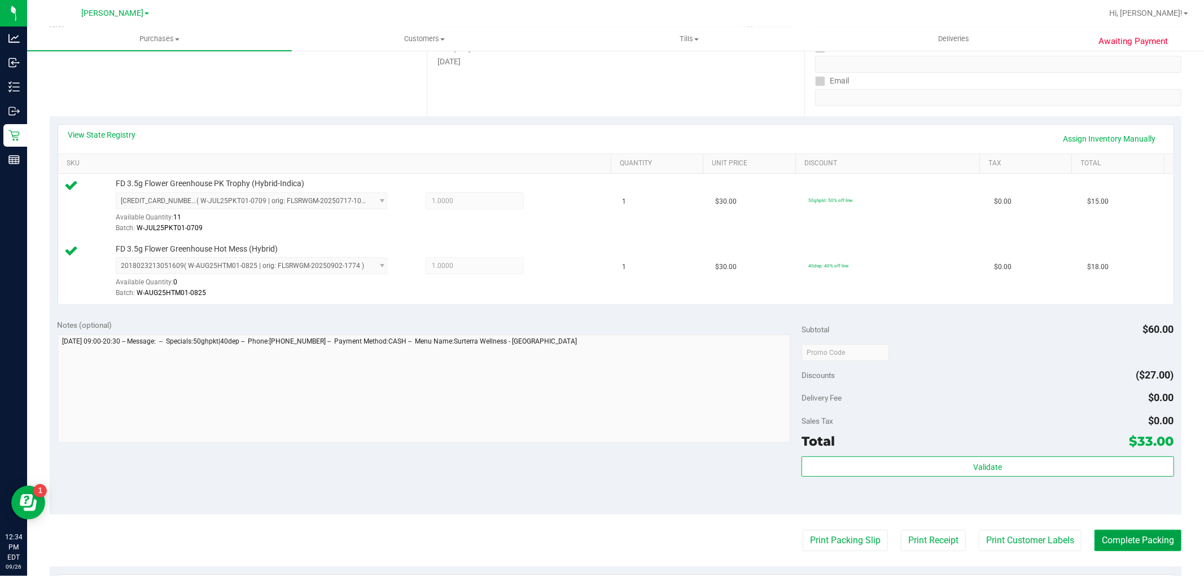
click at [1113, 540] on button "Complete Packing" at bounding box center [1138, 540] width 87 height 21
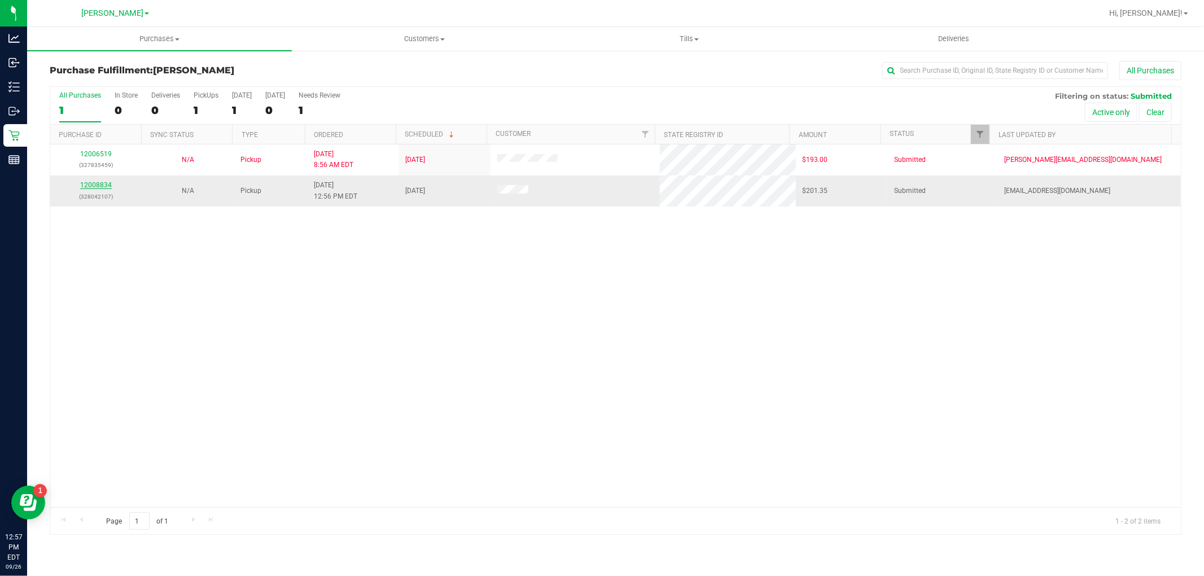
click at [99, 185] on link "12008834" at bounding box center [96, 185] width 32 height 8
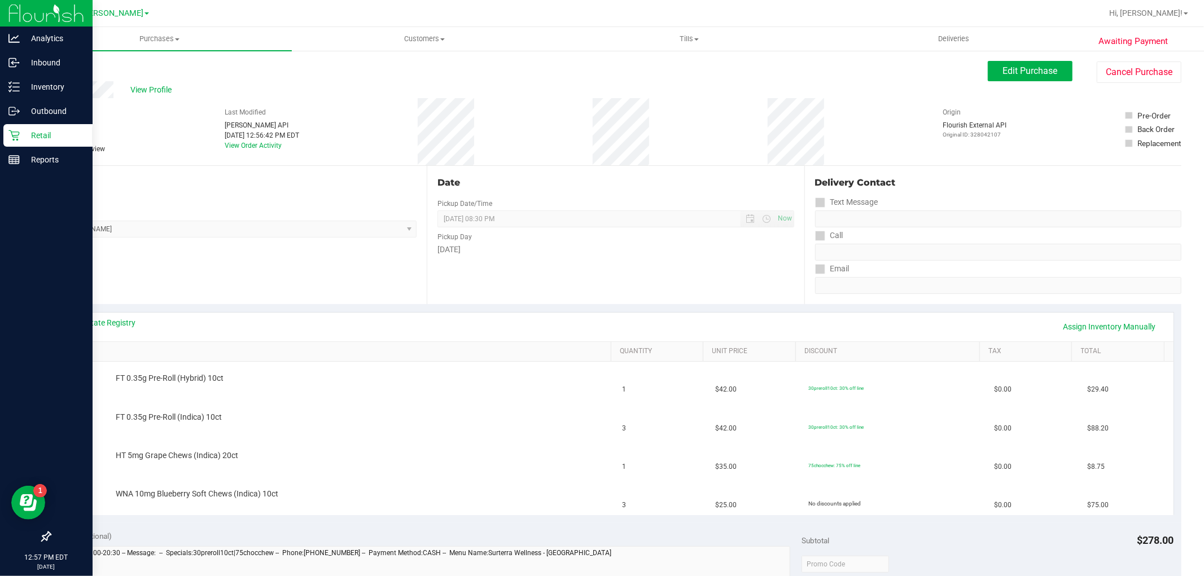
click at [13, 137] on icon at bounding box center [13, 135] width 11 height 11
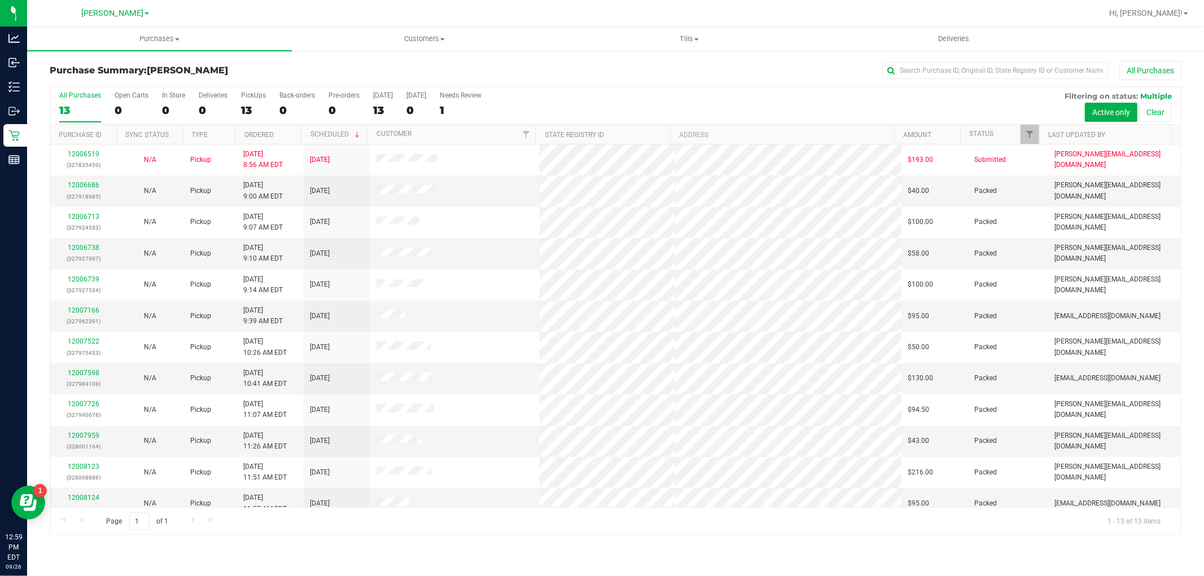
click at [583, 388] on tbody "12006519 (327835459) N/A Pickup 9/26/2025 8:56 AM EDT 9/26/2025 $193.00 Submitt…" at bounding box center [615, 348] width 1131 height 406
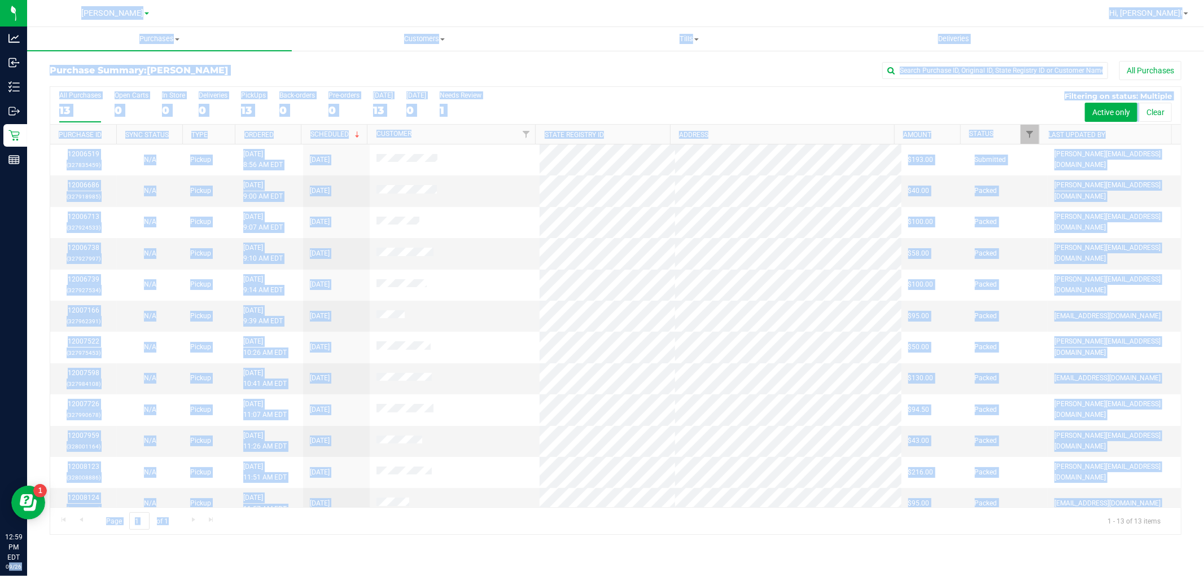
drag, startPoint x: 17, startPoint y: 601, endPoint x: 0, endPoint y: 601, distance: 16.9
click at [0, 576] on html "Analytics Inbound Inventory Outbound Retail Reports 12:59 PM EDT 09/26/2025 09/…" at bounding box center [602, 288] width 1204 height 576
click at [797, 37] on span "Tills" at bounding box center [689, 39] width 264 height 10
click at [508, 14] on div at bounding box center [652, 13] width 900 height 22
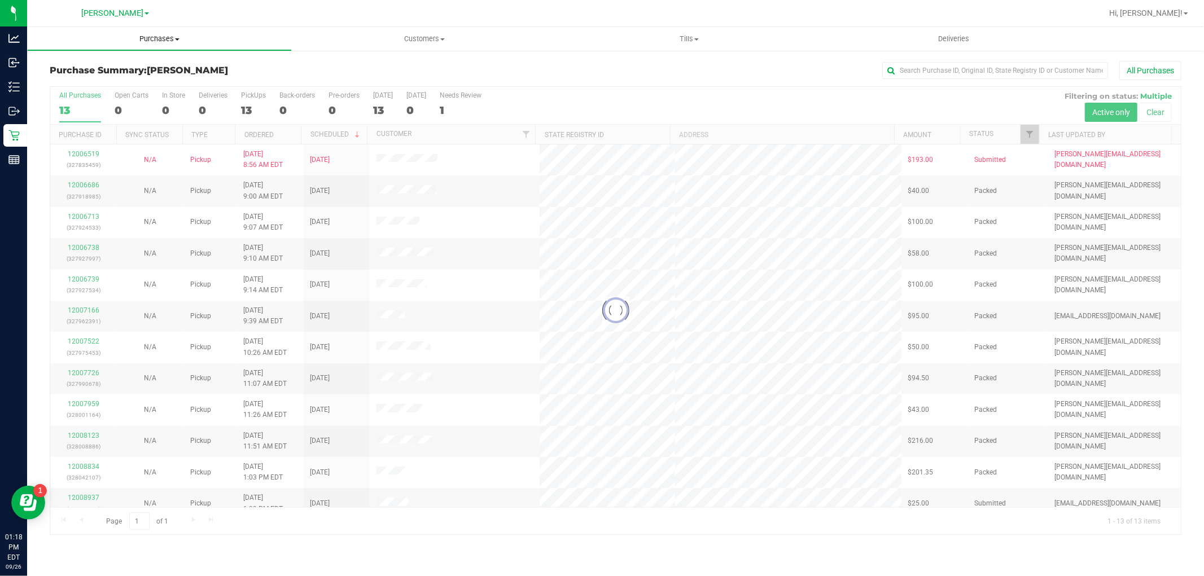
click at [165, 40] on span "Purchases" at bounding box center [160, 39] width 264 height 10
click at [165, 80] on li "Fulfillment" at bounding box center [159, 82] width 265 height 14
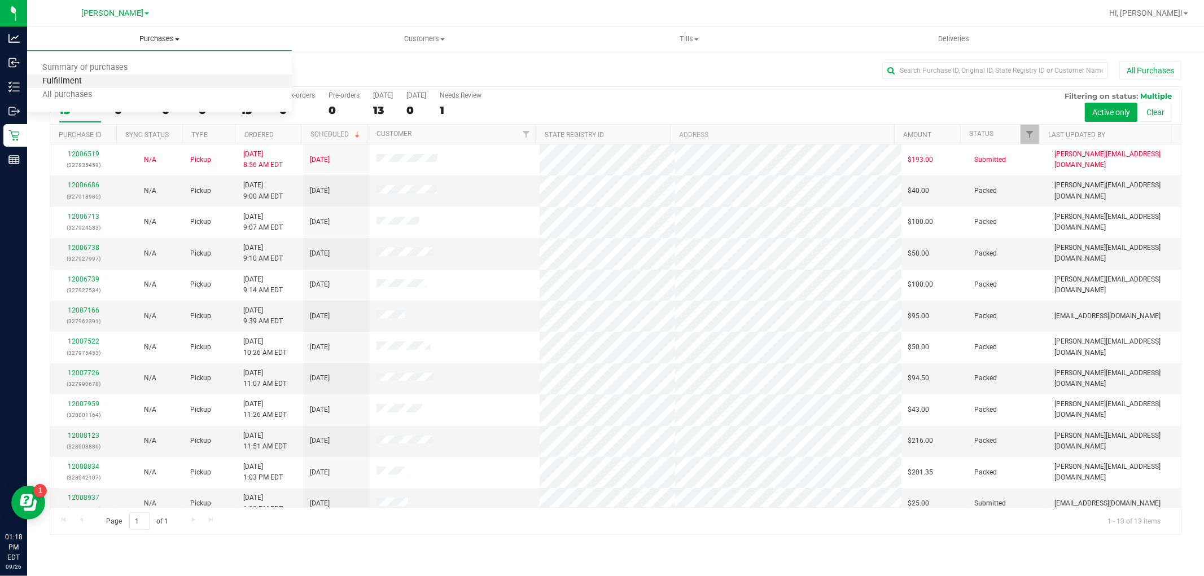
click at [93, 81] on span "Fulfillment" at bounding box center [62, 82] width 70 height 10
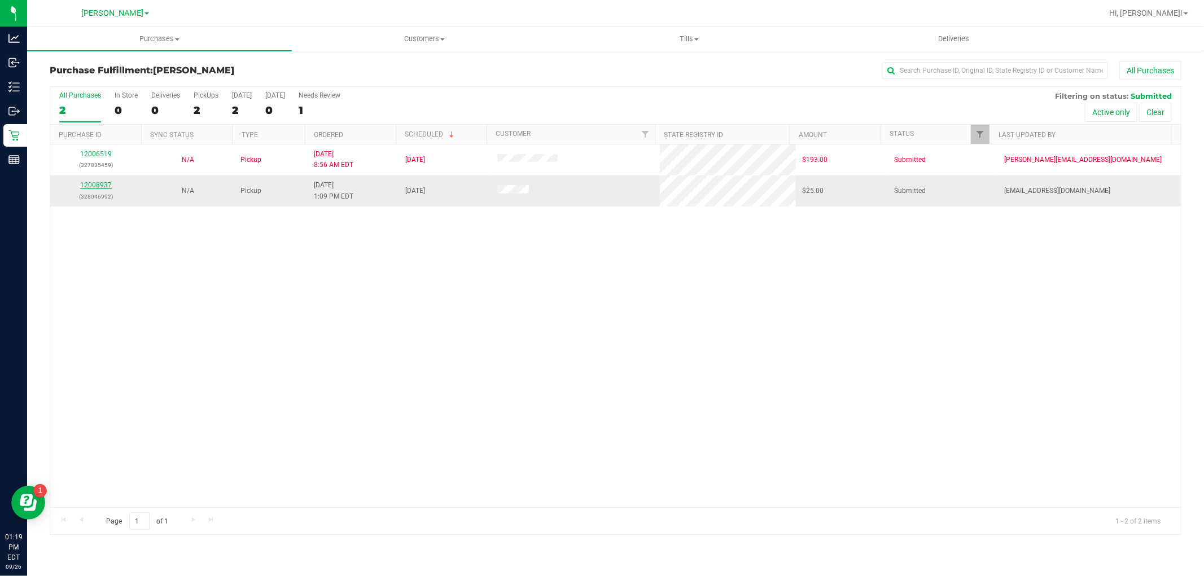
click at [104, 184] on link "12008937" at bounding box center [96, 185] width 32 height 8
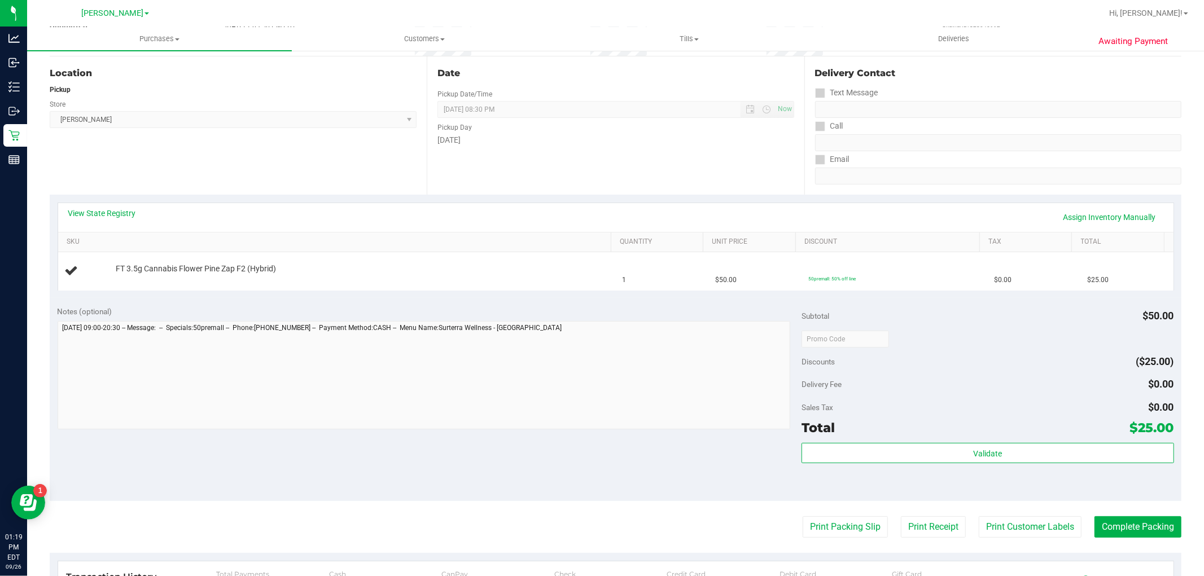
scroll to position [251, 0]
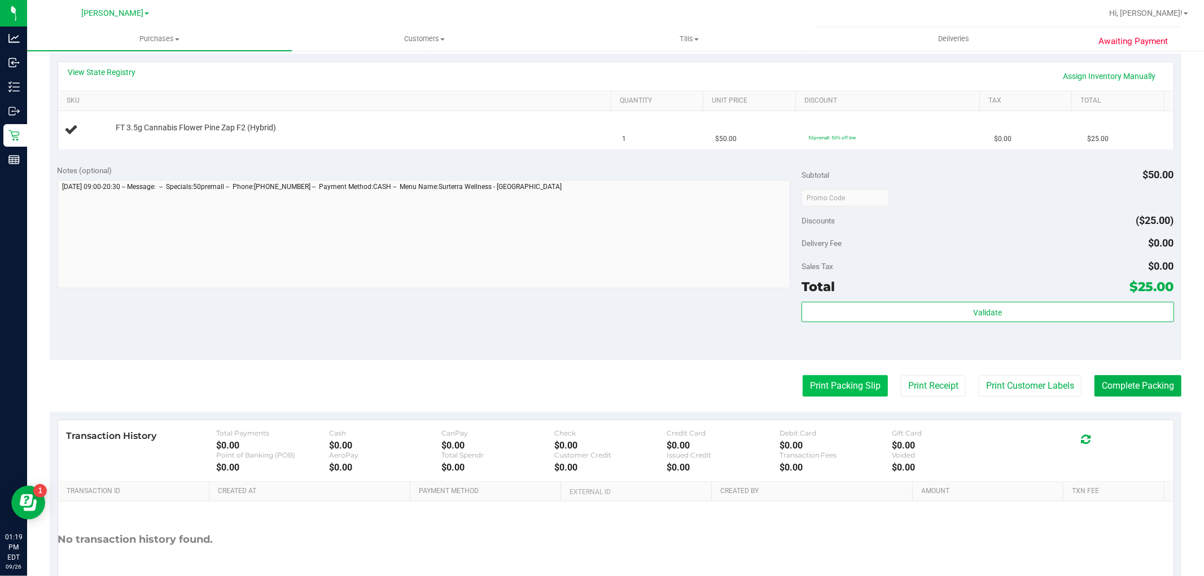
click at [855, 377] on button "Print Packing Slip" at bounding box center [845, 385] width 85 height 21
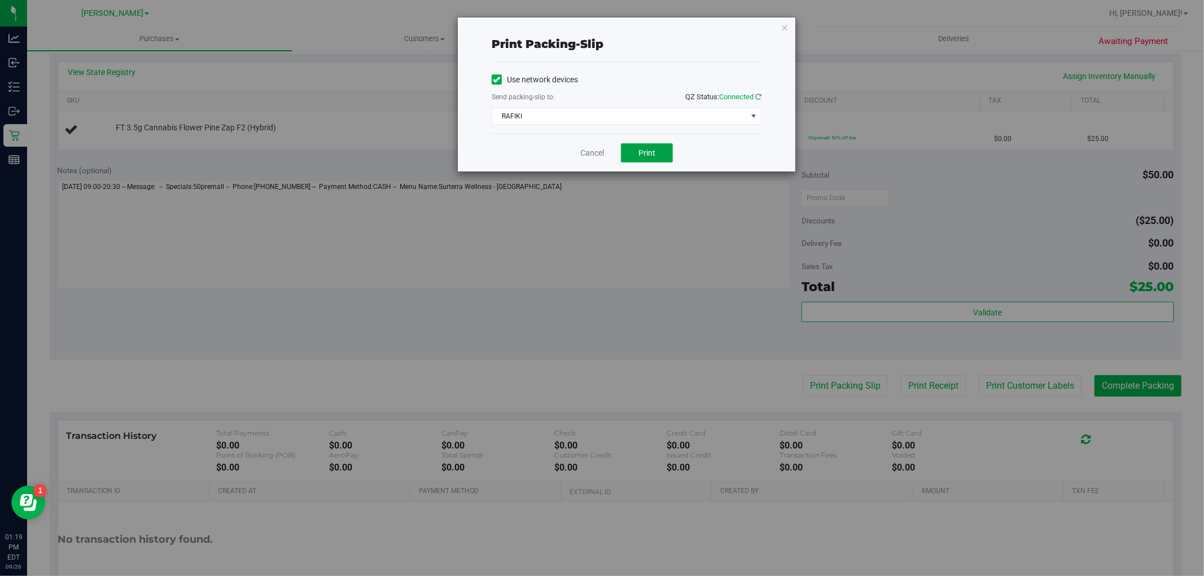
click at [661, 147] on button "Print" at bounding box center [647, 152] width 52 height 19
click at [583, 156] on link "Cancel" at bounding box center [592, 153] width 24 height 12
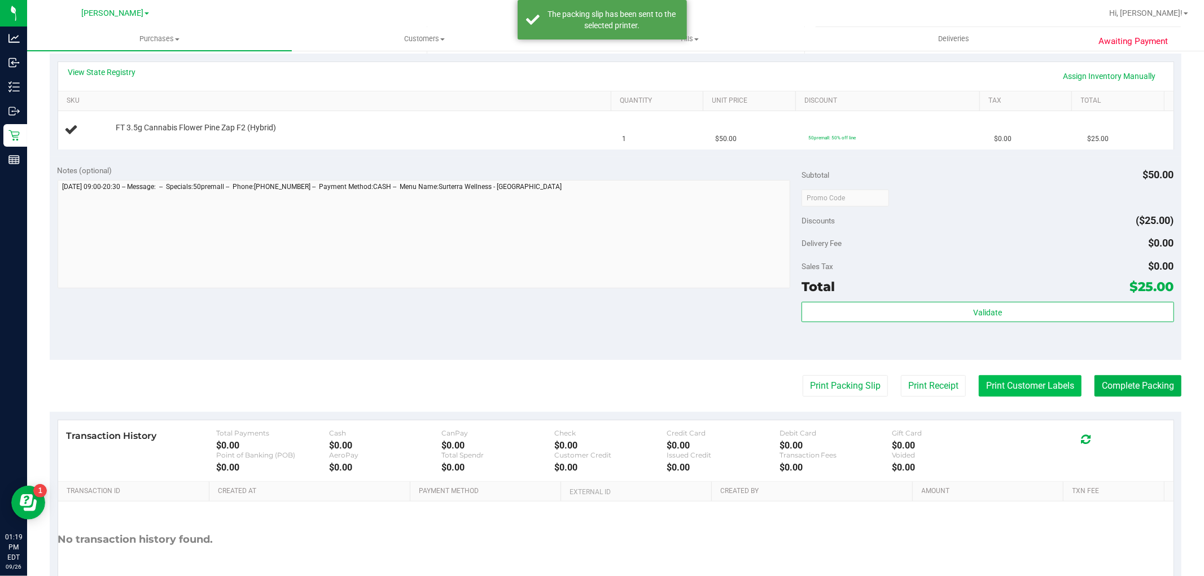
click at [1008, 386] on button "Print Customer Labels" at bounding box center [1030, 385] width 103 height 21
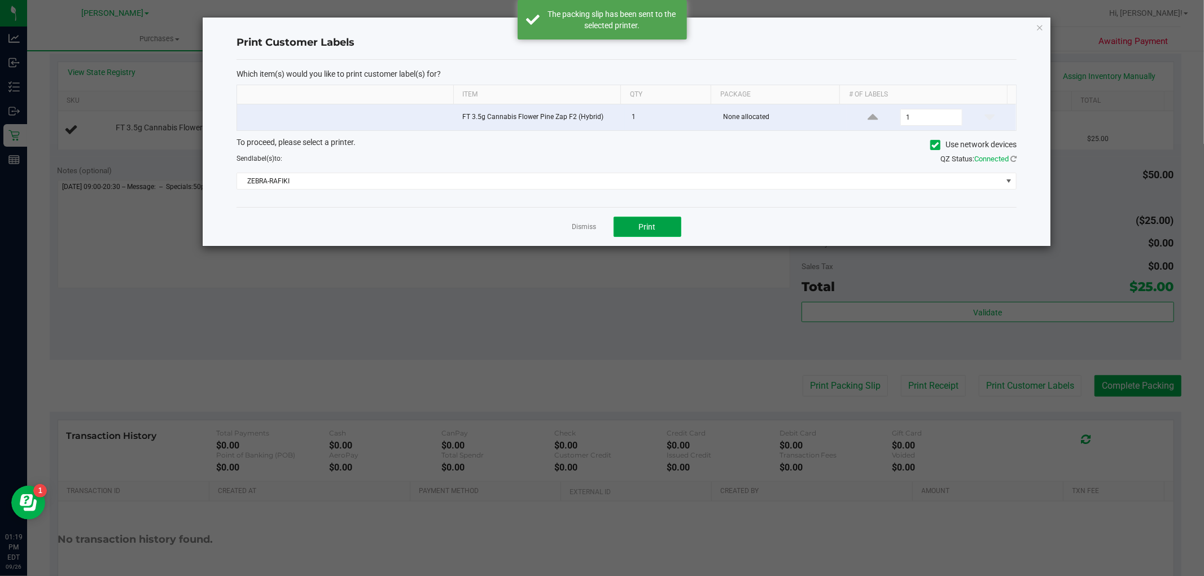
click at [639, 221] on button "Print" at bounding box center [648, 227] width 68 height 20
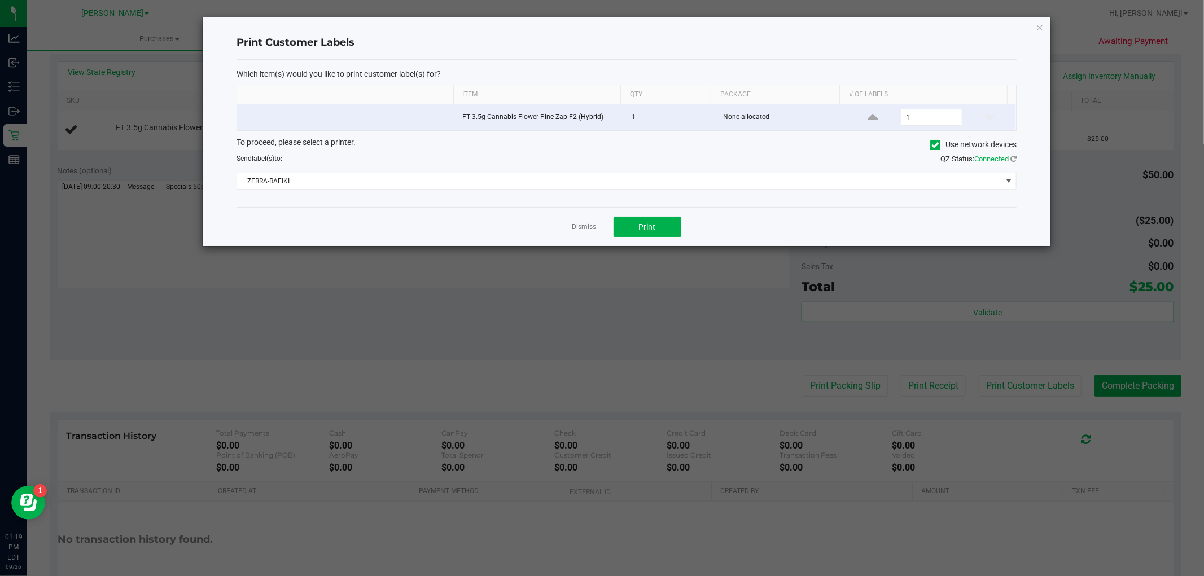
click at [585, 226] on link "Dismiss" at bounding box center [584, 227] width 24 height 10
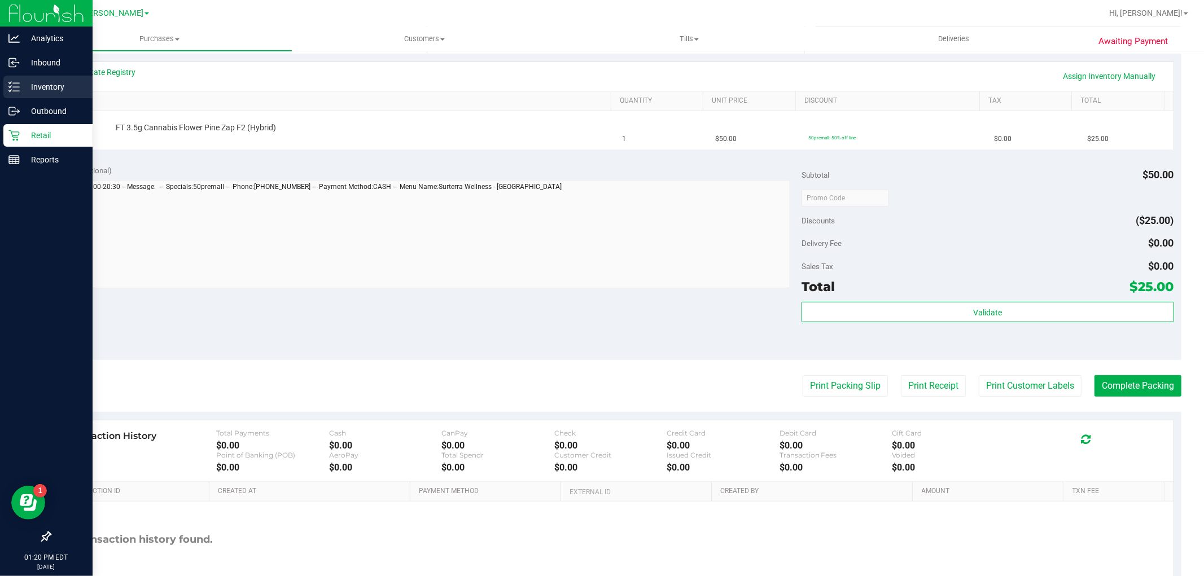
click at [10, 82] on icon at bounding box center [13, 86] width 11 height 11
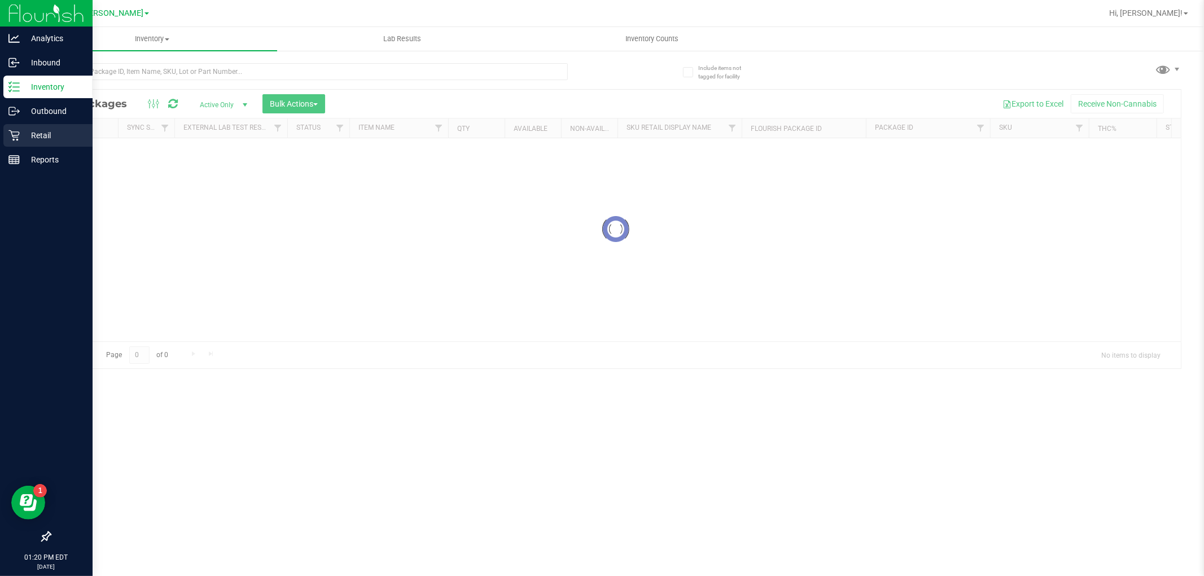
click at [48, 128] on div "Retail" at bounding box center [47, 135] width 89 height 23
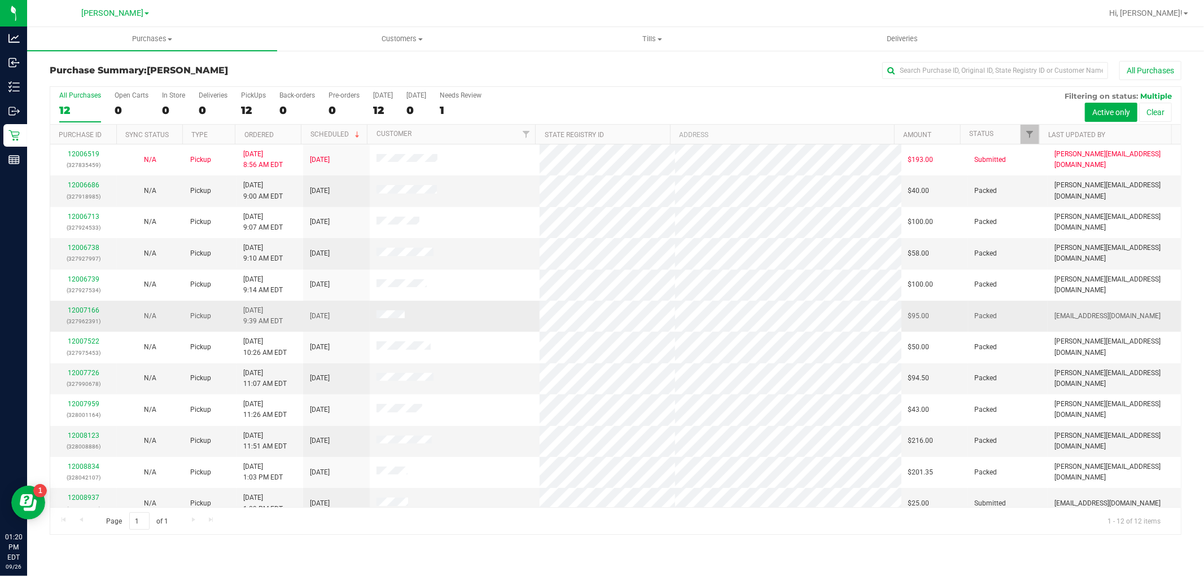
click at [181, 313] on td "N/A" at bounding box center [150, 316] width 67 height 31
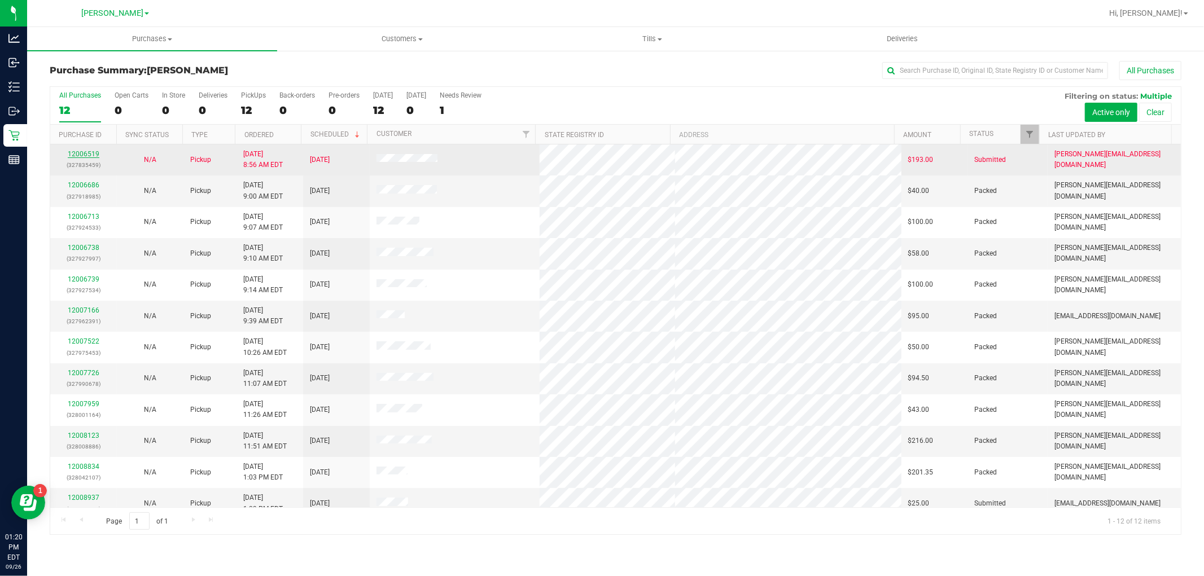
click at [98, 156] on link "12006519" at bounding box center [84, 154] width 32 height 8
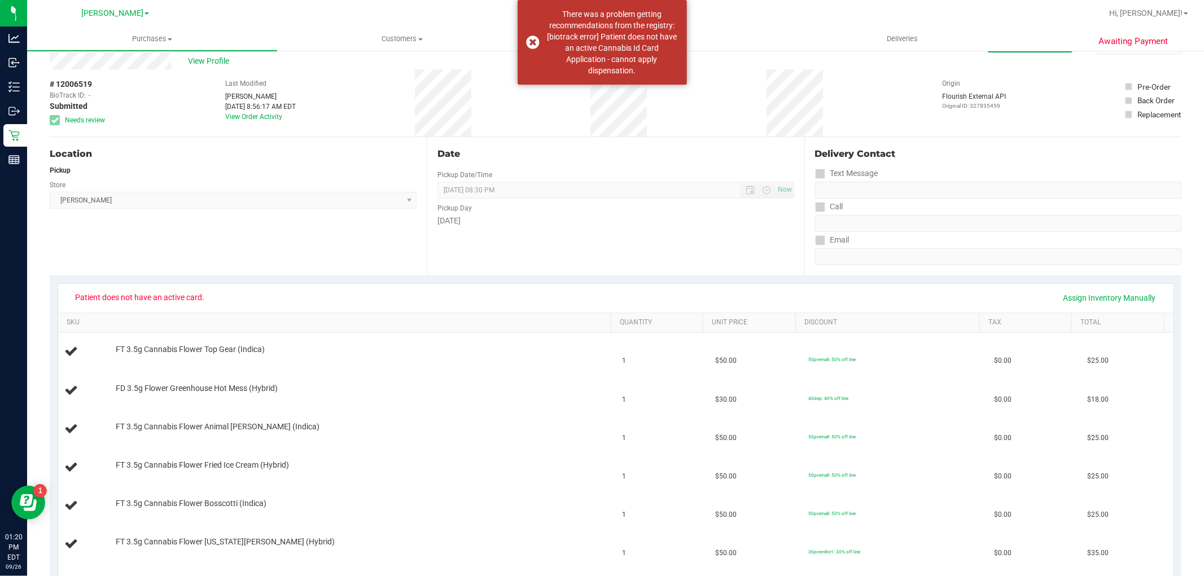
scroll to position [26, 0]
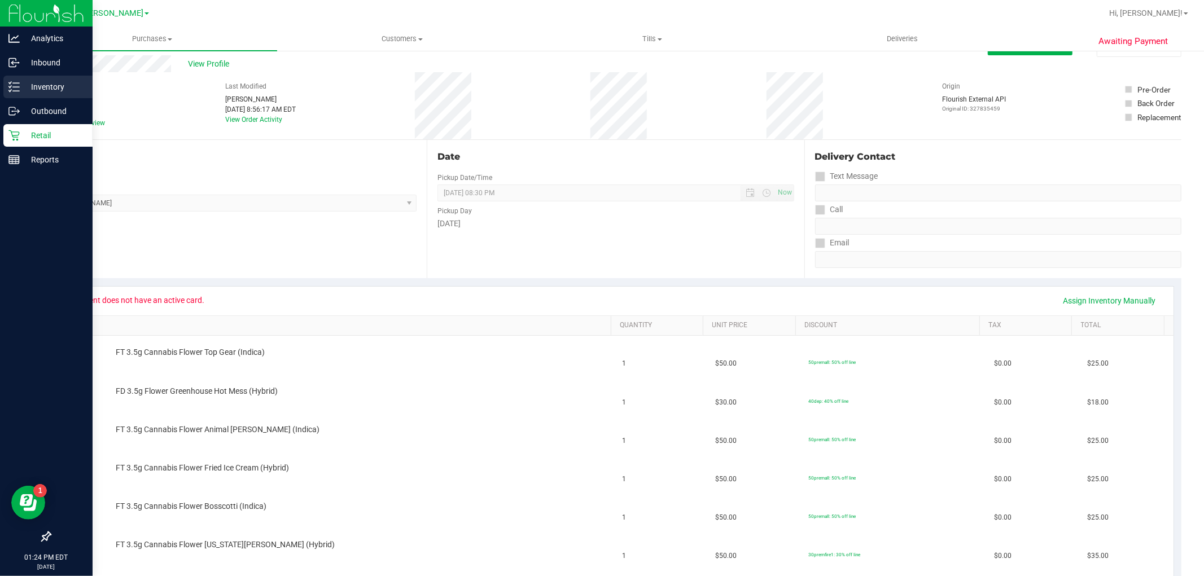
click at [13, 87] on line at bounding box center [16, 87] width 6 height 0
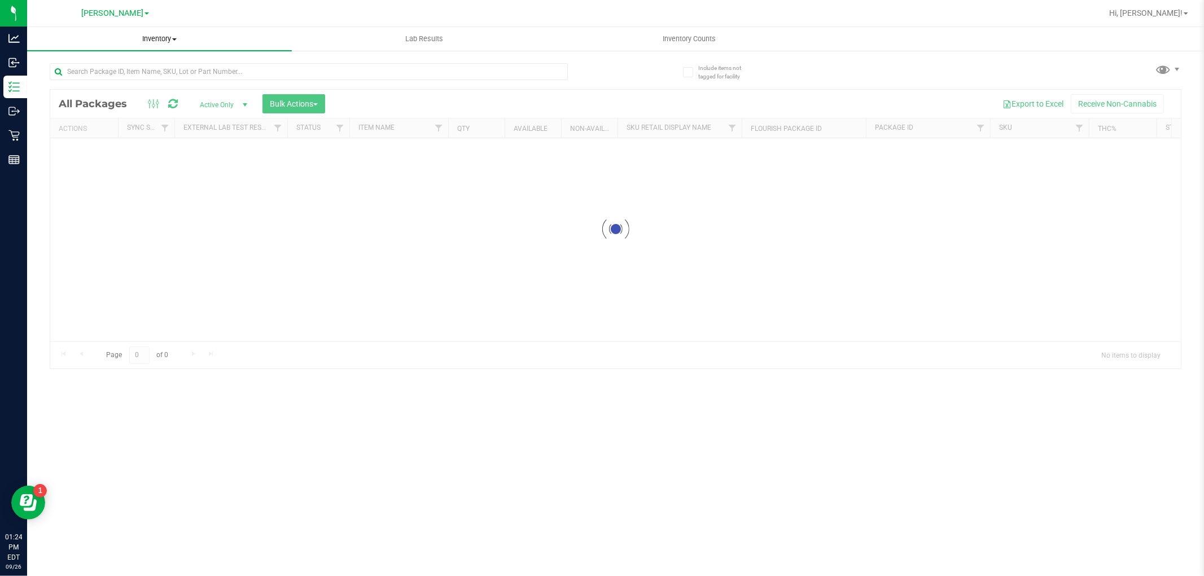
click at [148, 40] on span "Inventory" at bounding box center [159, 39] width 265 height 10
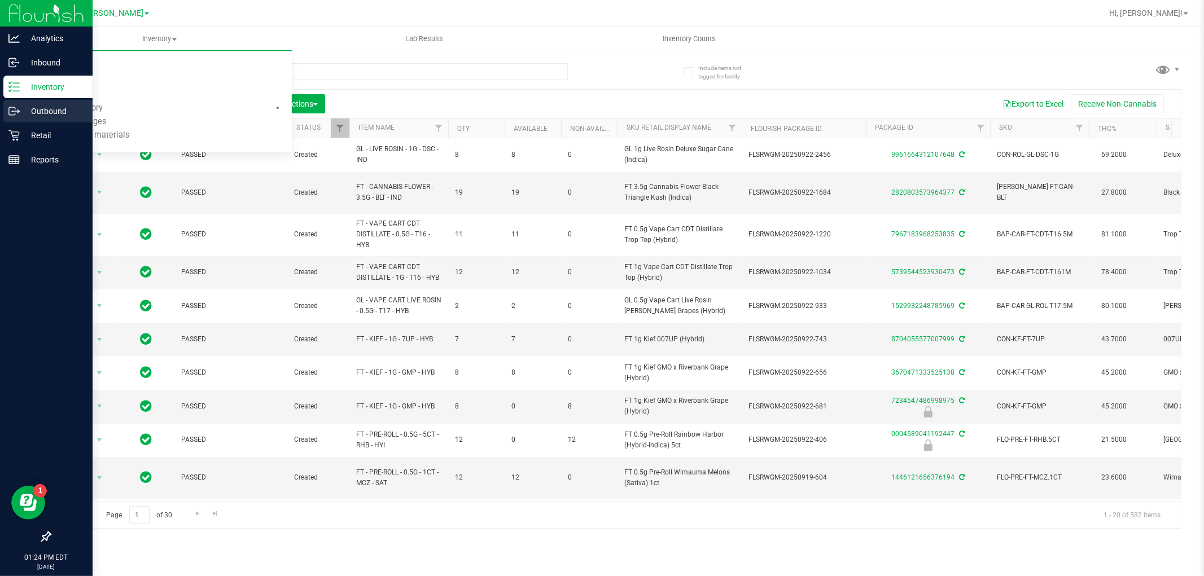
click at [14, 108] on icon at bounding box center [13, 111] width 11 height 11
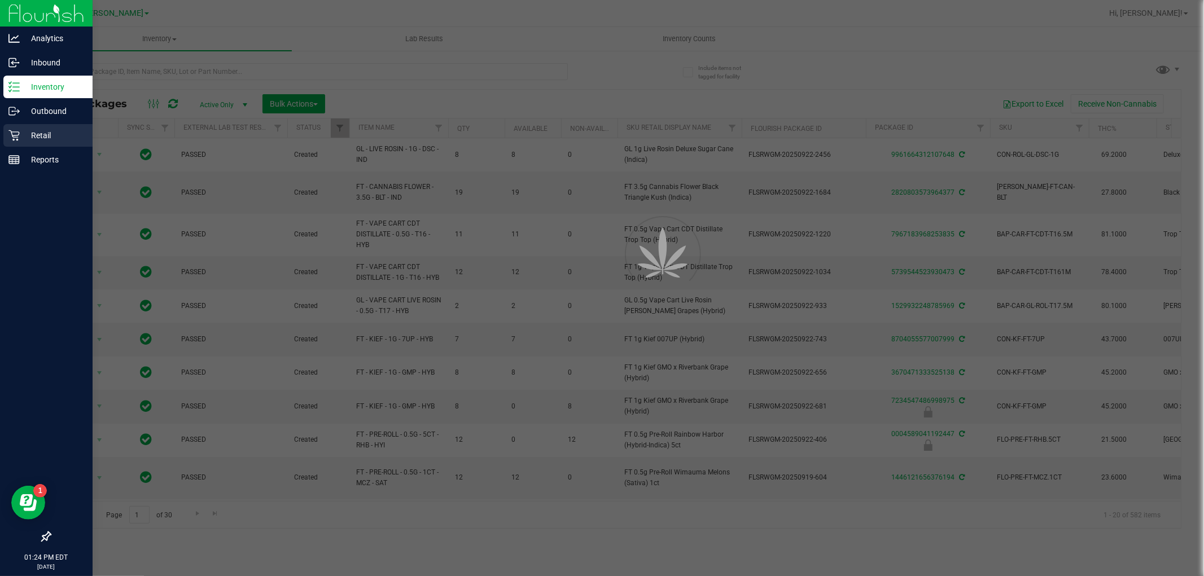
click at [18, 131] on icon at bounding box center [13, 135] width 11 height 11
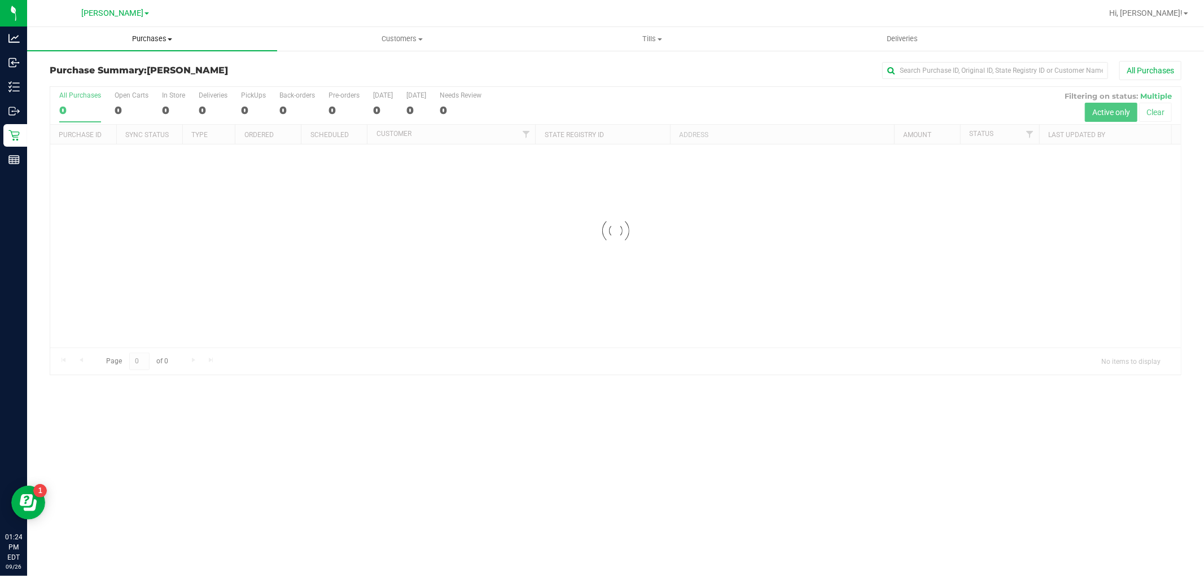
click at [159, 45] on uib-tab-heading "Purchases Summary of purchases Fulfillment All purchases" at bounding box center [152, 39] width 250 height 24
click at [136, 78] on li "Fulfillment" at bounding box center [152, 82] width 250 height 14
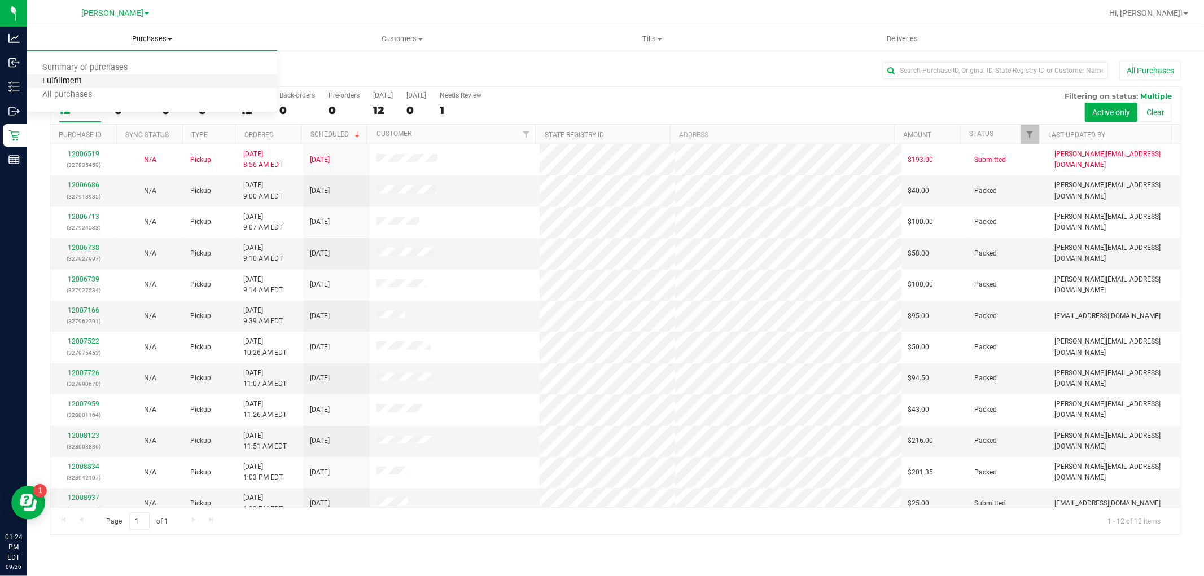
click at [94, 85] on span "Fulfillment" at bounding box center [62, 82] width 70 height 10
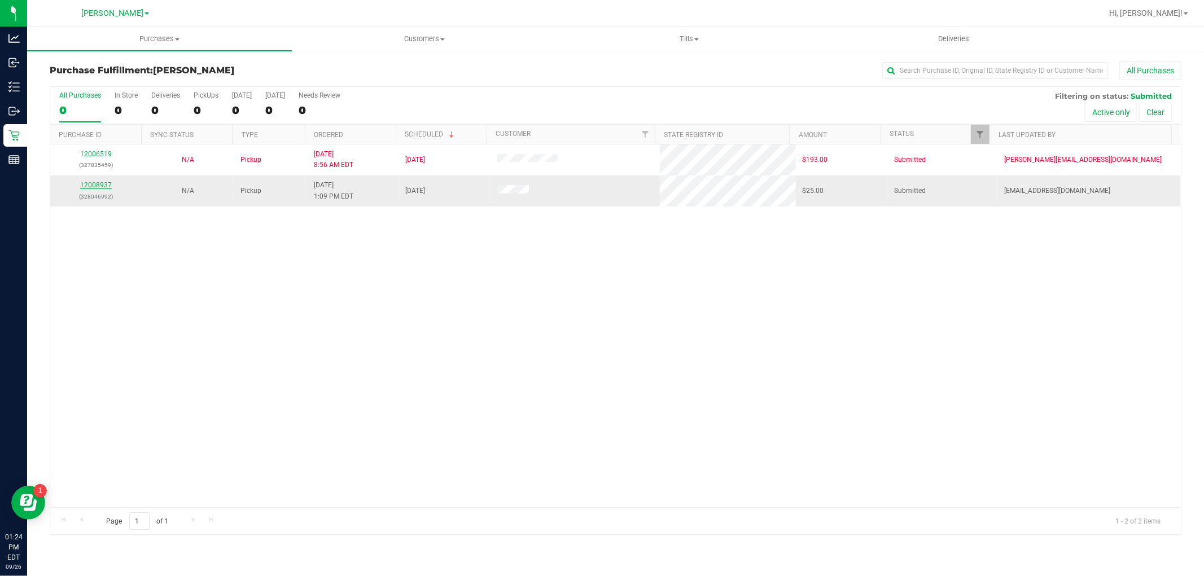
click at [102, 182] on link "12008937" at bounding box center [96, 185] width 32 height 8
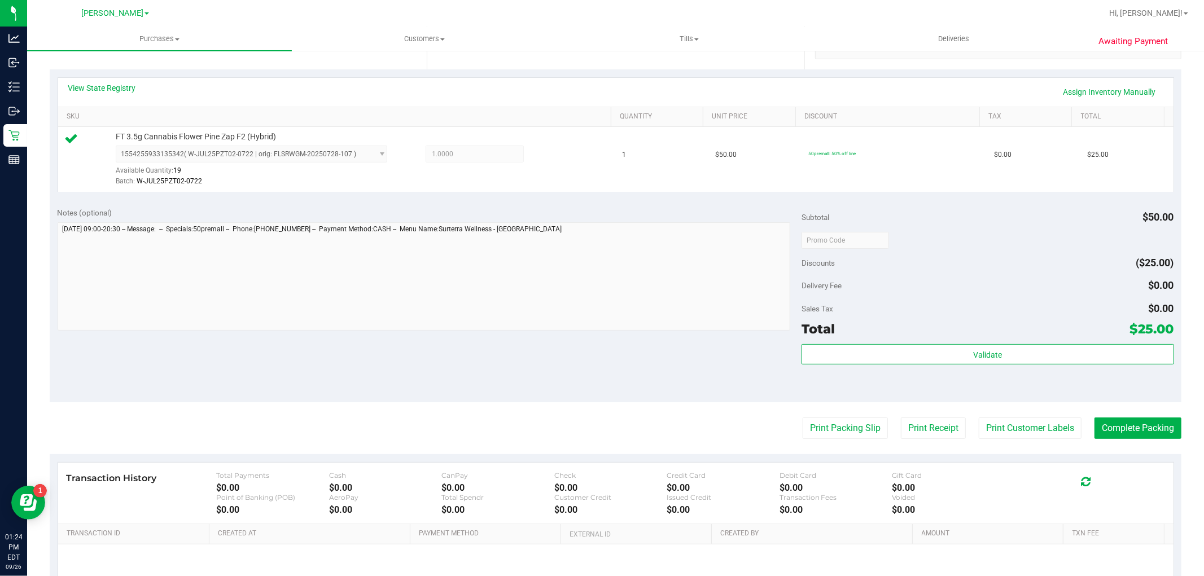
scroll to position [251, 0]
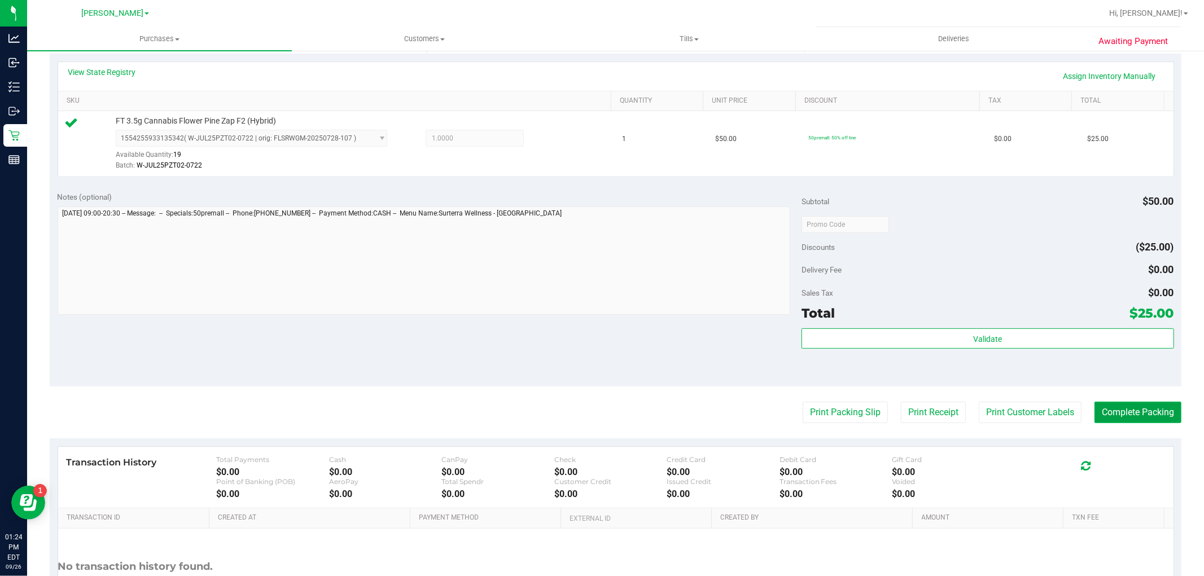
click at [1123, 413] on button "Complete Packing" at bounding box center [1138, 412] width 87 height 21
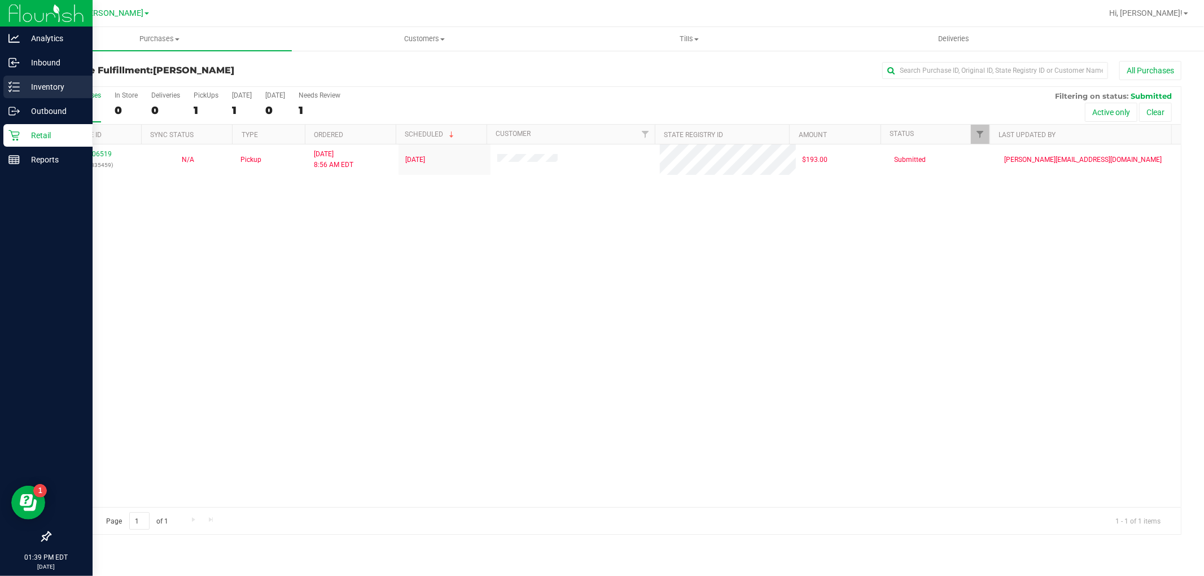
click at [19, 84] on icon at bounding box center [13, 86] width 11 height 11
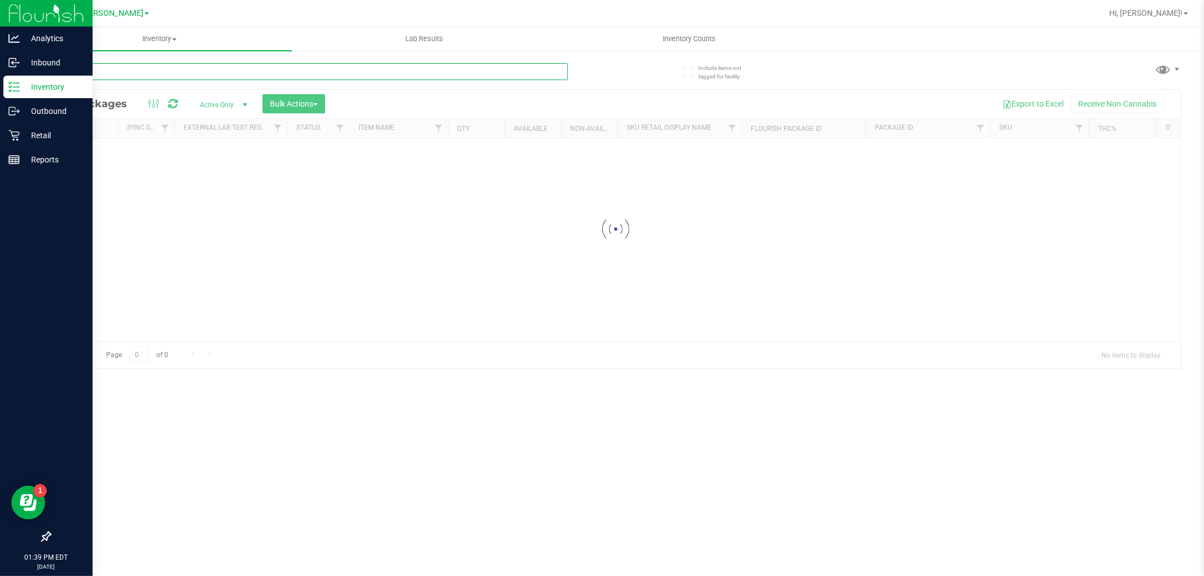
click at [176, 69] on input "text" at bounding box center [309, 71] width 518 height 17
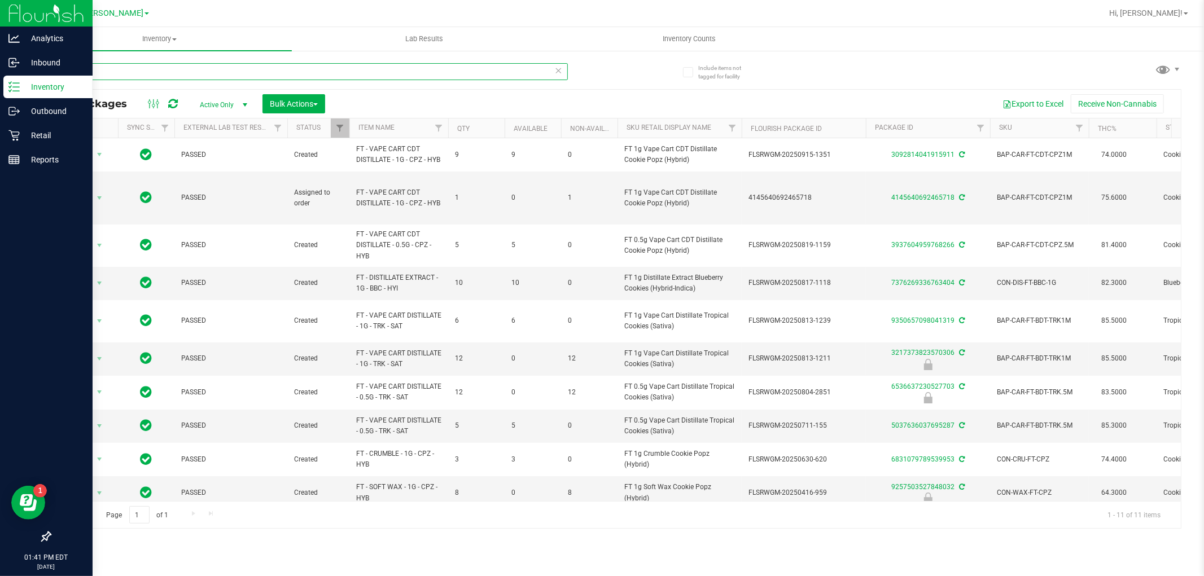
click at [202, 73] on input "cooki" at bounding box center [309, 71] width 518 height 17
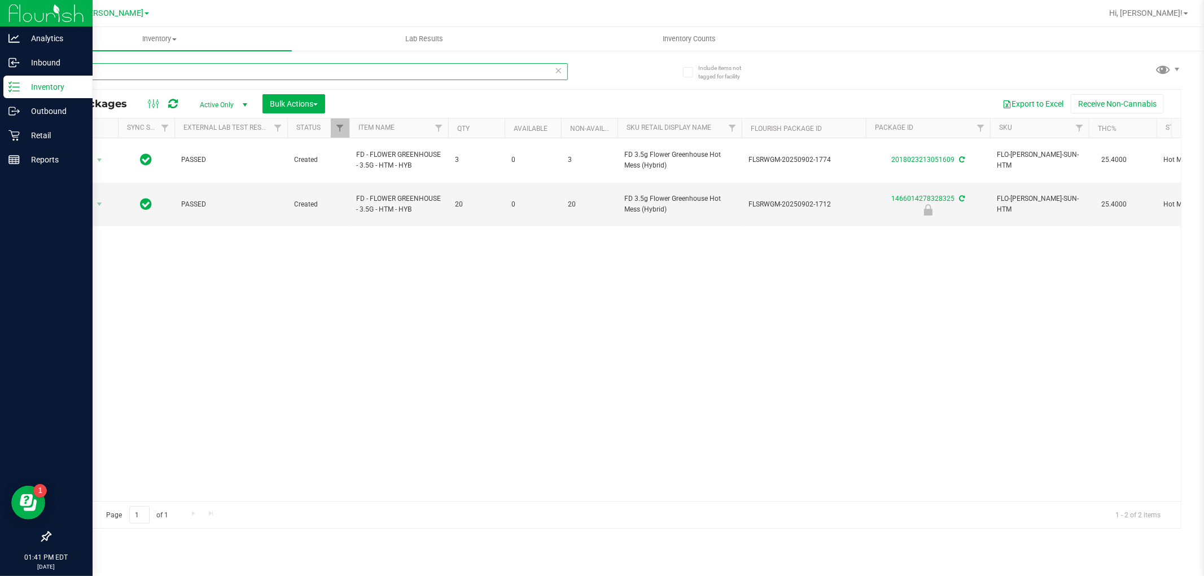
type input "hot me"
click at [1164, 14] on span "Hi, [PERSON_NAME]!" at bounding box center [1145, 12] width 73 height 9
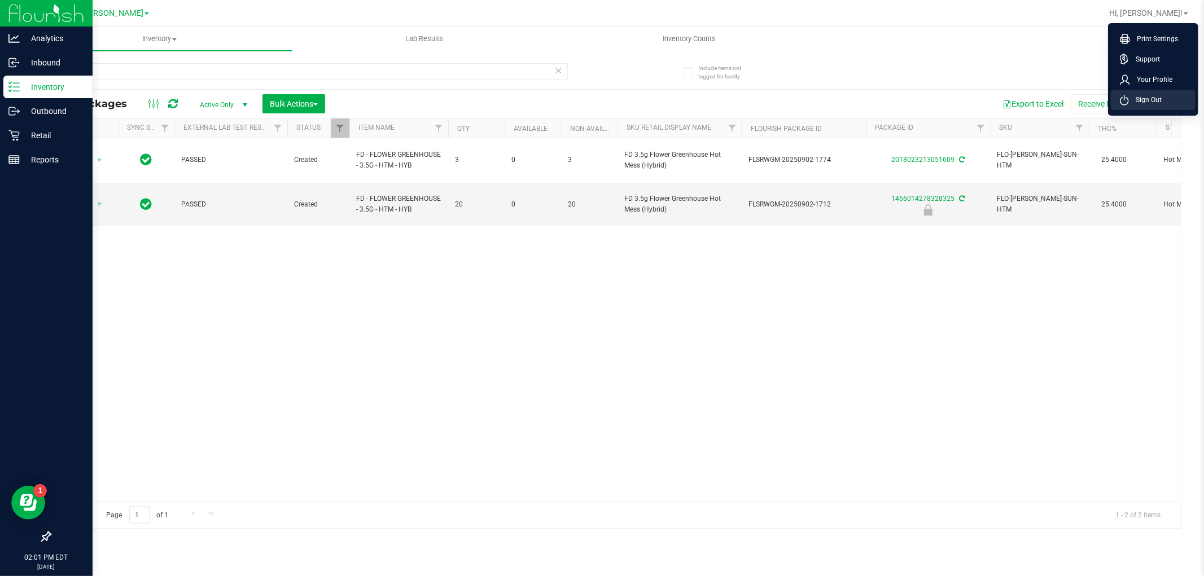
click at [1136, 92] on li "Sign Out" at bounding box center [1153, 100] width 85 height 20
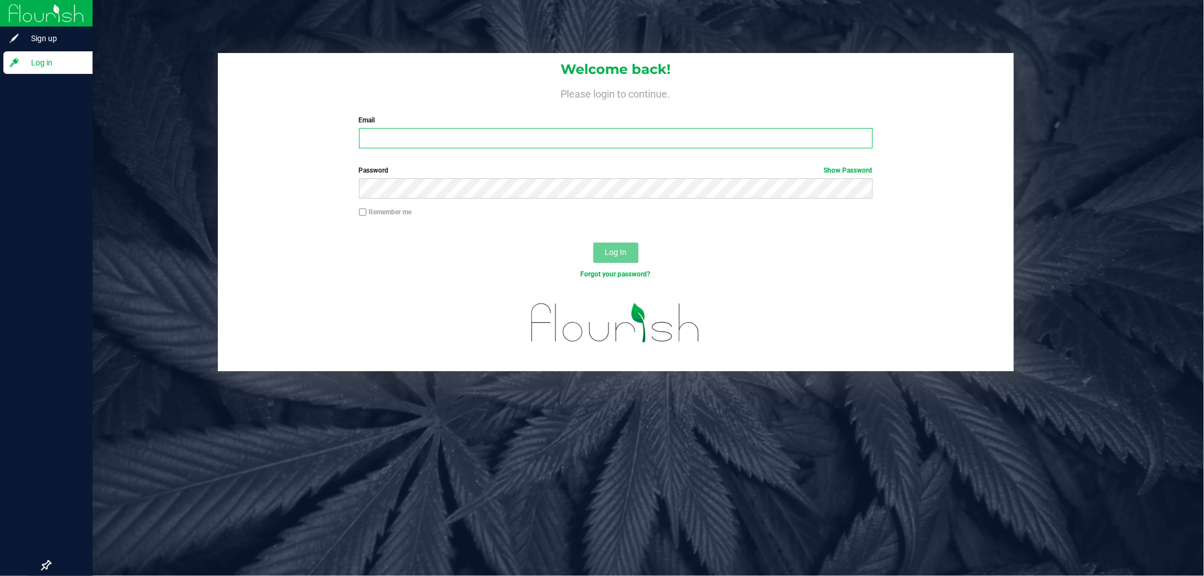
click at [500, 139] on input "Email" at bounding box center [616, 138] width 514 height 20
type input "[PERSON_NAME][EMAIL_ADDRESS][DOMAIN_NAME]"
click at [593, 243] on button "Log In" at bounding box center [615, 253] width 45 height 20
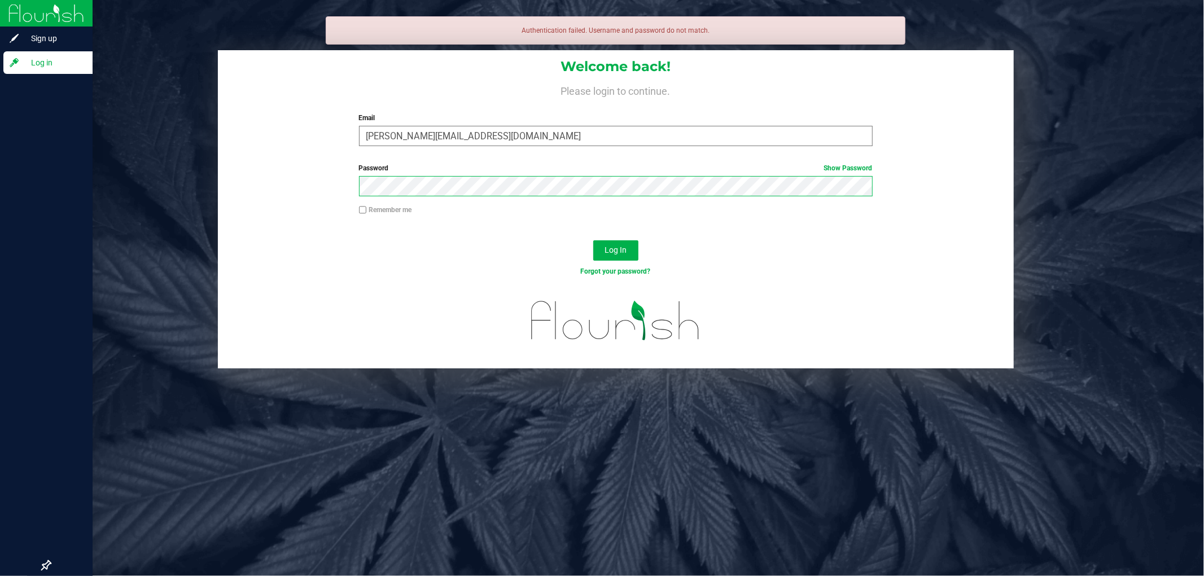
click at [593, 240] on button "Log In" at bounding box center [615, 250] width 45 height 20
